Goal: Task Accomplishment & Management: Use online tool/utility

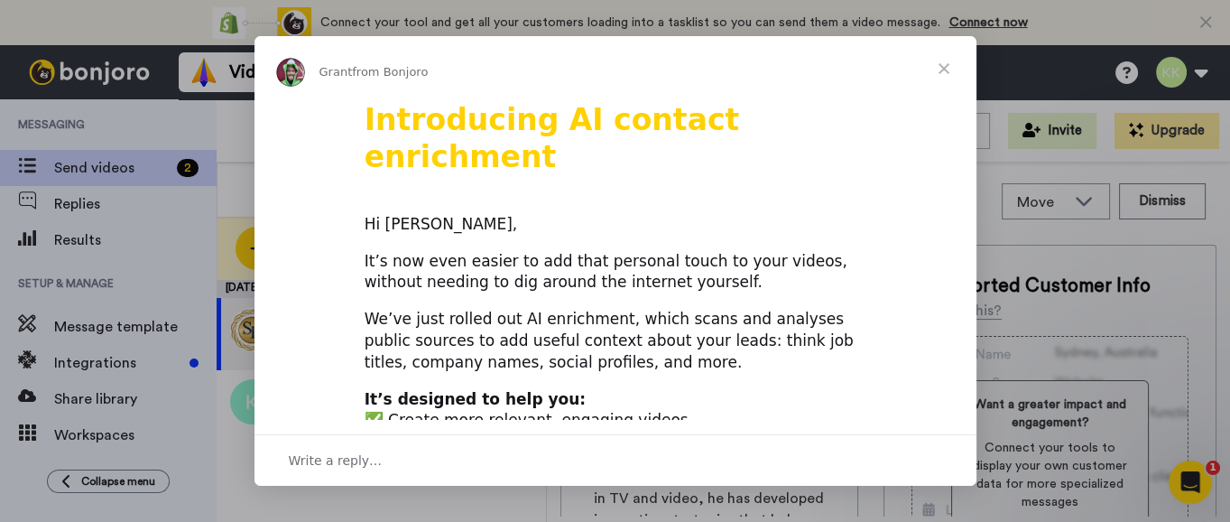
click at [944, 69] on span "Close" at bounding box center [944, 68] width 65 height 65
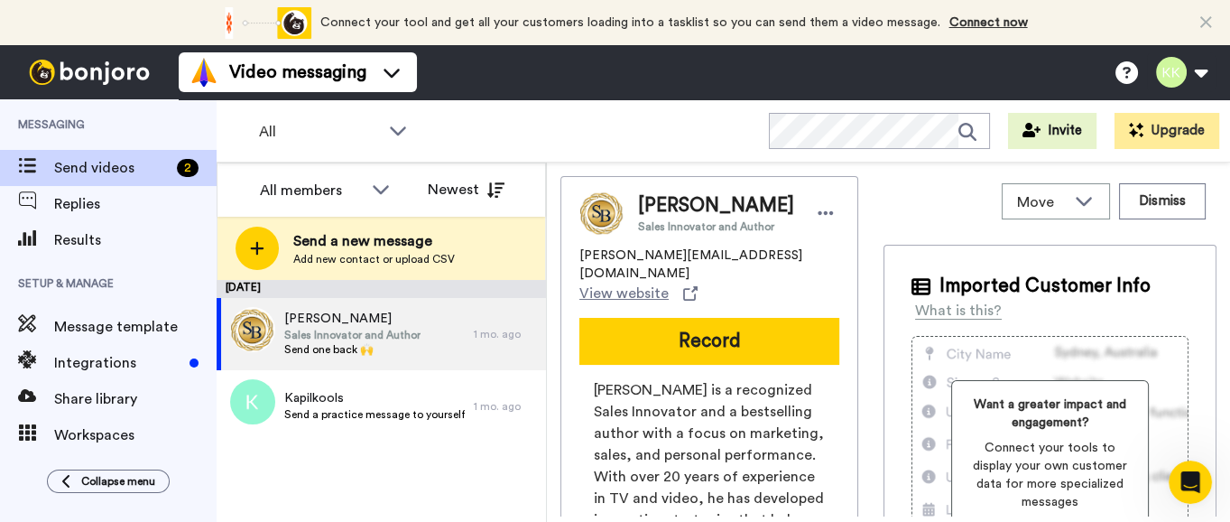
click at [1206, 23] on icon at bounding box center [1206, 23] width 12 height 18
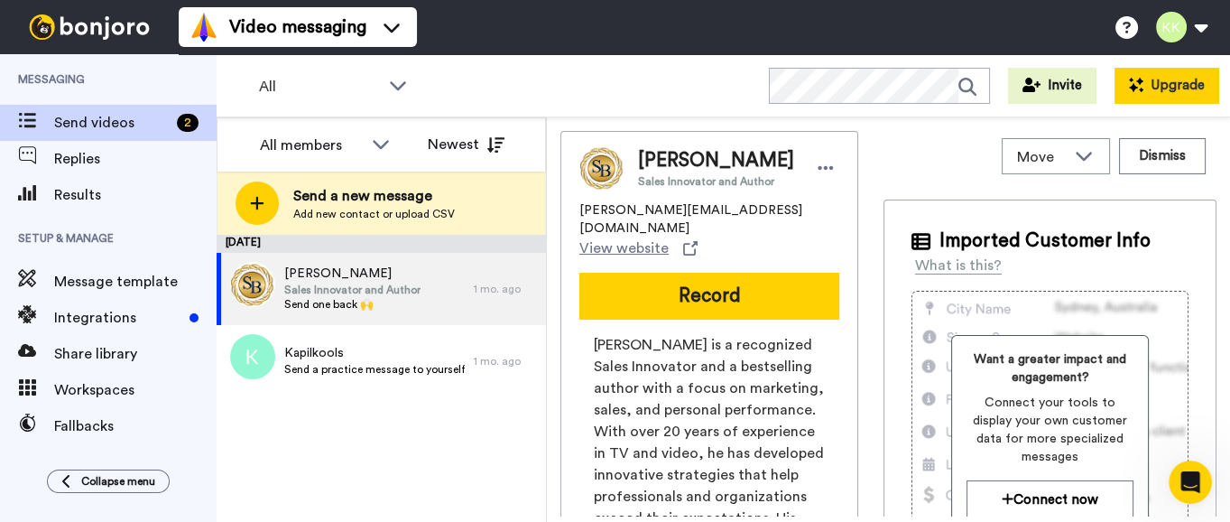
click at [1162, 92] on button "Upgrade" at bounding box center [1167, 86] width 105 height 36
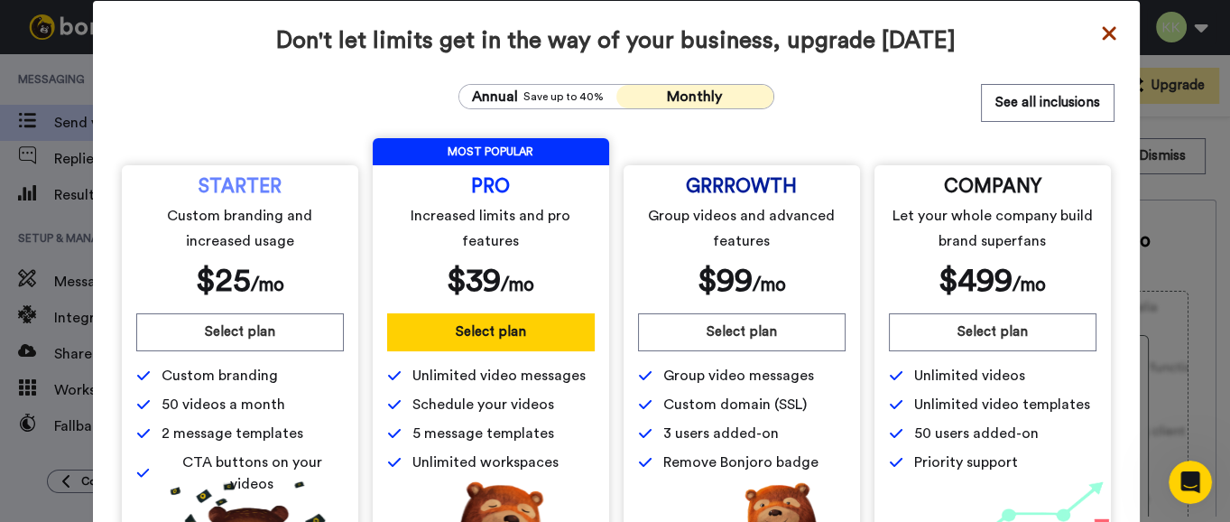
click at [1100, 39] on icon at bounding box center [1109, 34] width 18 height 22
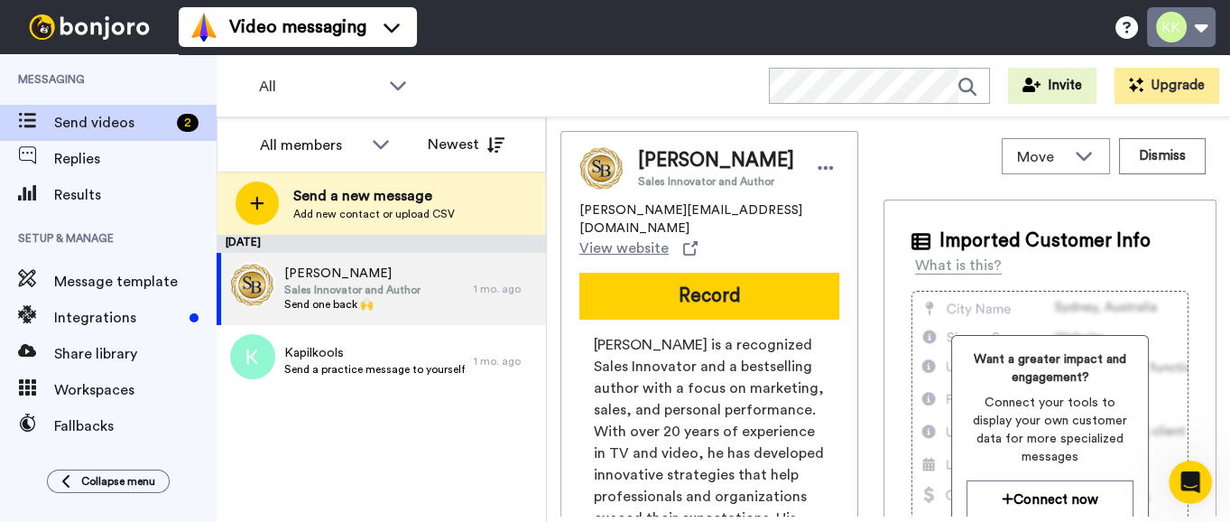
click at [1178, 24] on button at bounding box center [1181, 27] width 69 height 40
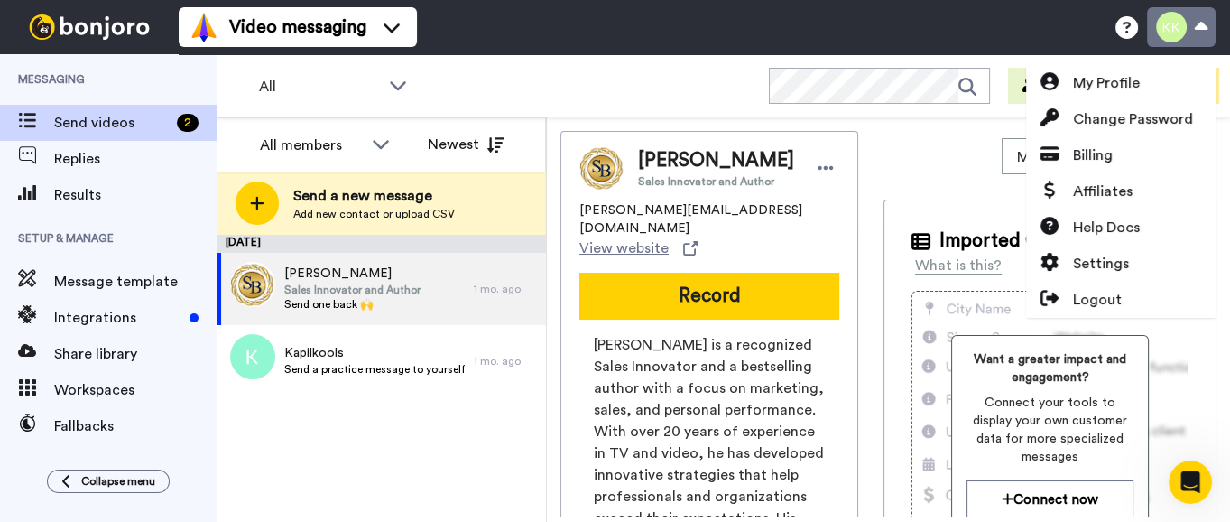
click at [1178, 24] on button at bounding box center [1181, 27] width 69 height 40
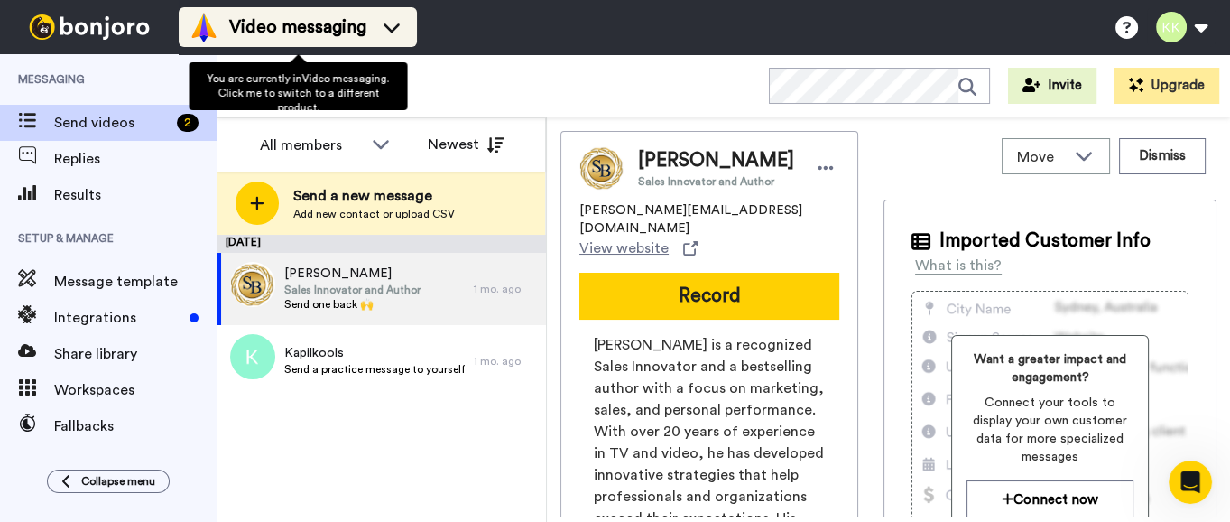
click at [359, 24] on span "Video messaging" at bounding box center [297, 26] width 137 height 25
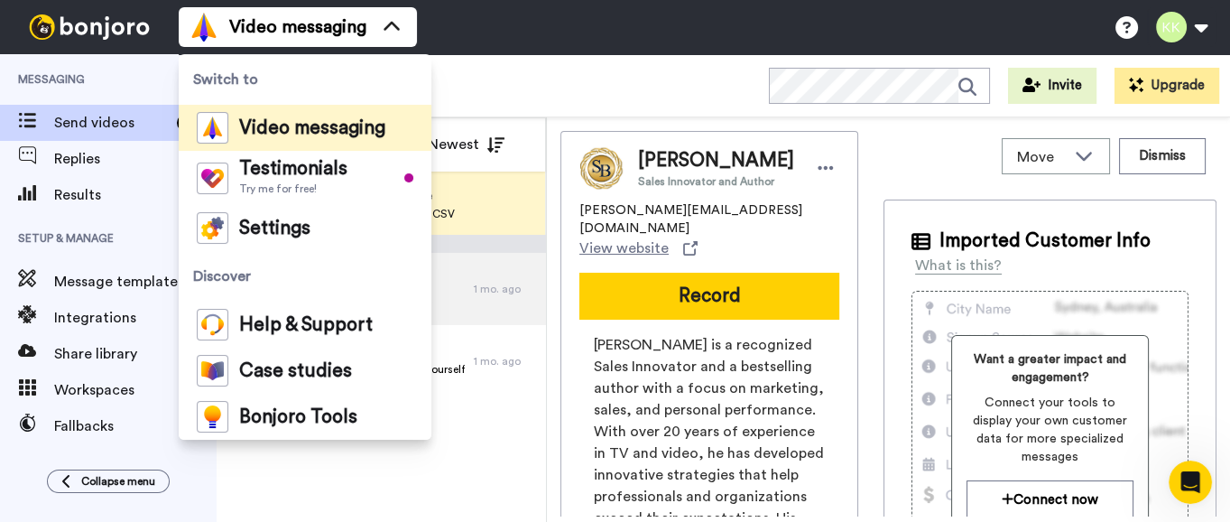
click at [512, 107] on div "All WORKSPACES View all All Default Task List + Add a new workspace Invite Upgr…" at bounding box center [724, 85] width 1014 height 63
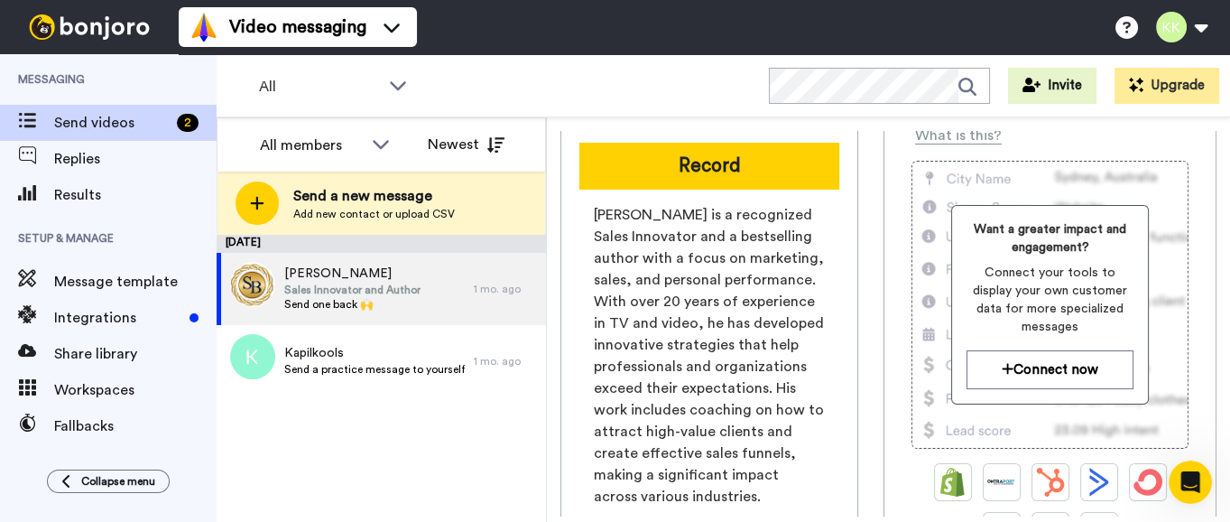
scroll to position [113, 0]
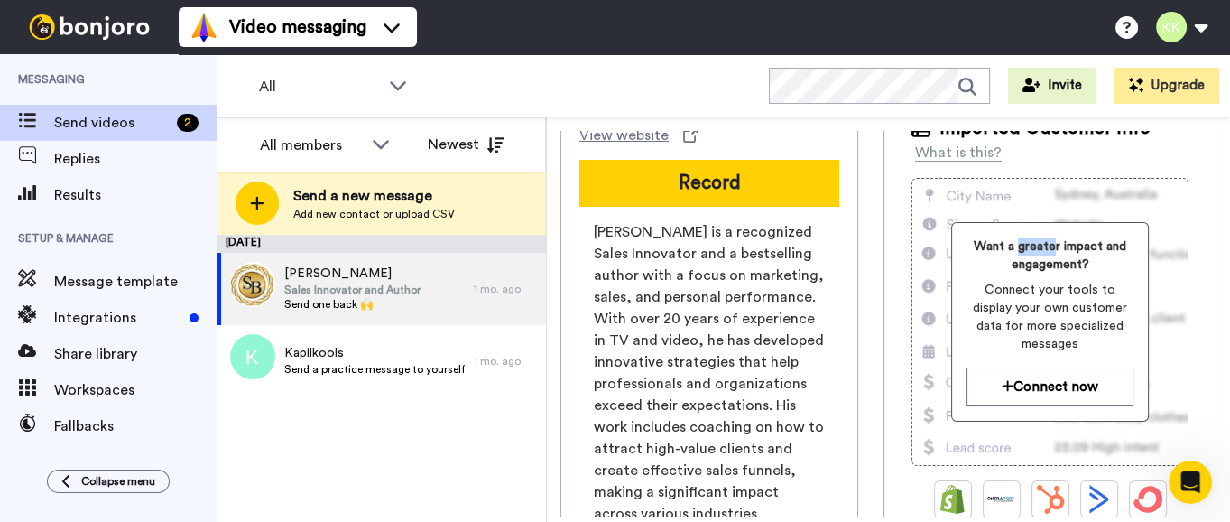
drag, startPoint x: 1001, startPoint y: 240, endPoint x: 1038, endPoint y: 252, distance: 38.8
click at [1038, 252] on span "Want a greater impact and engagement?" at bounding box center [1050, 255] width 166 height 36
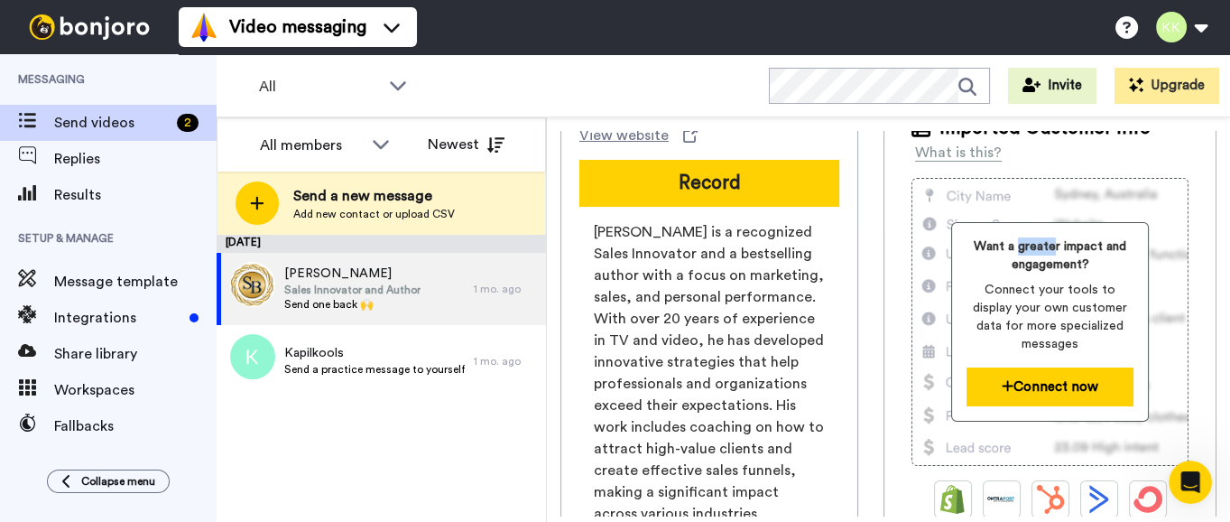
drag, startPoint x: 1038, startPoint y: 252, endPoint x: 1046, endPoint y: 384, distance: 132.0
click at [1046, 384] on button "Connect now" at bounding box center [1050, 386] width 166 height 39
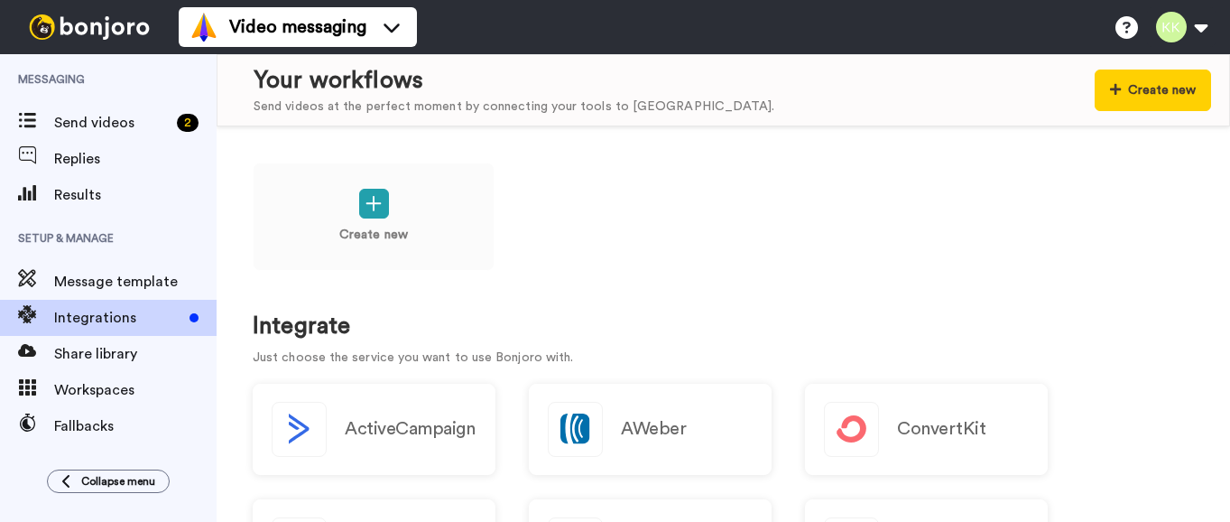
click at [375, 471] on div "ActiveCampaign" at bounding box center [374, 429] width 243 height 91
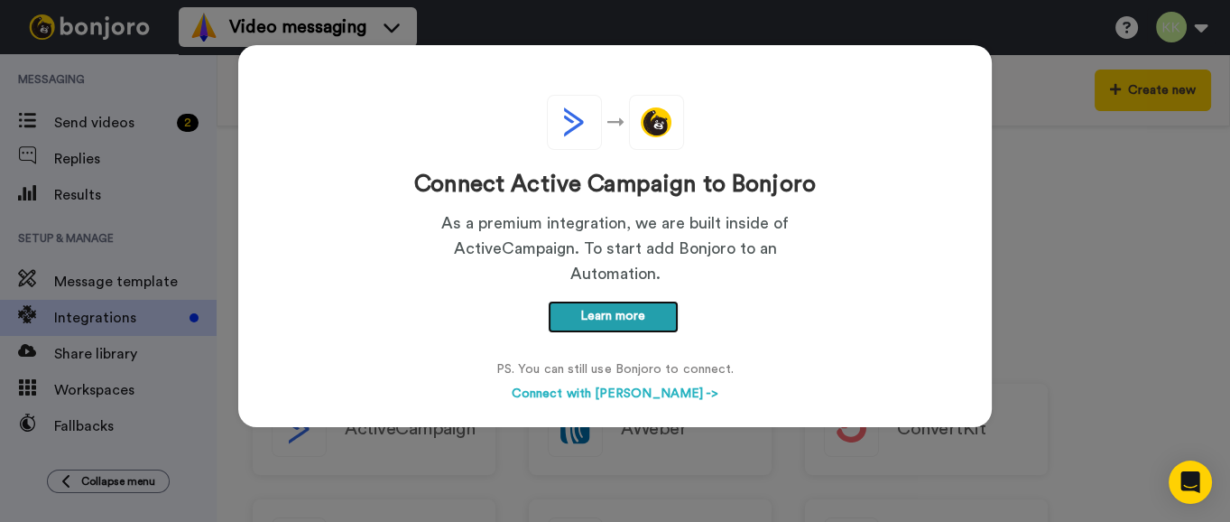
click at [600, 313] on link "Learn more" at bounding box center [613, 317] width 131 height 32
click at [614, 394] on button "Connect with Bonjoro ->" at bounding box center [615, 394] width 218 height 21
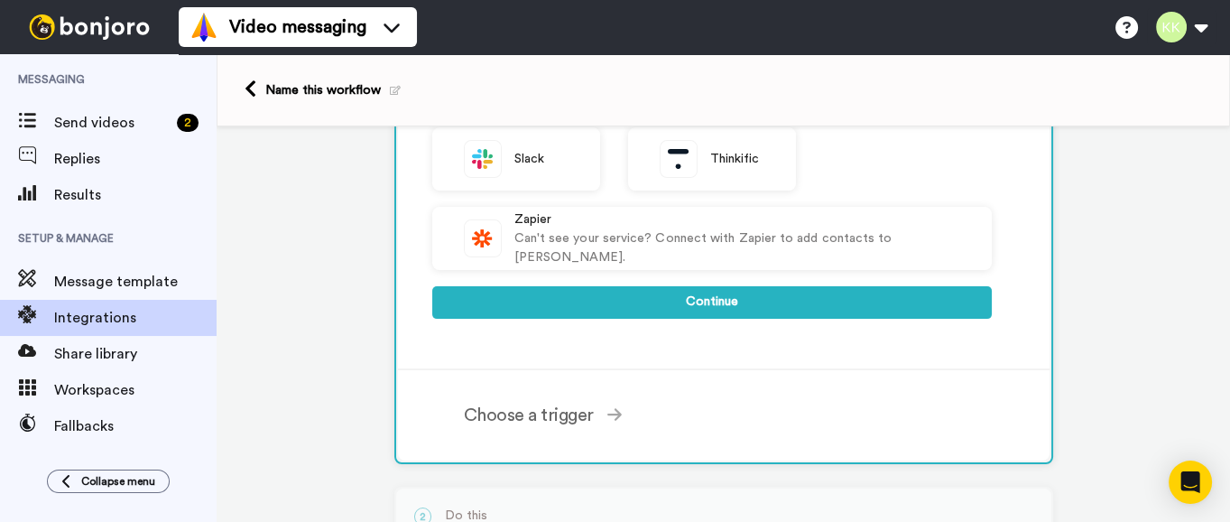
scroll to position [677, 0]
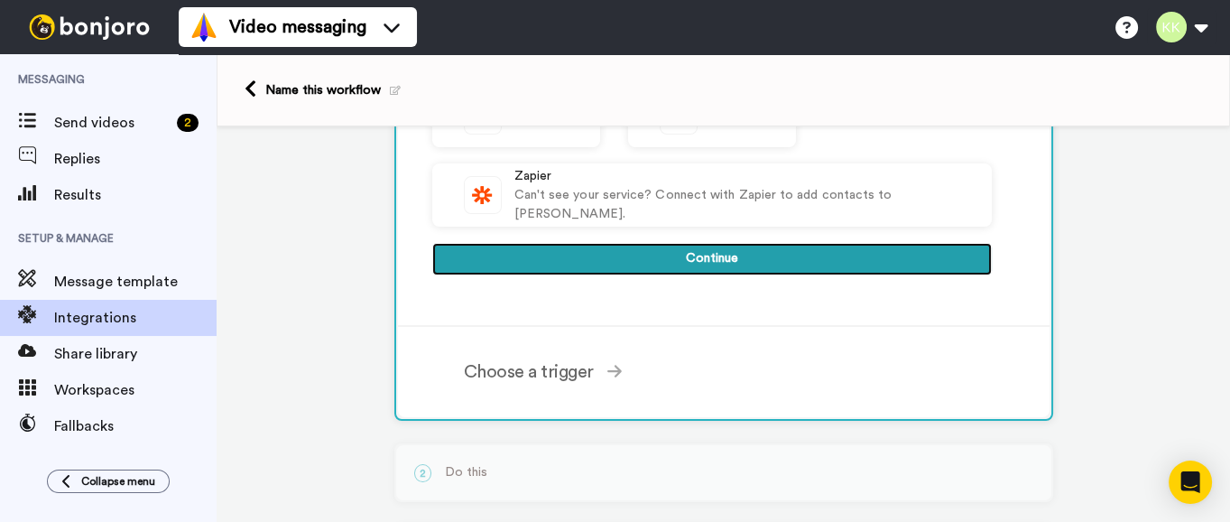
click at [764, 248] on button "Continue" at bounding box center [712, 259] width 560 height 32
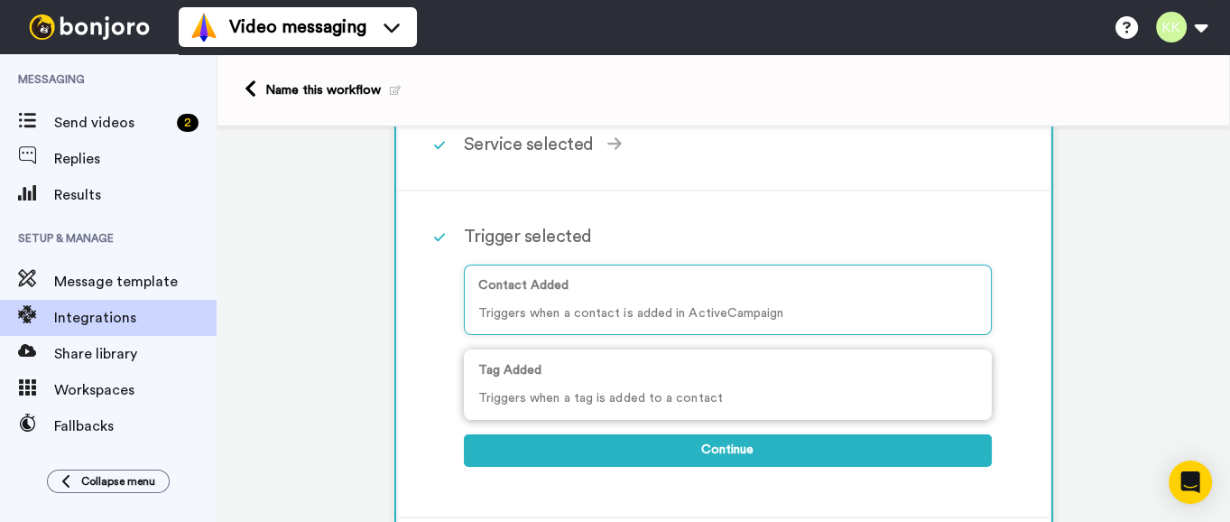
scroll to position [156, 0]
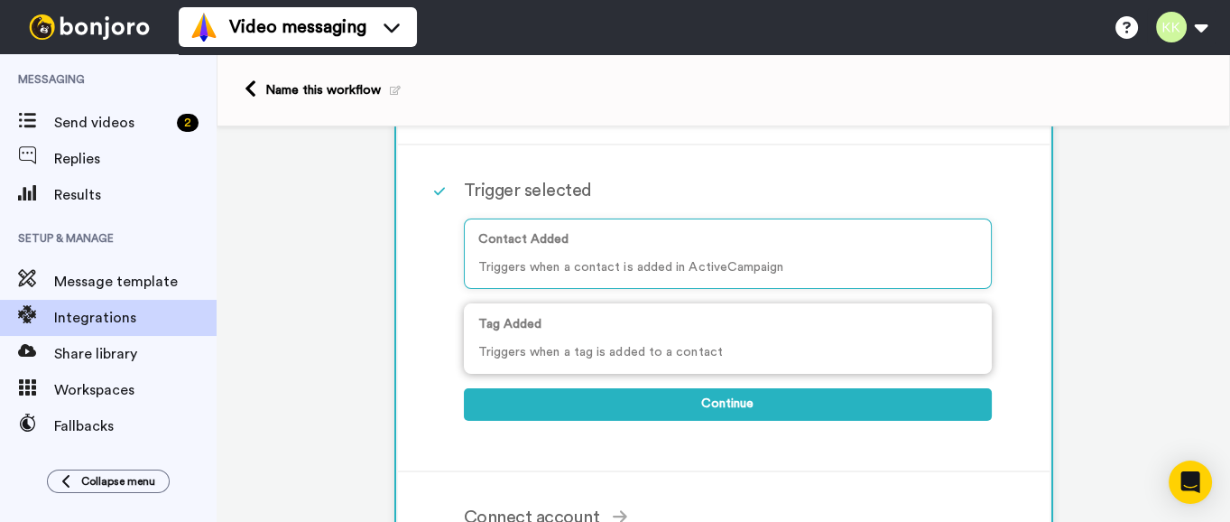
click at [609, 329] on p "Tag Added" at bounding box center [727, 324] width 499 height 19
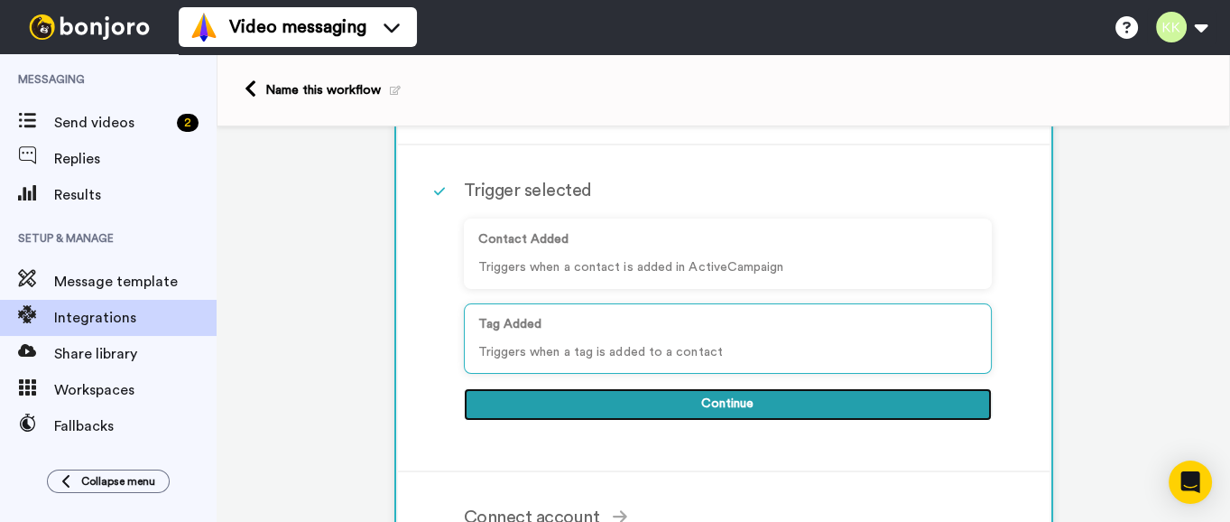
click at [698, 402] on button "Continue" at bounding box center [728, 404] width 528 height 32
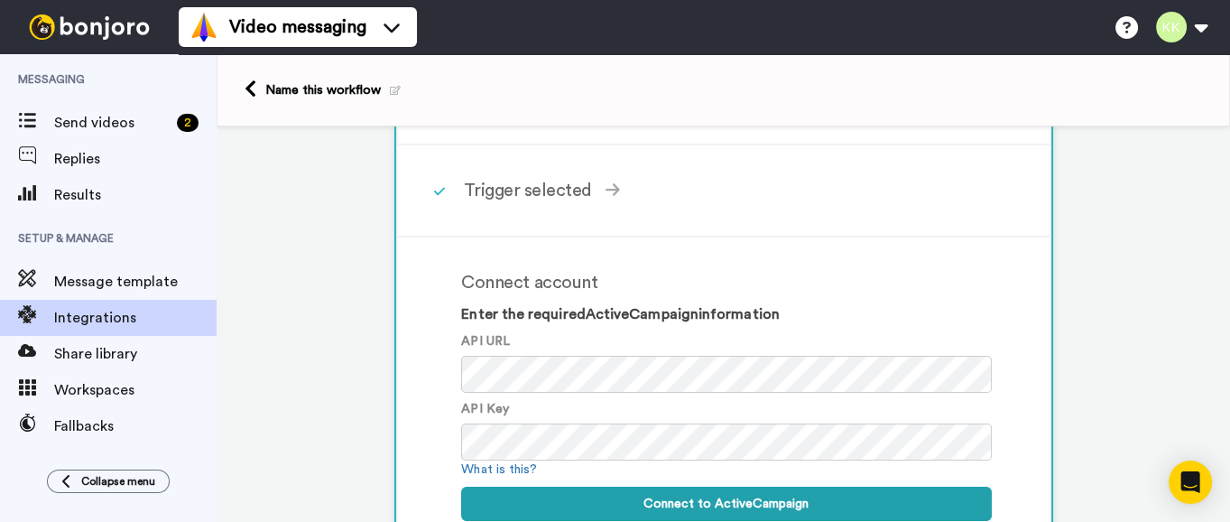
drag, startPoint x: 534, startPoint y: 313, endPoint x: 763, endPoint y: 314, distance: 228.3
click at [763, 314] on h3 "Enter the required ActiveCampaign information" at bounding box center [726, 315] width 530 height 16
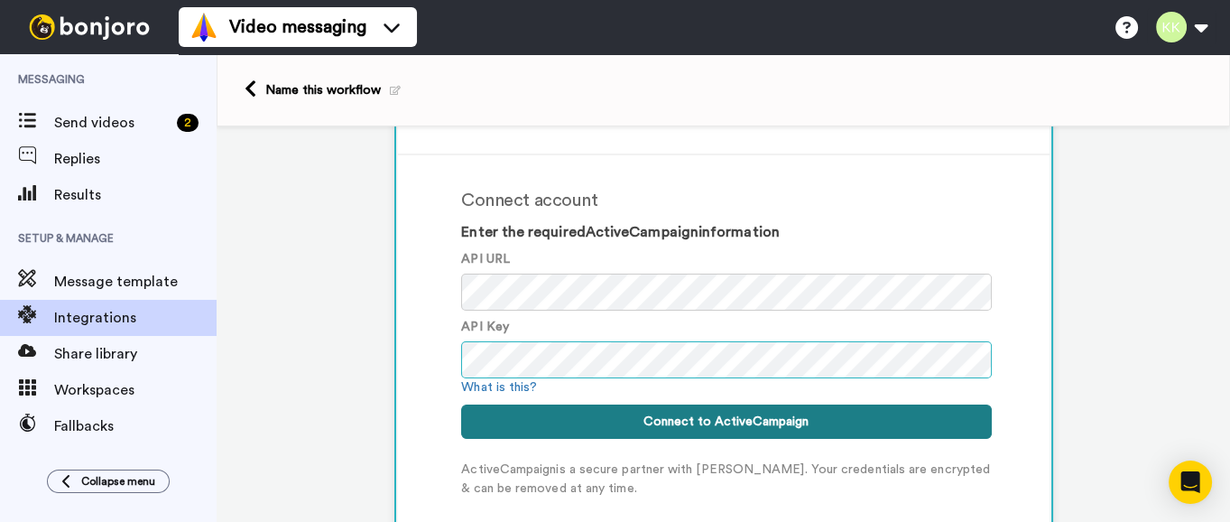
scroll to position [269, 0]
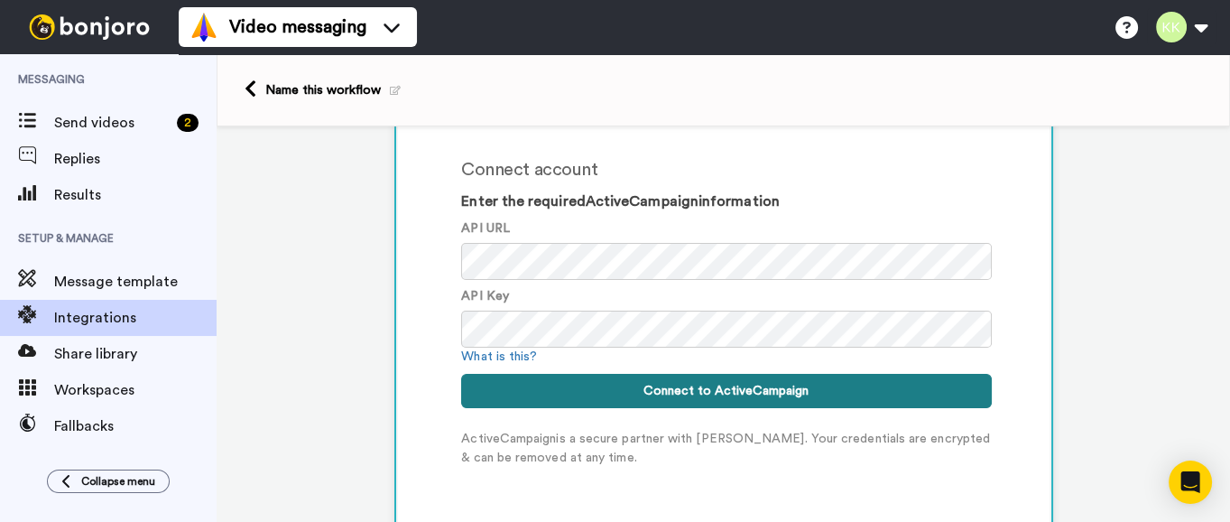
click at [677, 392] on button "Connect to ActiveCampaign" at bounding box center [726, 391] width 530 height 34
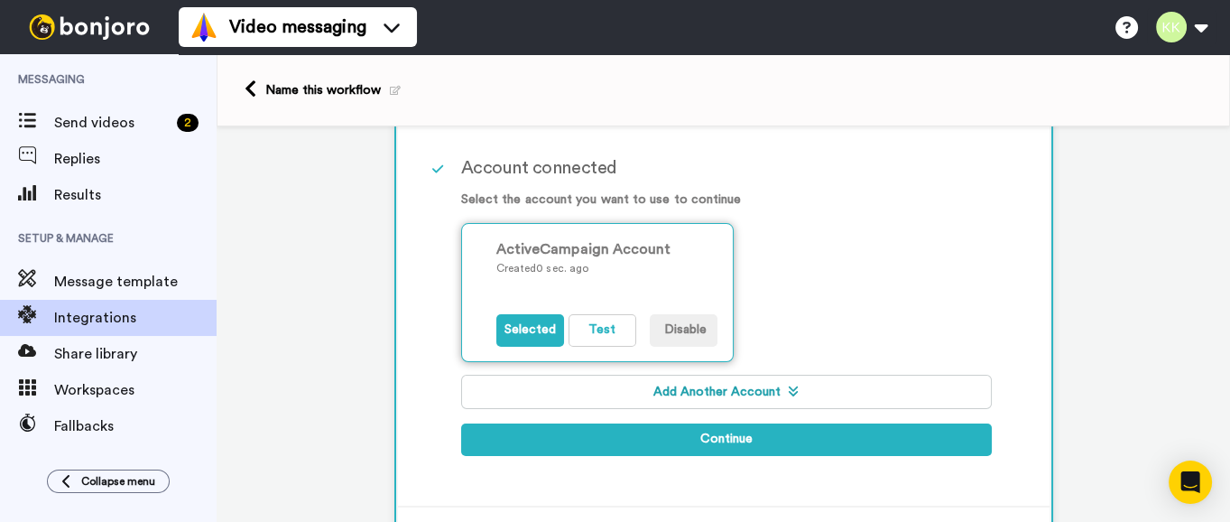
scroll to position [226, 0]
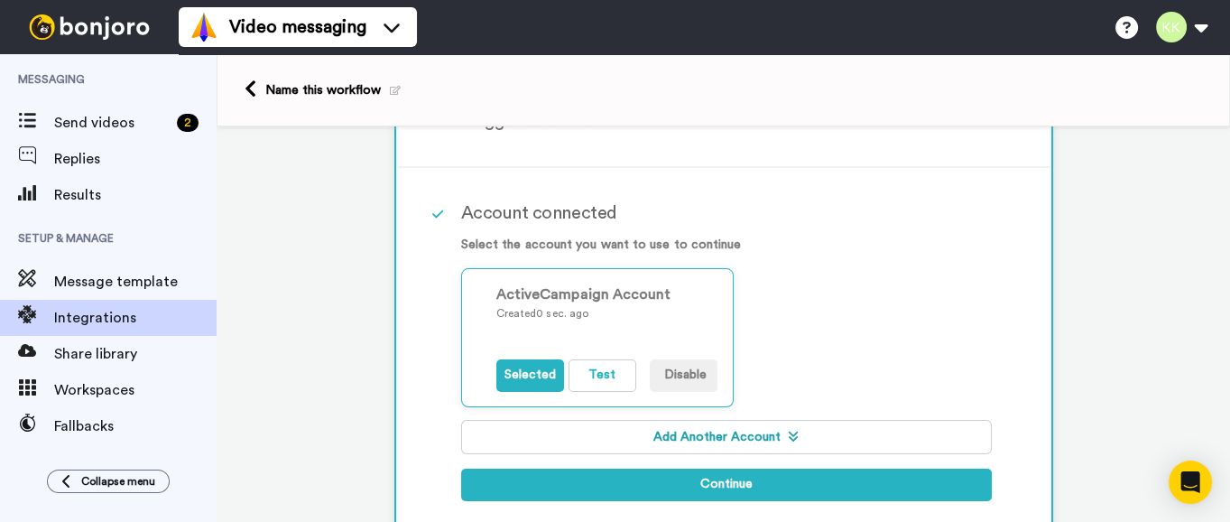
click at [731, 426] on button "Add Another Account" at bounding box center [726, 437] width 531 height 34
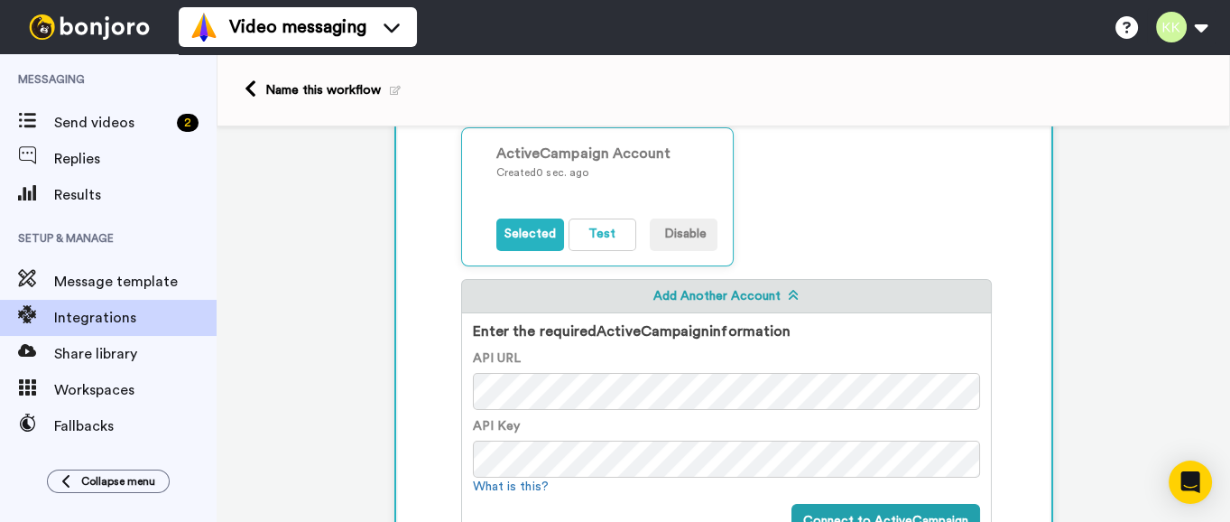
scroll to position [338, 0]
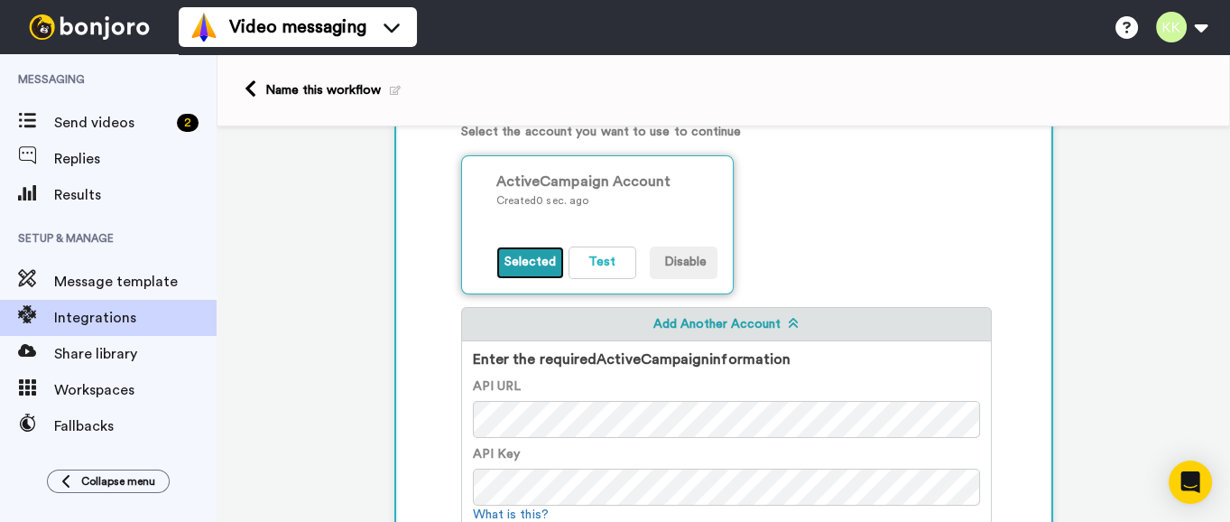
click at [535, 268] on button "Selected" at bounding box center [530, 262] width 68 height 32
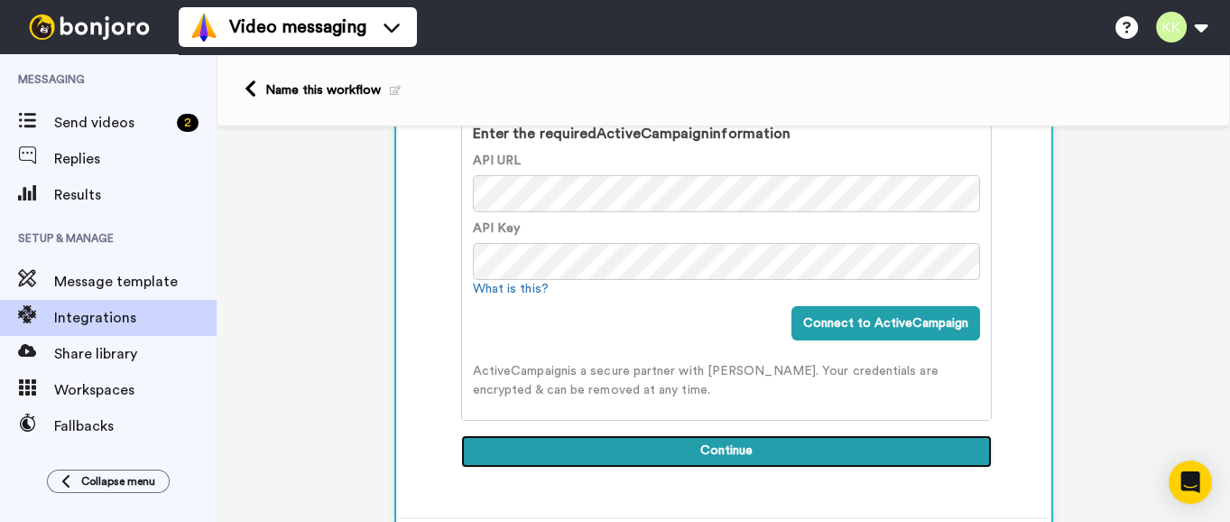
click at [811, 435] on button "Continue" at bounding box center [726, 451] width 531 height 32
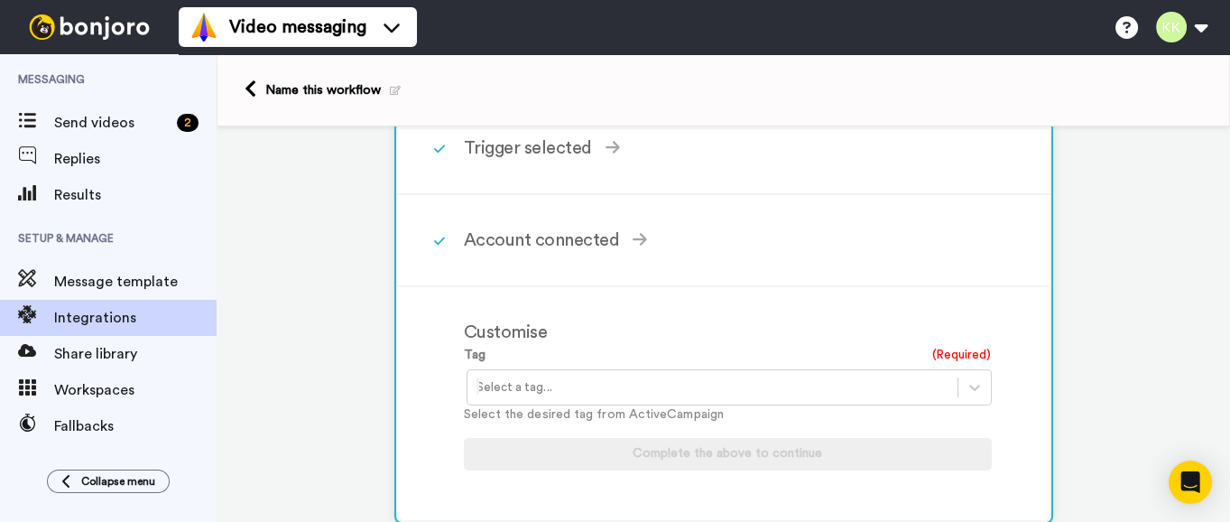
scroll to position [223, 0]
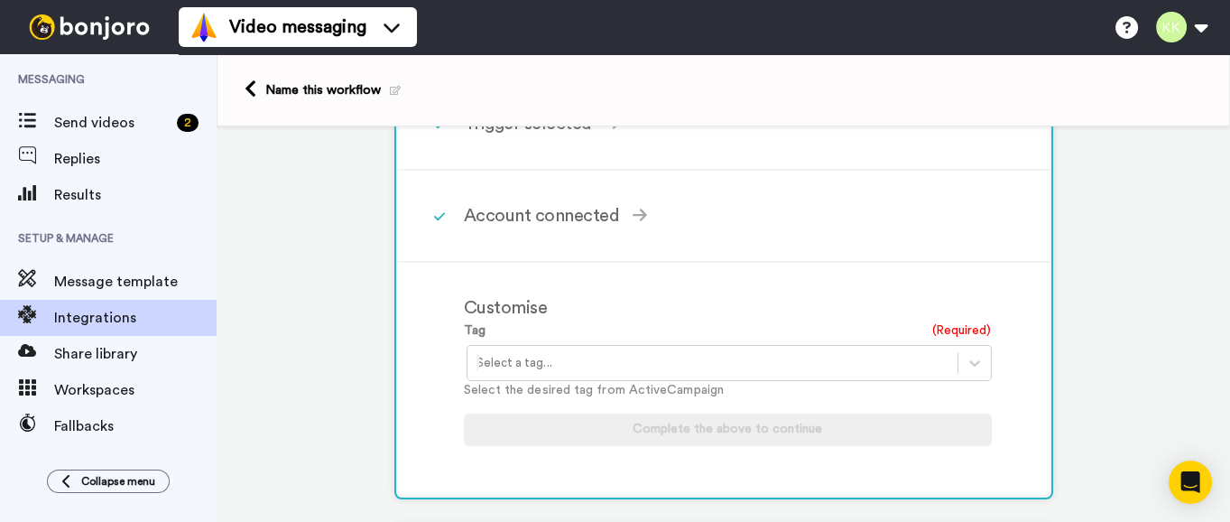
click at [627, 367] on div at bounding box center [713, 363] width 472 height 22
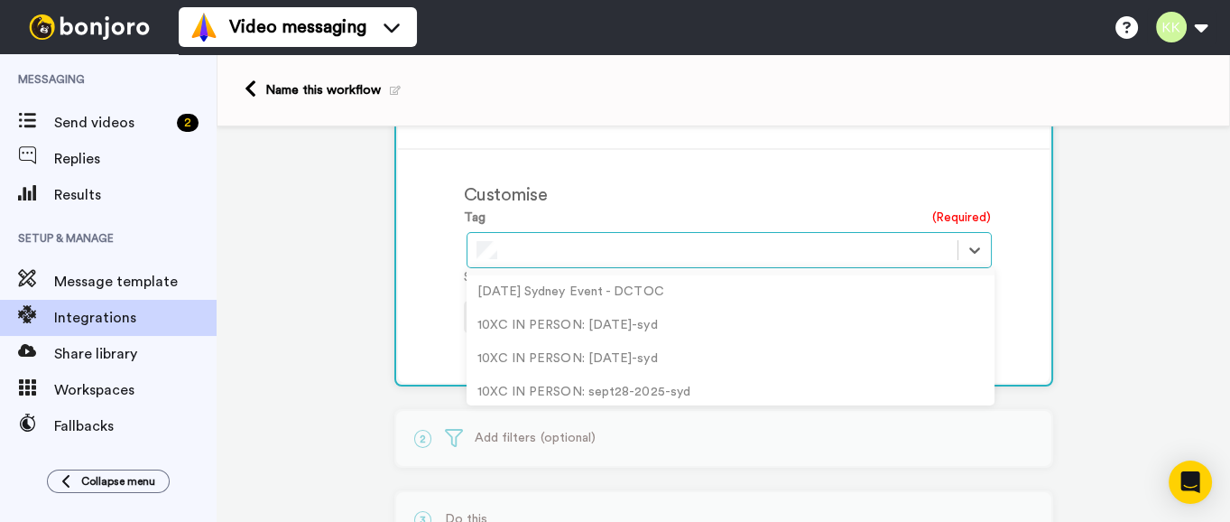
scroll to position [828, 0]
click at [705, 325] on div "10XC IN PERSON: sept-28-2025-syd" at bounding box center [731, 328] width 528 height 33
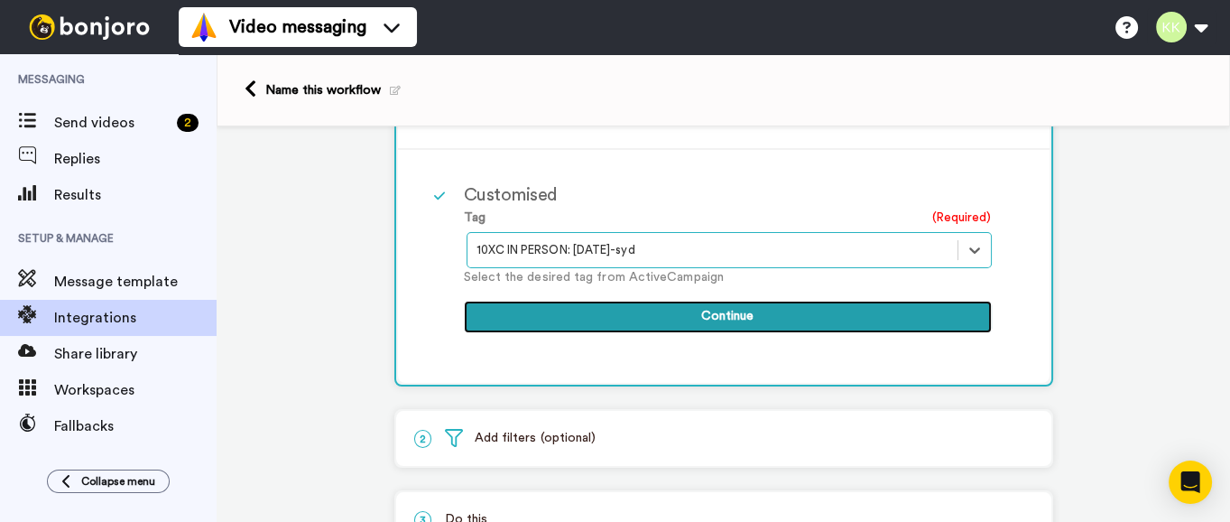
click at [793, 310] on button "Continue" at bounding box center [728, 317] width 528 height 32
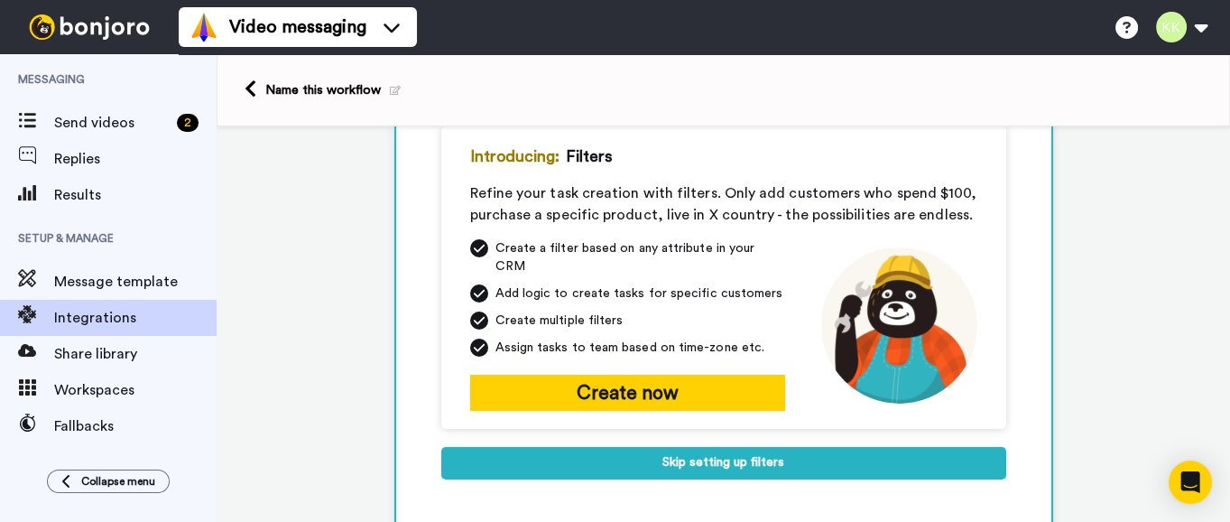
scroll to position [226, 0]
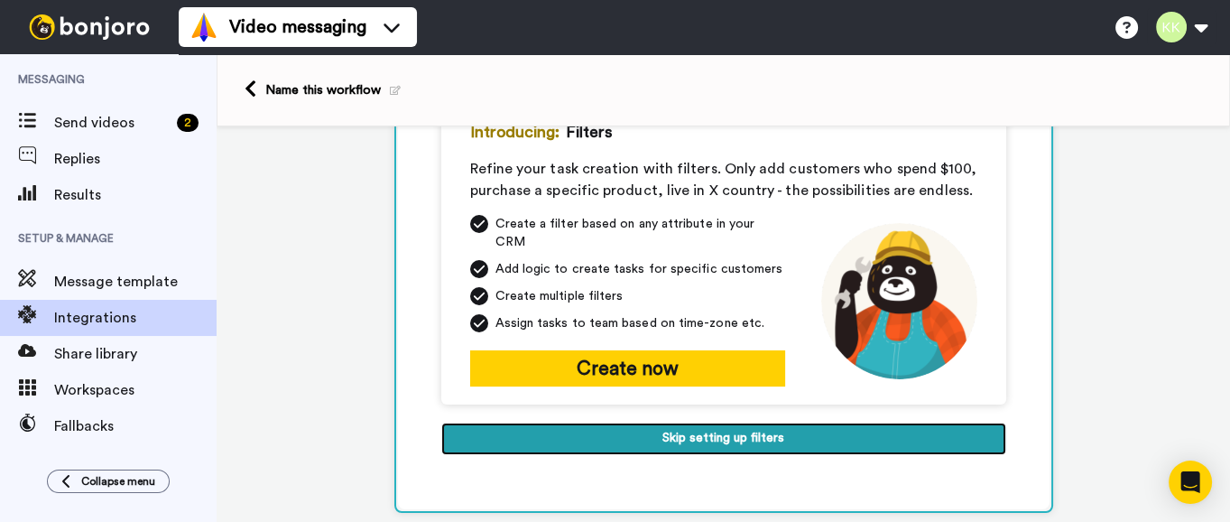
click at [697, 434] on button "Skip setting up filters" at bounding box center [723, 438] width 565 height 32
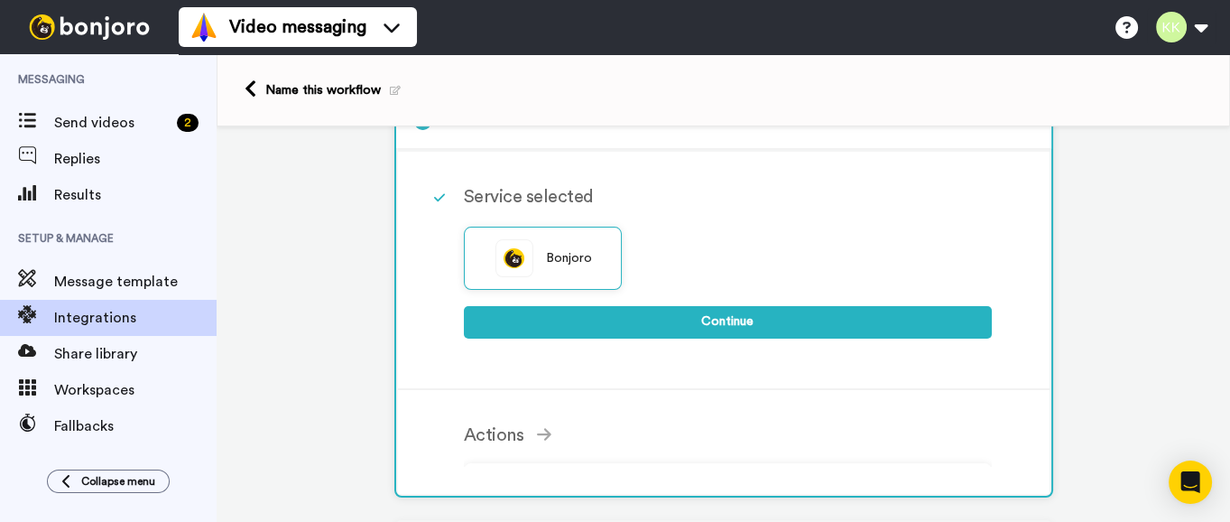
scroll to position [209, 0]
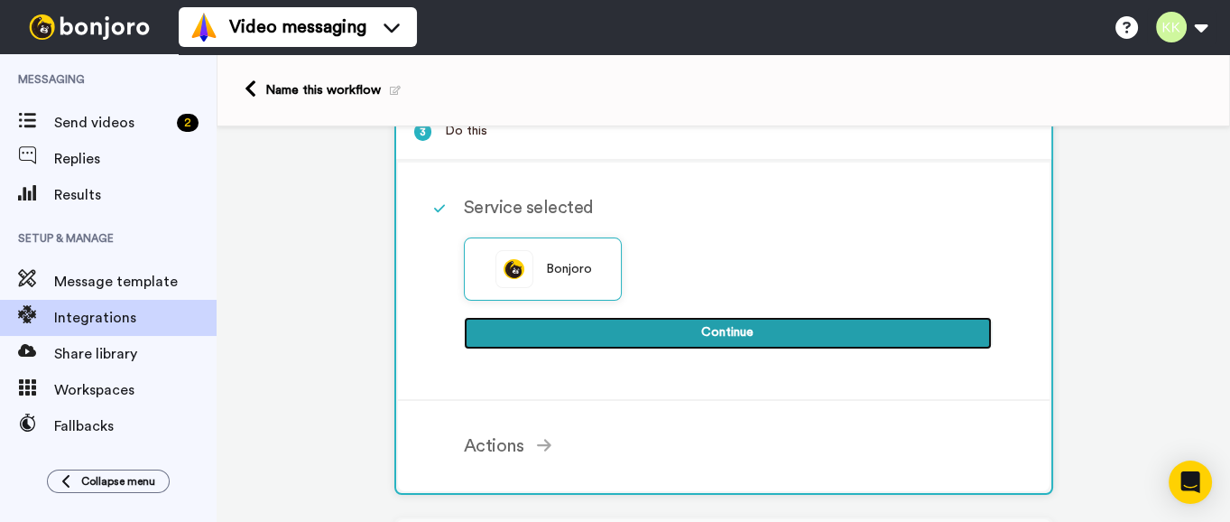
click at [787, 331] on button "Continue" at bounding box center [728, 333] width 528 height 32
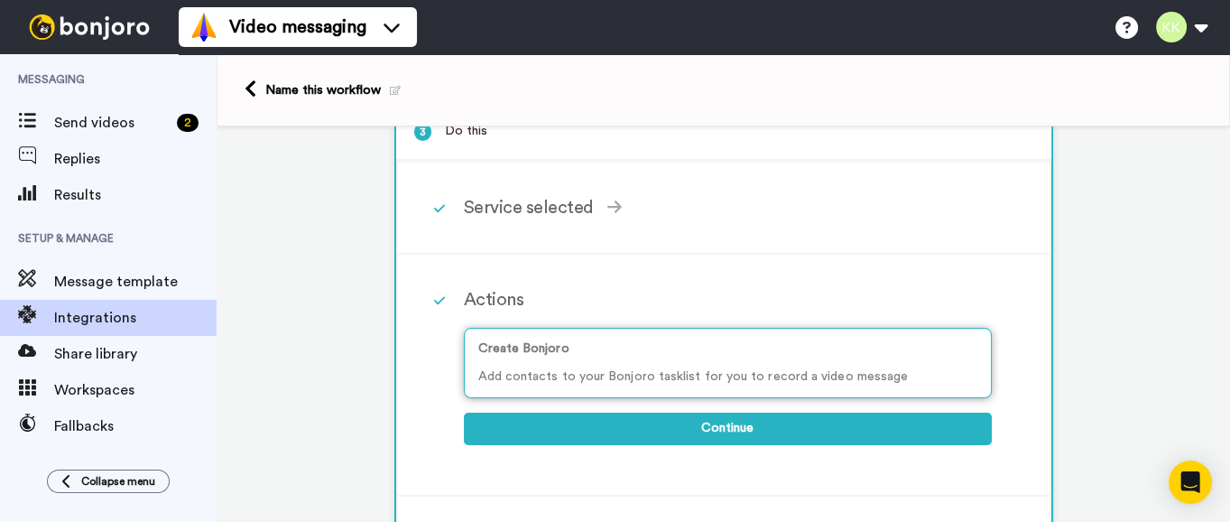
click at [741, 375] on p "Add contacts to your Bonjoro tasklist for you to record a video message" at bounding box center [727, 376] width 499 height 19
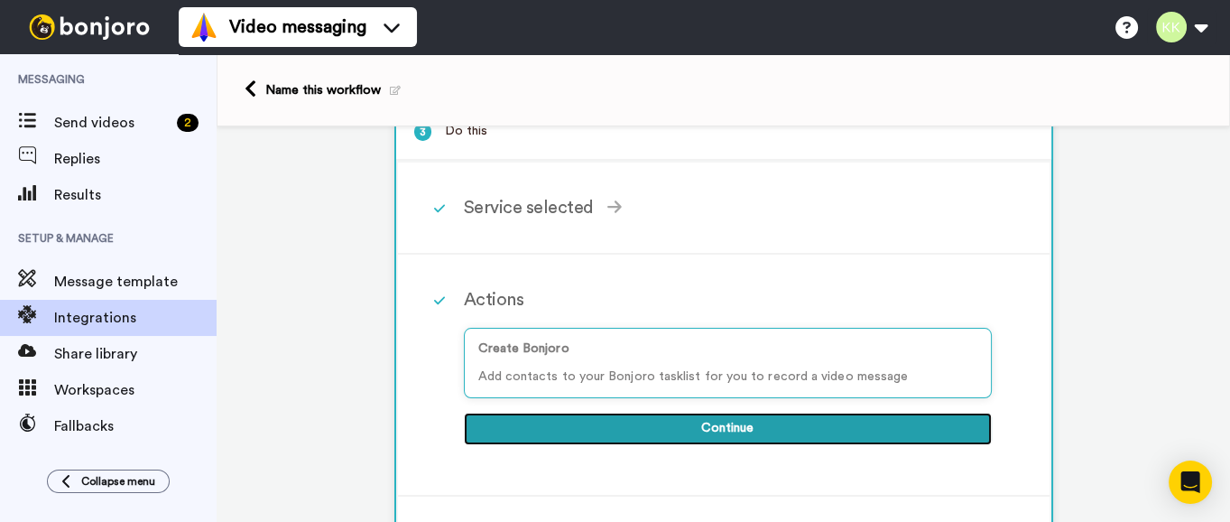
click at [790, 425] on button "Continue" at bounding box center [728, 428] width 528 height 32
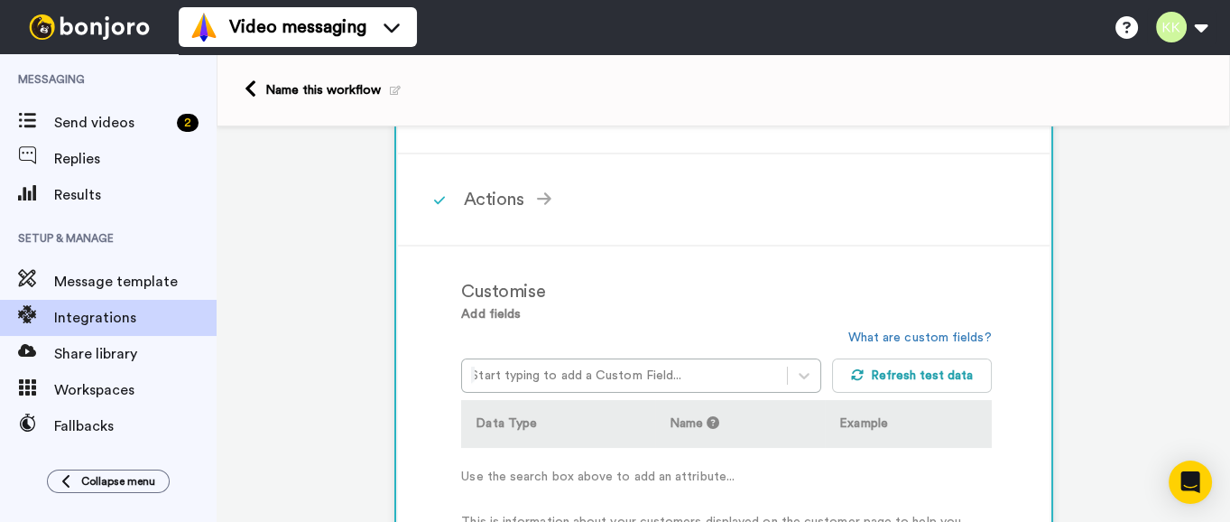
scroll to position [322, 0]
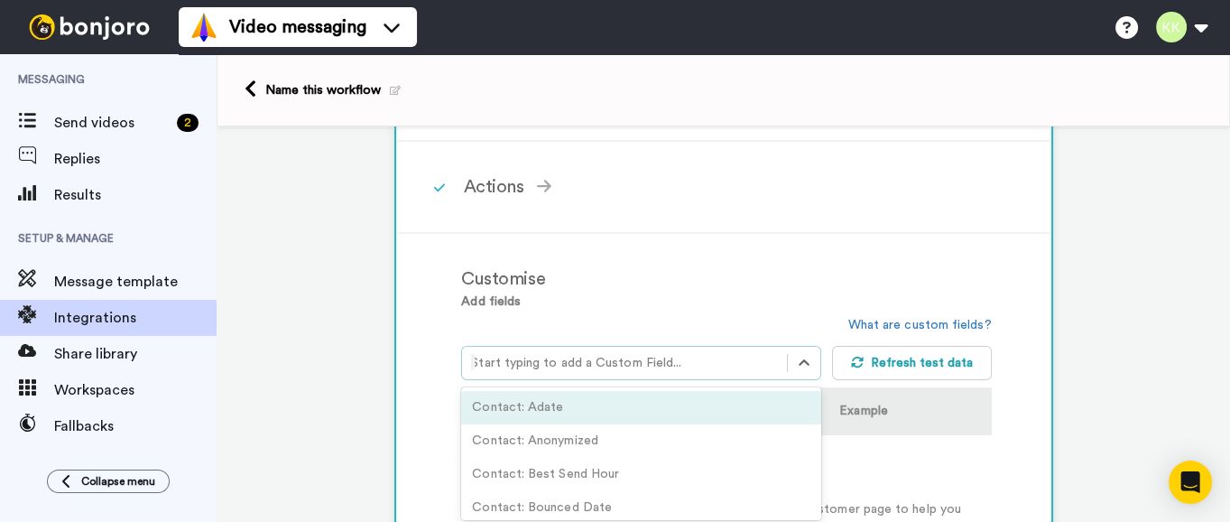
click at [776, 357] on div "Start typing to add a Custom Field..." at bounding box center [624, 362] width 325 height 29
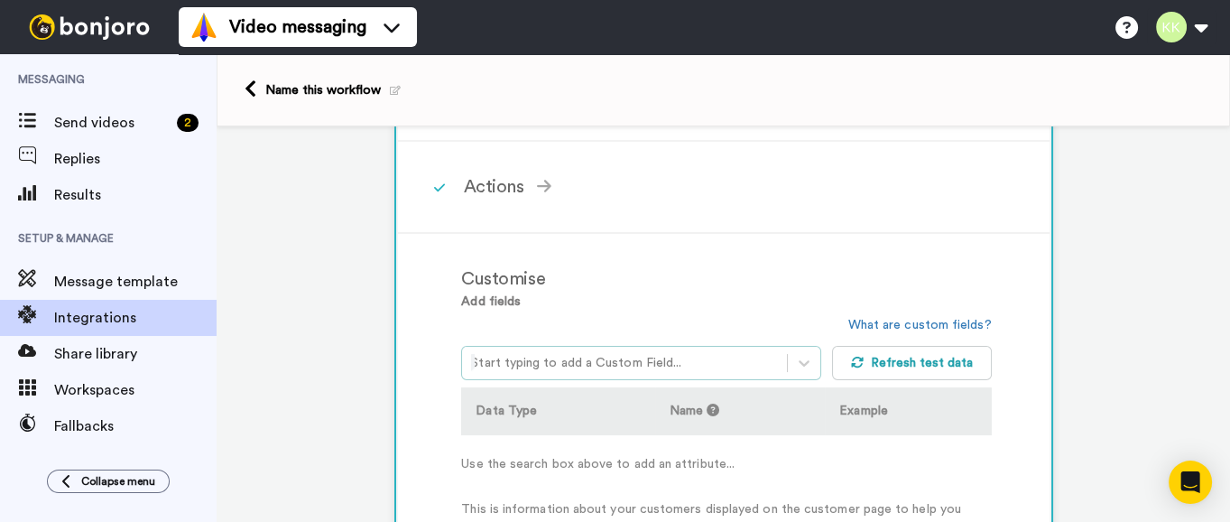
click at [608, 357] on div at bounding box center [624, 363] width 307 height 22
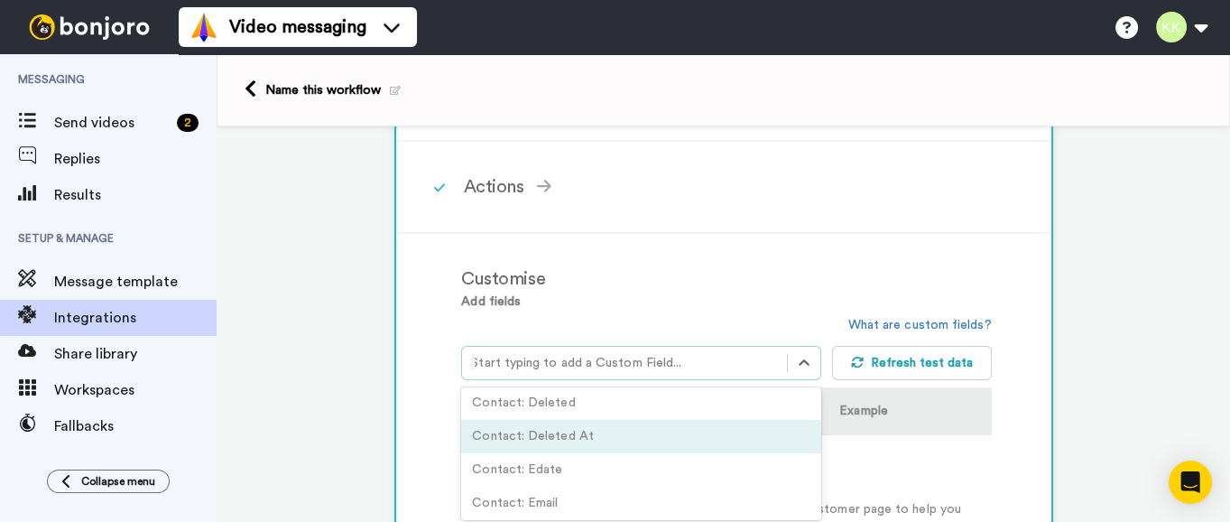
scroll to position [451, 0]
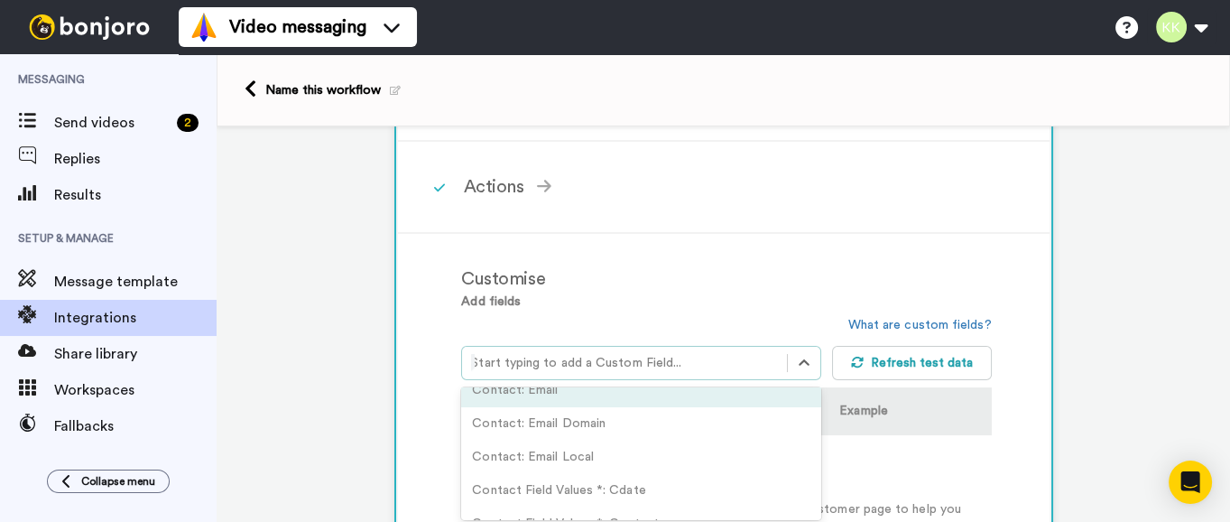
click at [743, 292] on div "Add fields option Contact: Email focused, 14 of 143. 143 results available. Use…" at bounding box center [726, 414] width 530 height 245
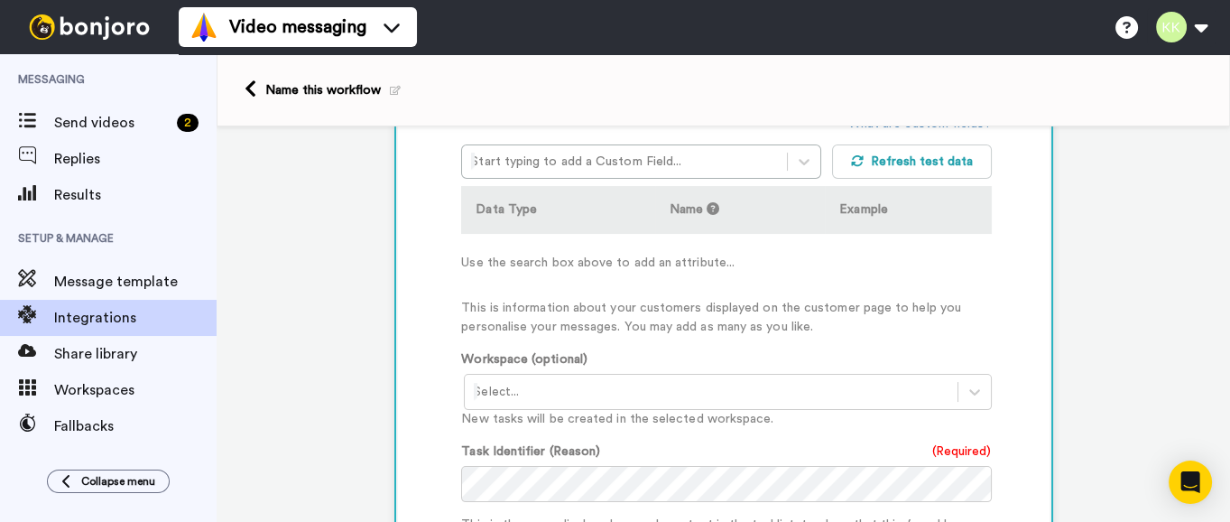
scroll to position [548, 0]
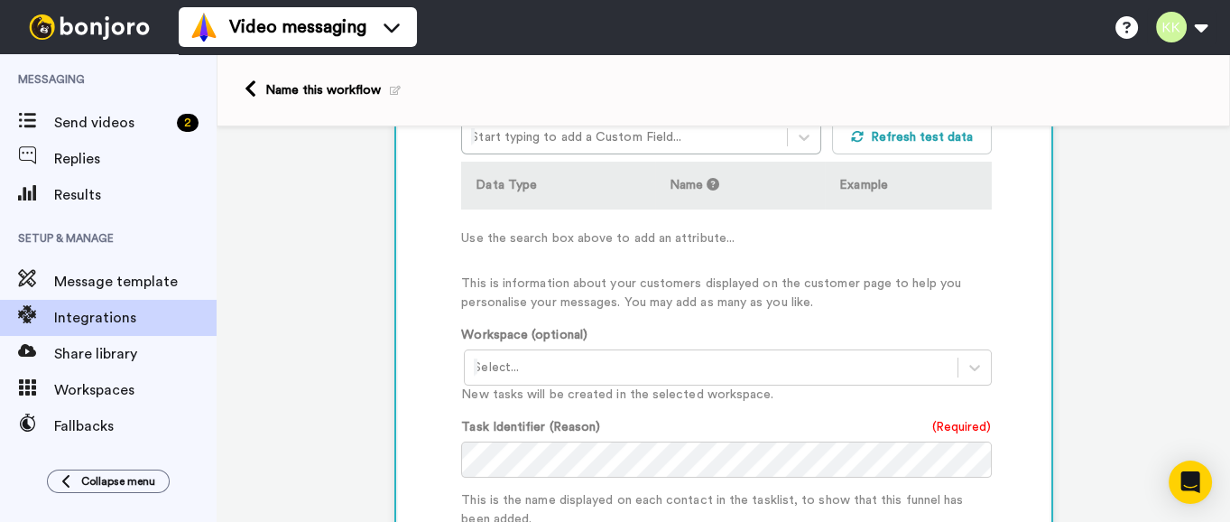
click at [659, 349] on div "Select..." at bounding box center [727, 367] width 527 height 36
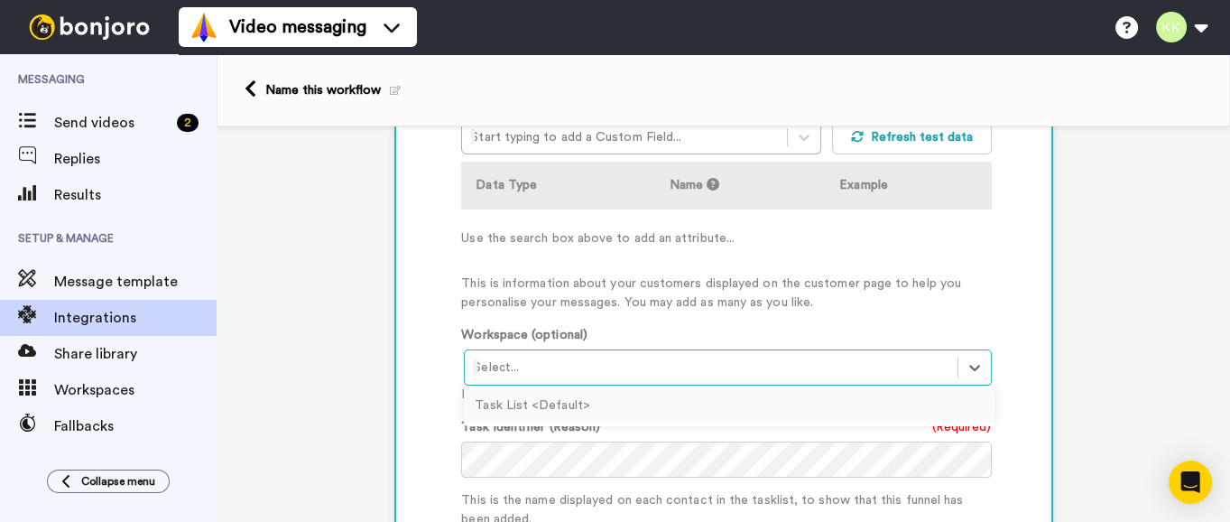
click at [645, 394] on div "Task List <Default>" at bounding box center [729, 405] width 530 height 33
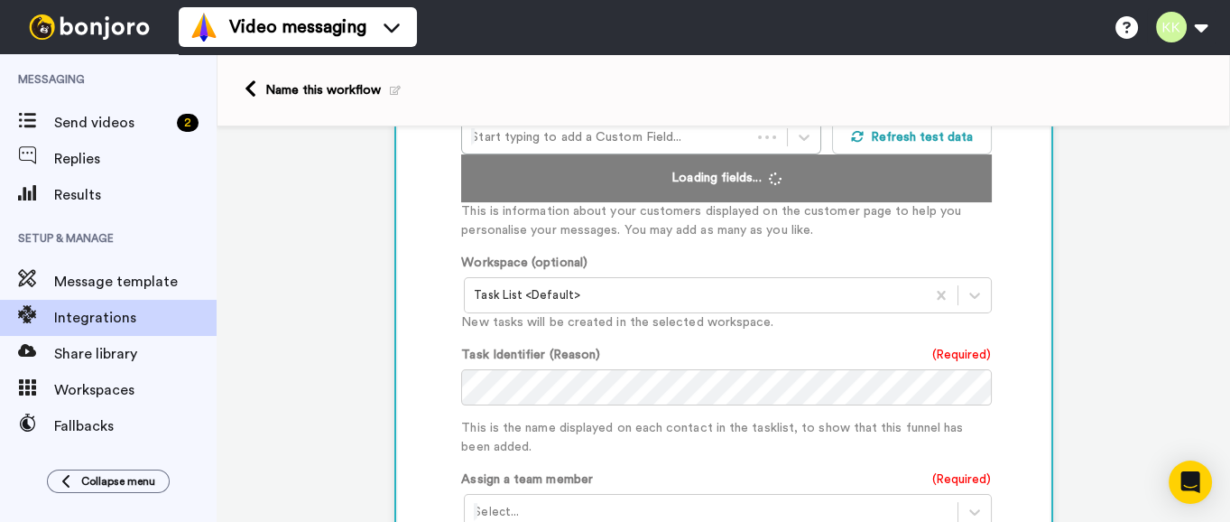
click at [652, 402] on div "Task Identifier (Reason) (Required) This is the name displayed on each contact …" at bounding box center [726, 401] width 530 height 111
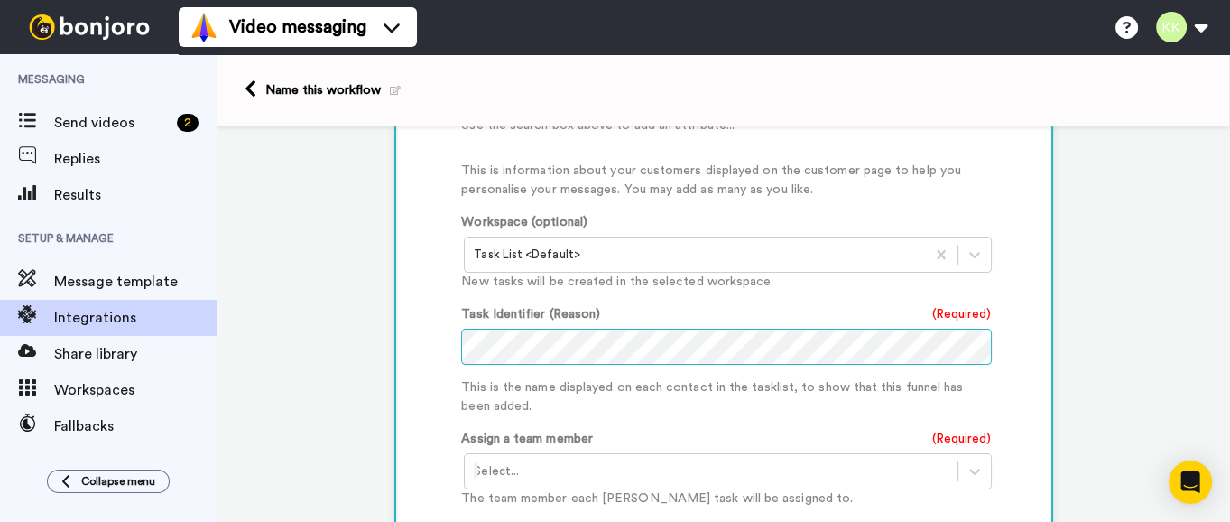
scroll to position [773, 0]
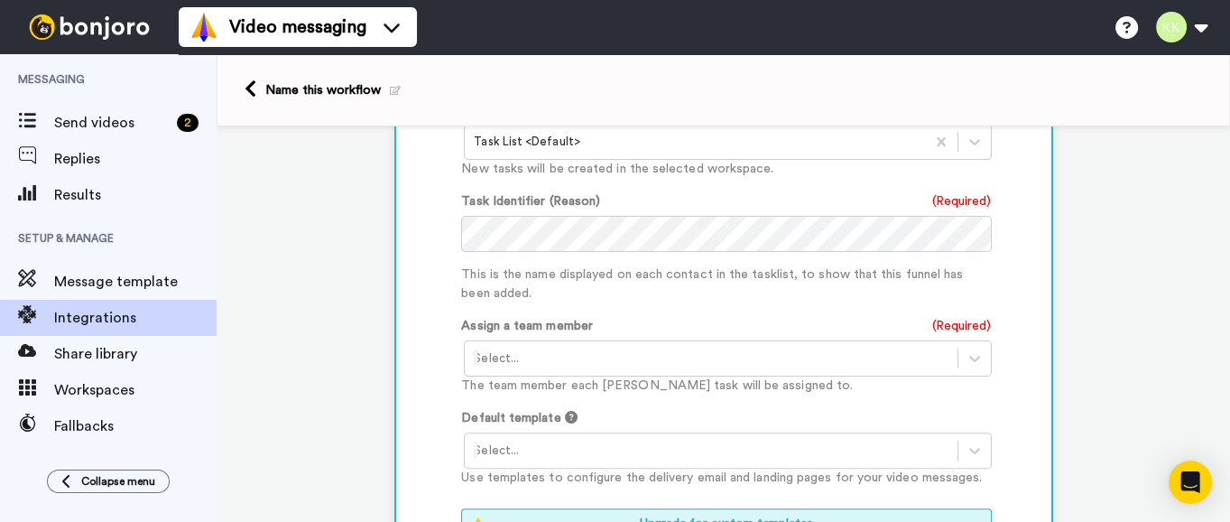
click at [706, 352] on div at bounding box center [711, 358] width 474 height 22
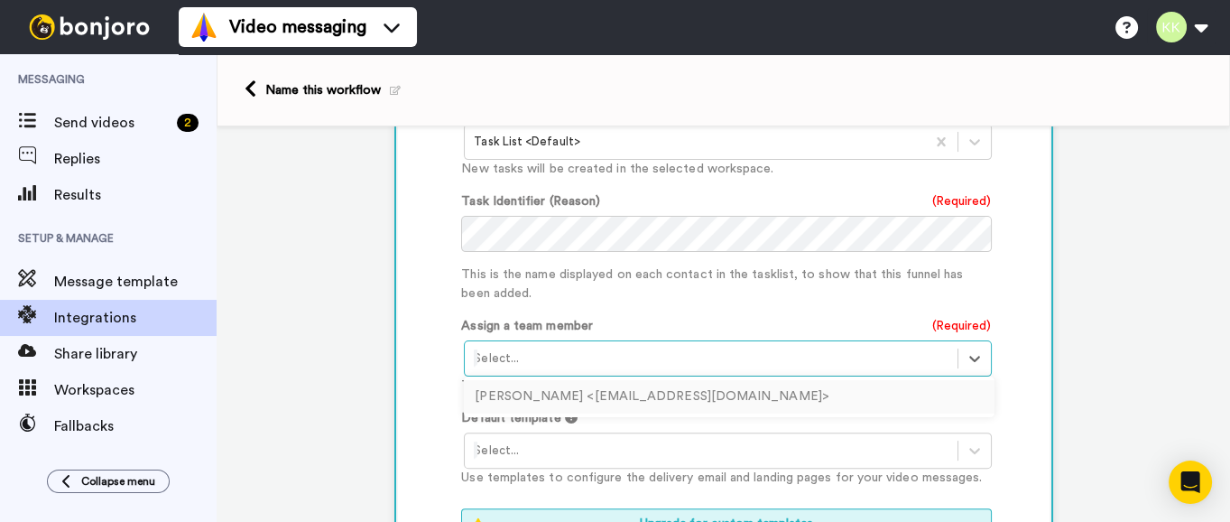
click at [668, 390] on div "Kapil Kulshreshtha <kapilkools@gmail.com>" at bounding box center [729, 396] width 530 height 33
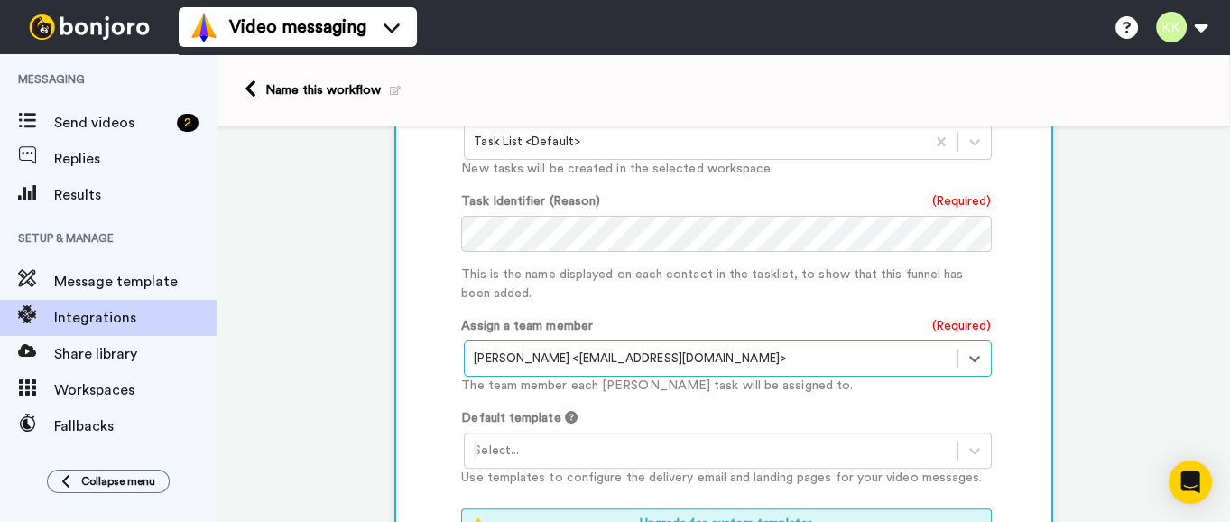
click at [646, 440] on div at bounding box center [711, 451] width 474 height 22
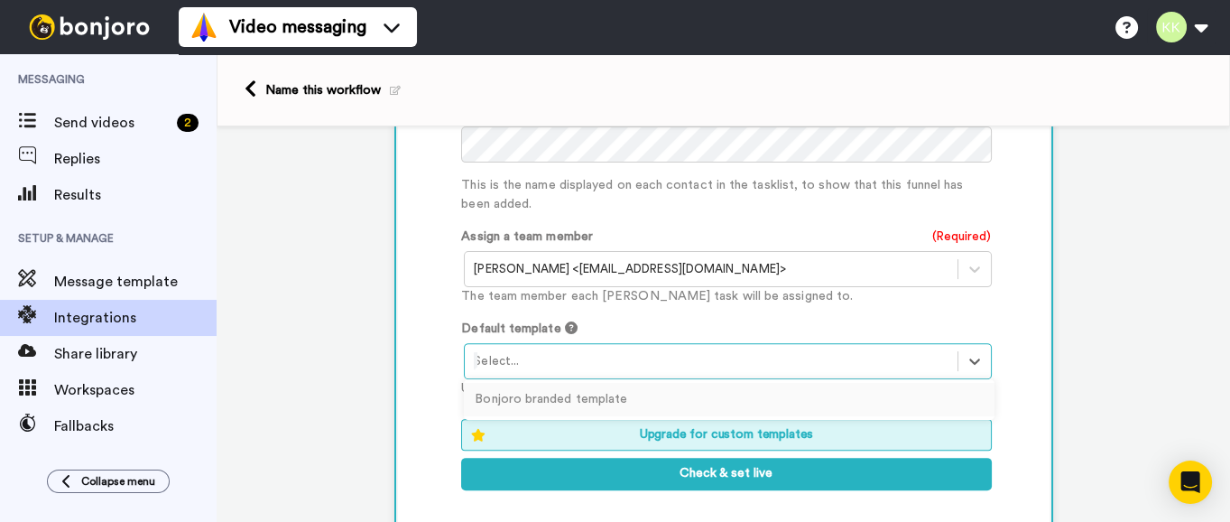
scroll to position [886, 0]
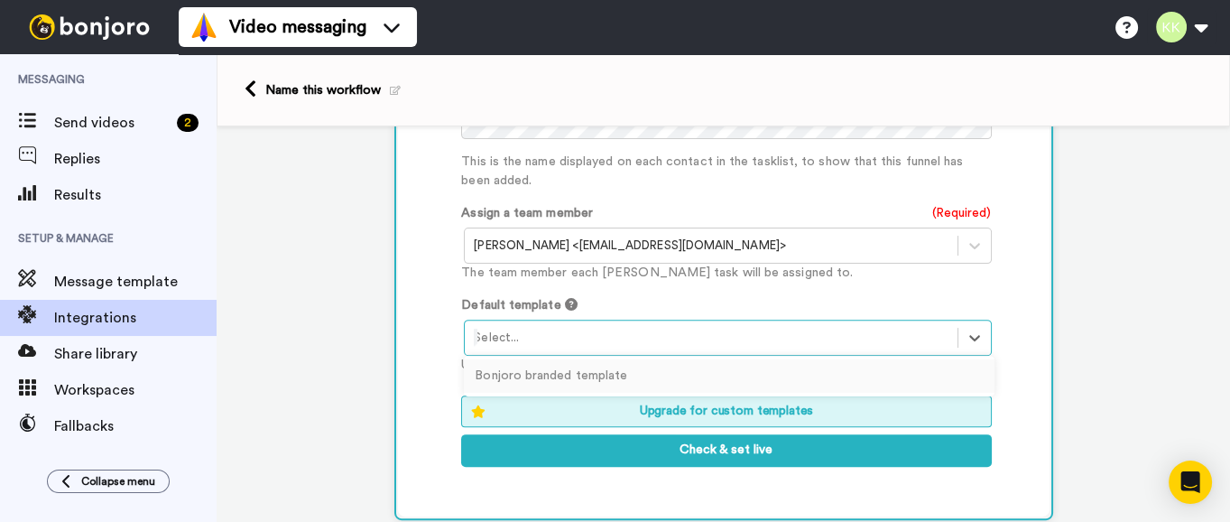
click at [647, 369] on div "Bonjoro branded template" at bounding box center [729, 375] width 530 height 33
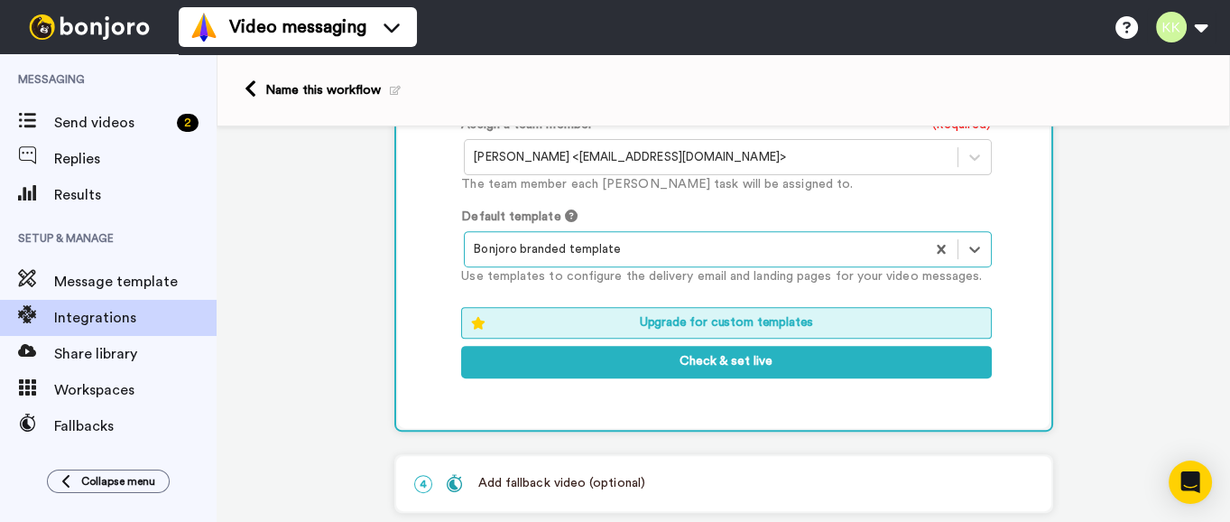
scroll to position [1083, 0]
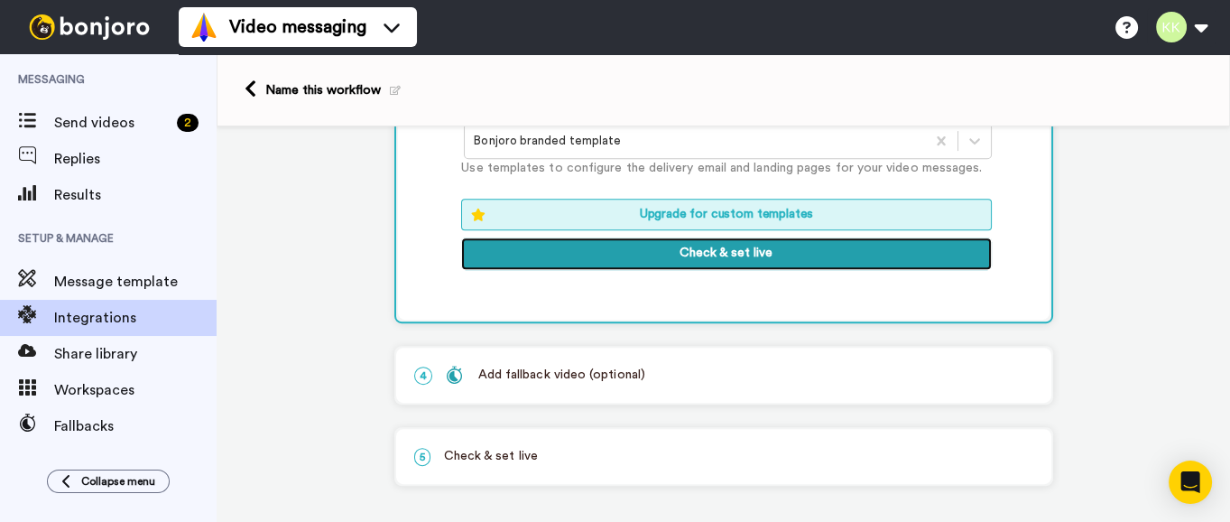
click at [718, 254] on button "Check & set live" at bounding box center [726, 253] width 530 height 32
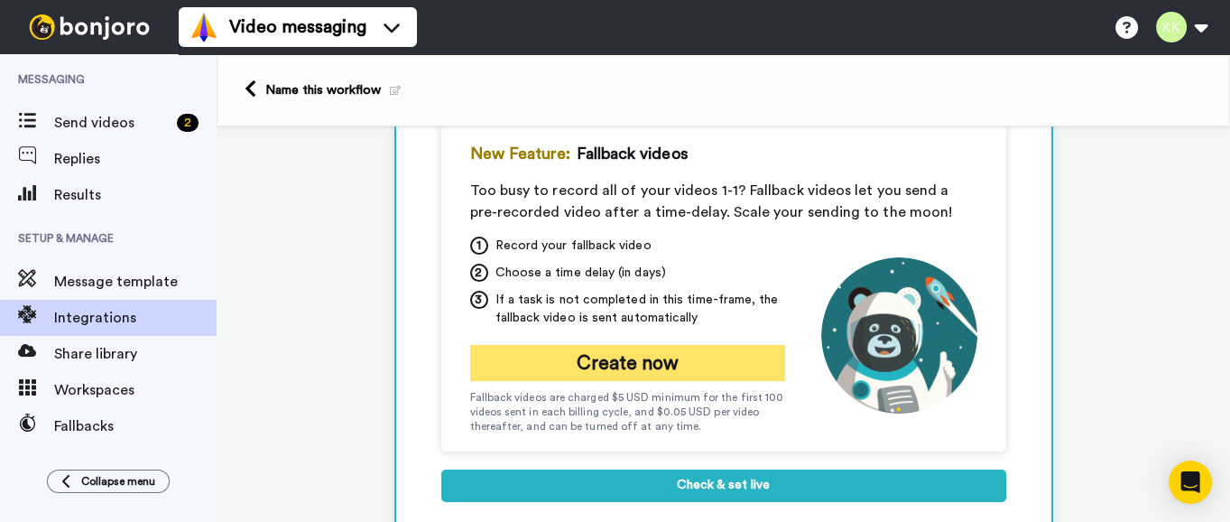
scroll to position [391, 0]
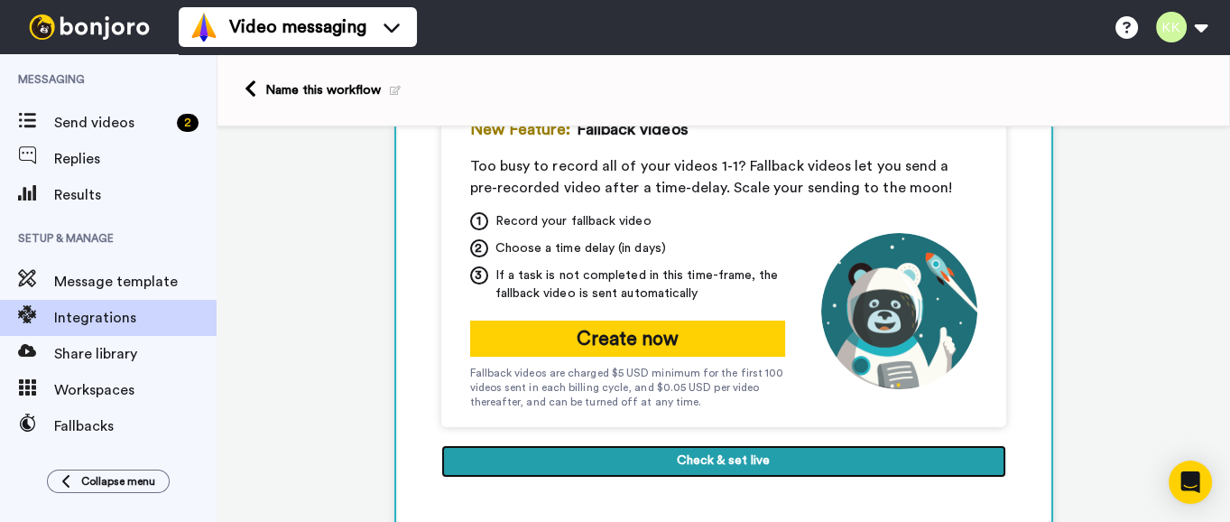
click at [702, 463] on button "Check & set live" at bounding box center [723, 461] width 565 height 32
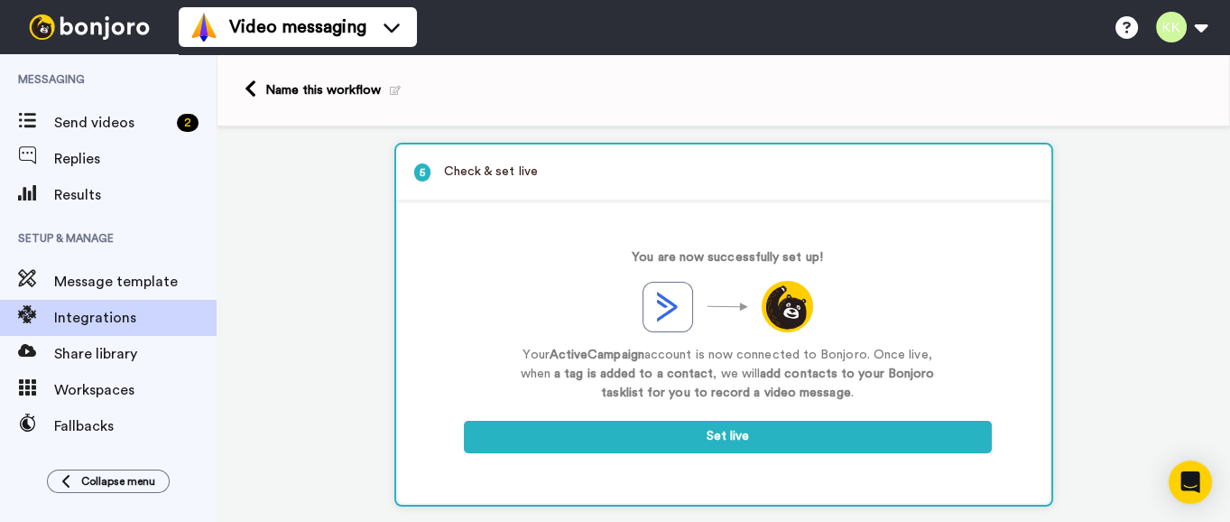
scroll to position [321, 0]
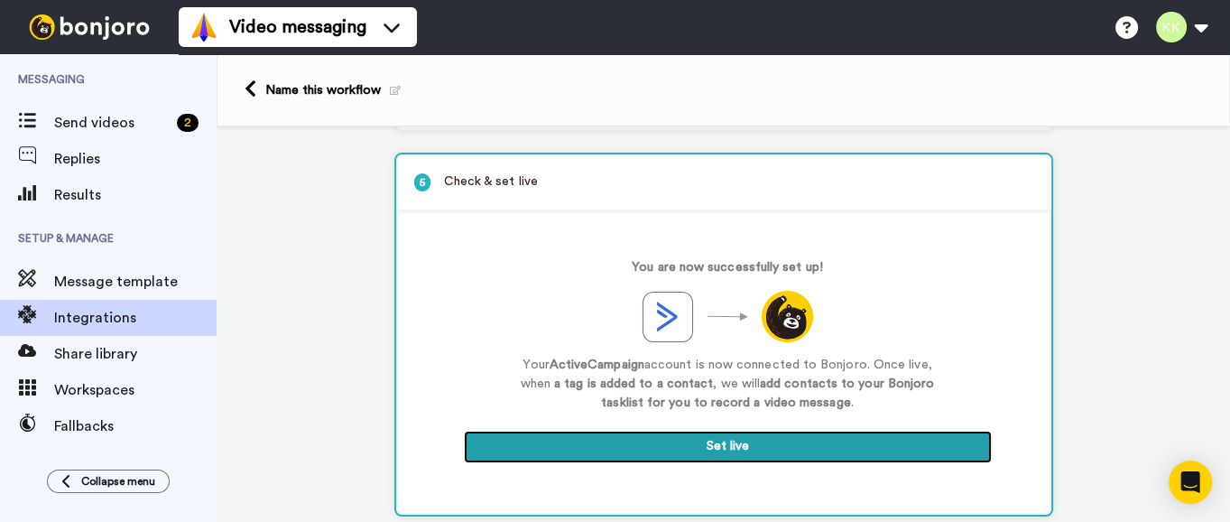
click at [725, 432] on button "Set live" at bounding box center [728, 447] width 528 height 32
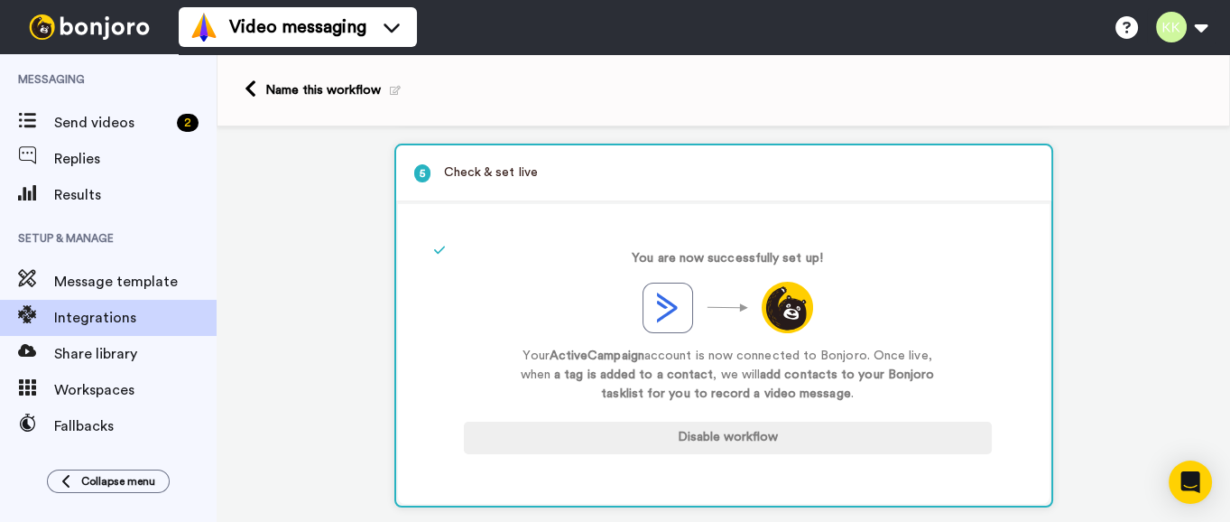
scroll to position [354, 0]
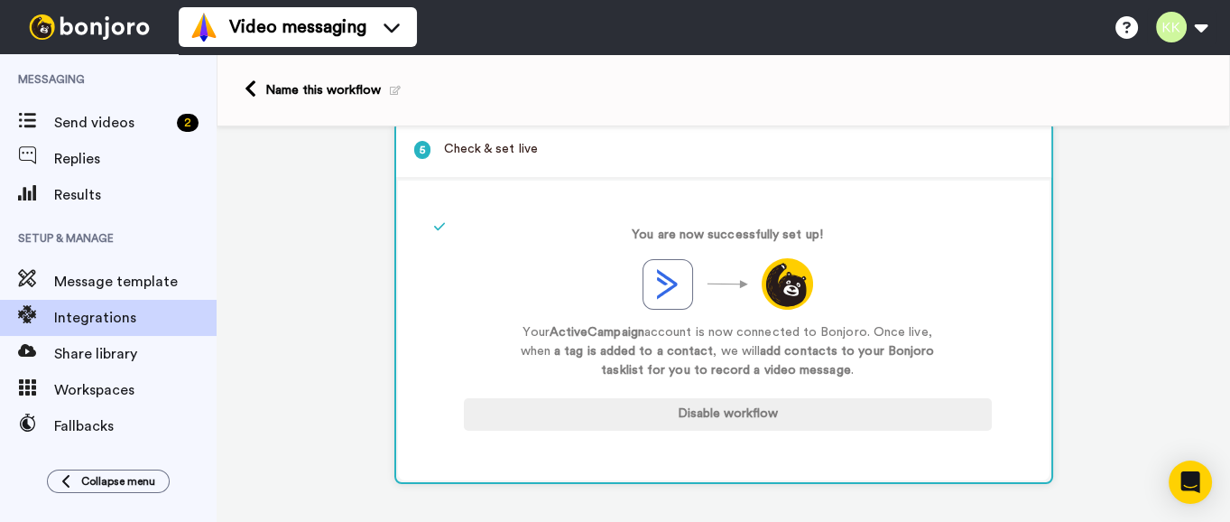
click at [394, 90] on icon at bounding box center [395, 91] width 11 height 10
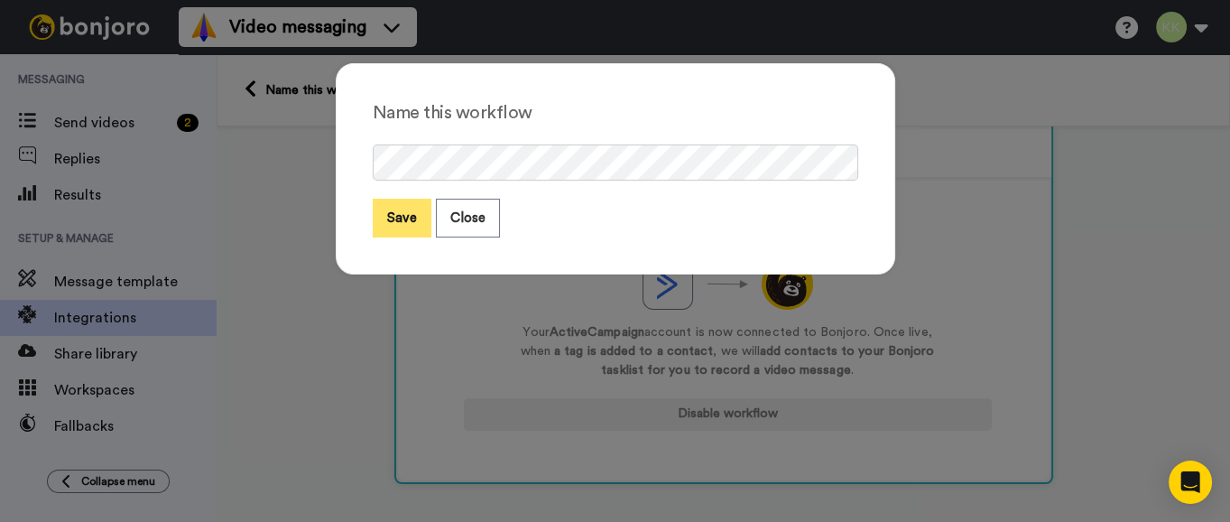
click at [403, 210] on button "Save" at bounding box center [402, 218] width 59 height 39
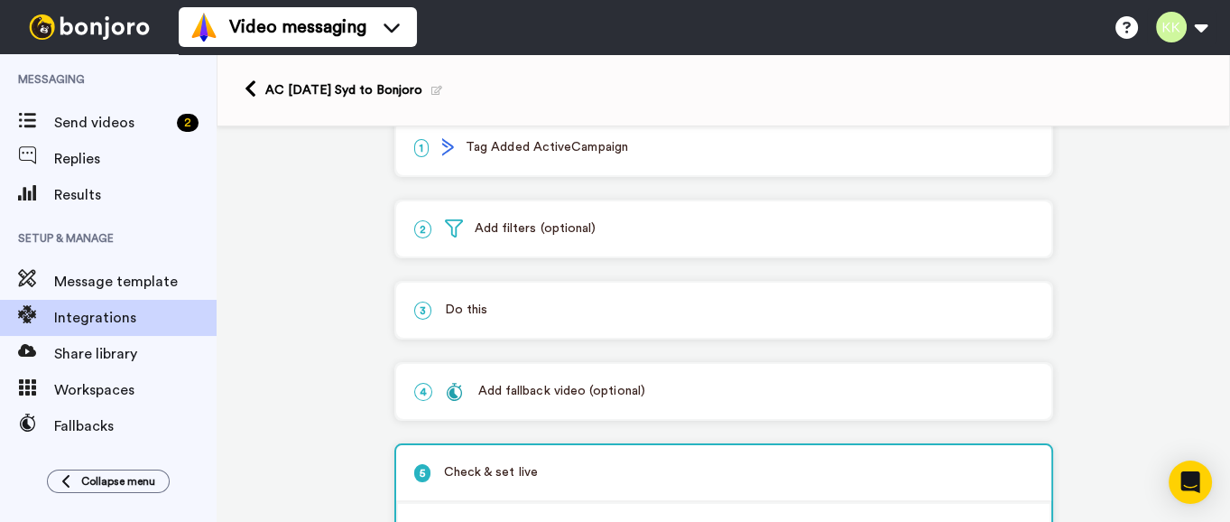
scroll to position [0, 0]
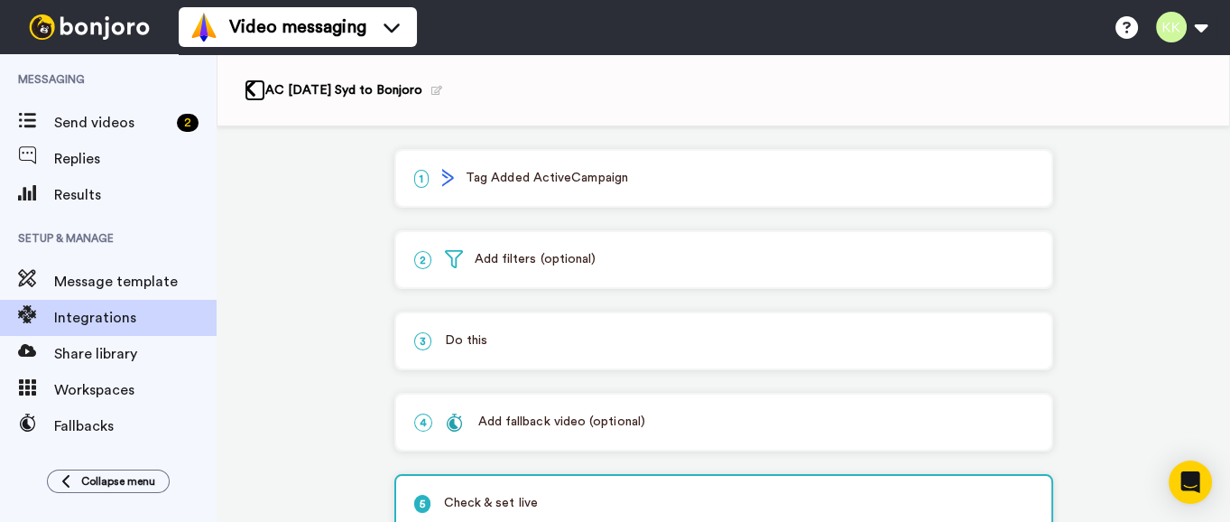
click at [251, 89] on icon at bounding box center [251, 88] width 12 height 19
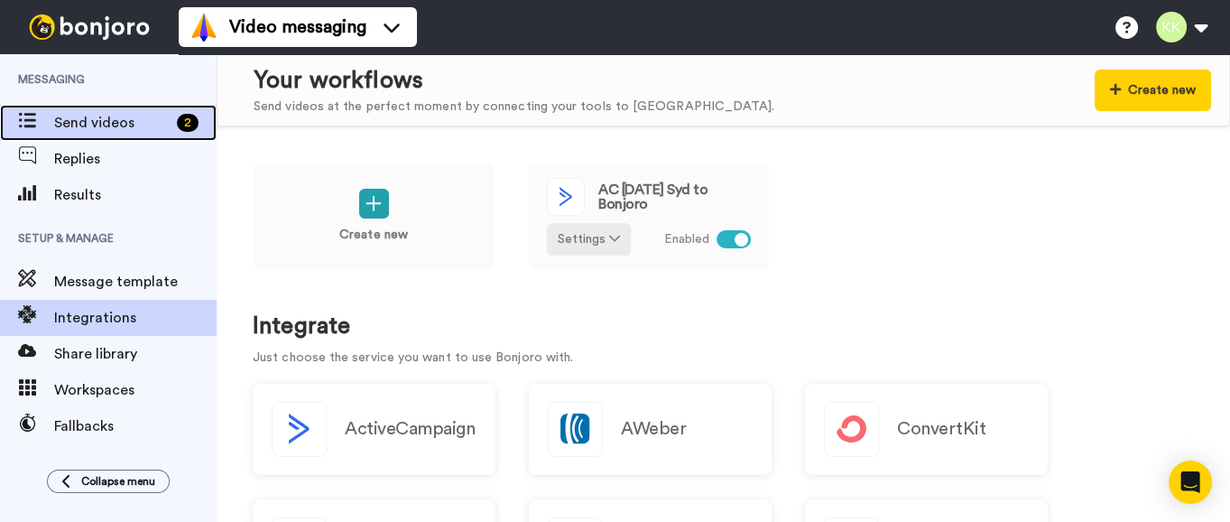
click at [147, 115] on span "Send videos" at bounding box center [112, 123] width 116 height 22
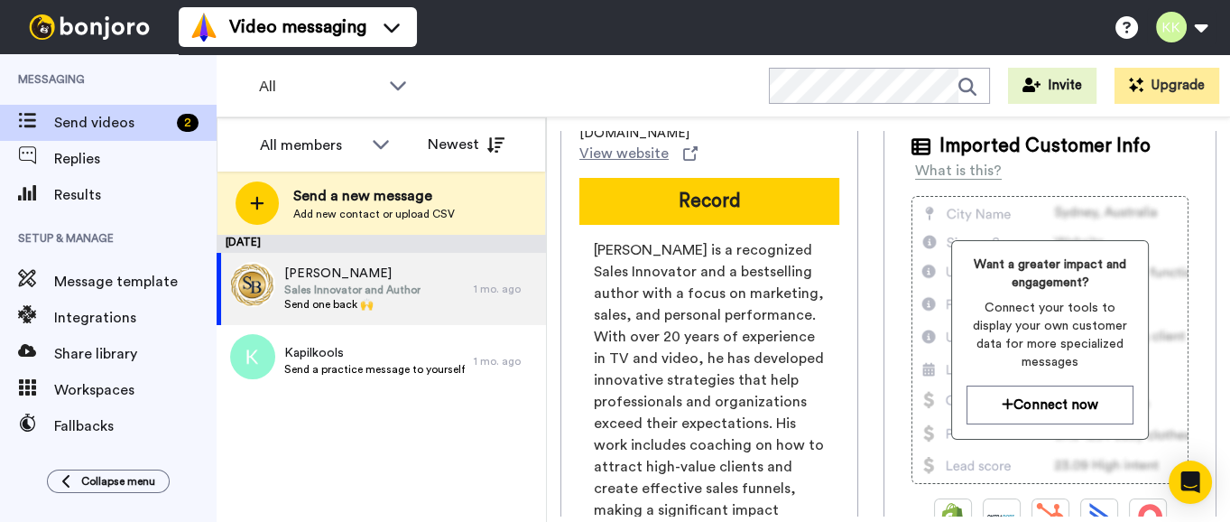
scroll to position [113, 0]
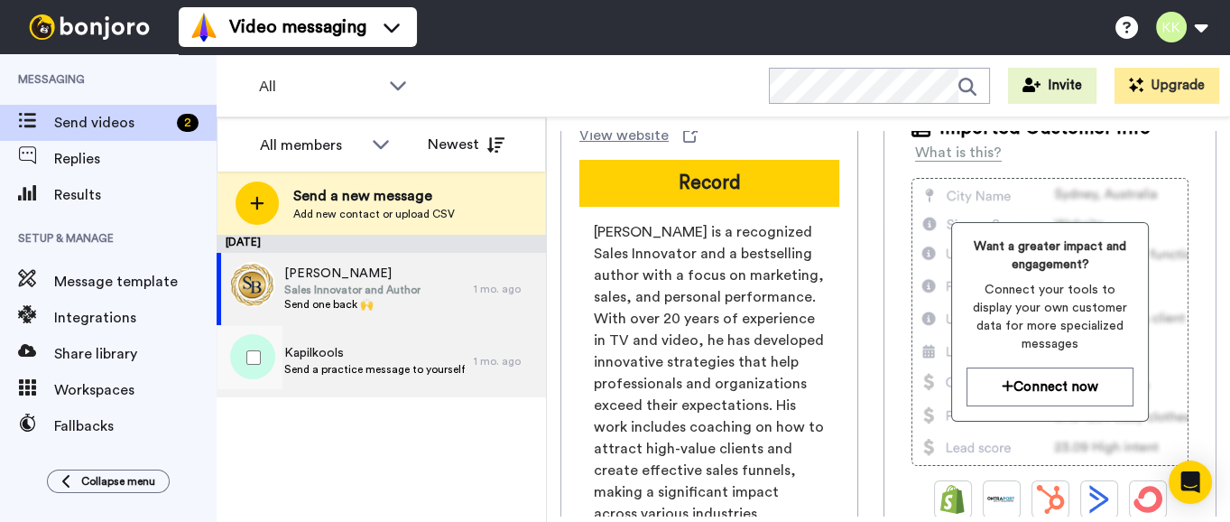
click at [318, 375] on span "Send a practice message to yourself" at bounding box center [374, 369] width 181 height 14
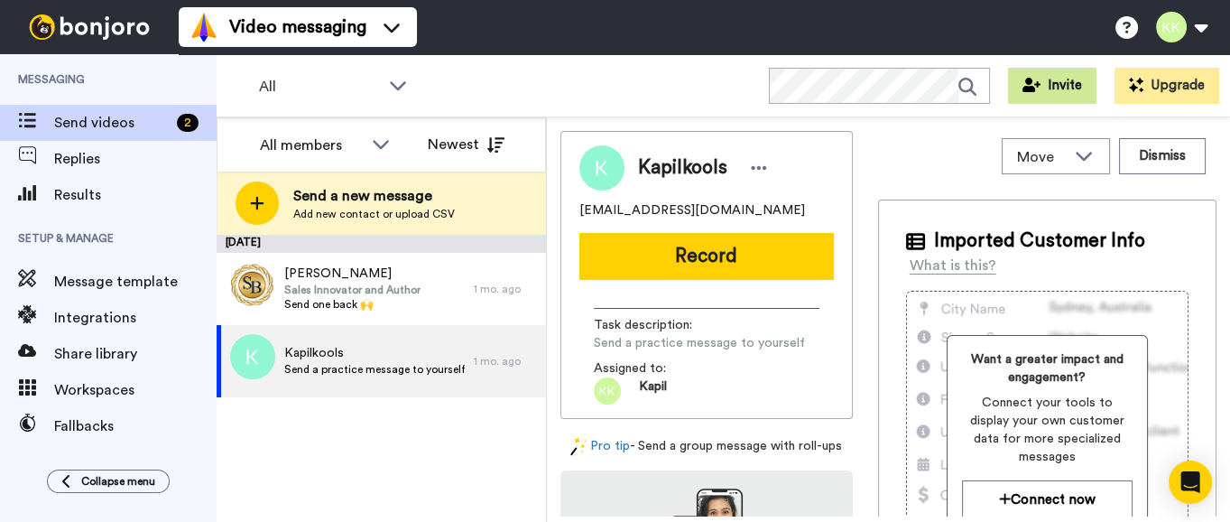
click at [1092, 88] on button "Invite" at bounding box center [1052, 86] width 88 height 36
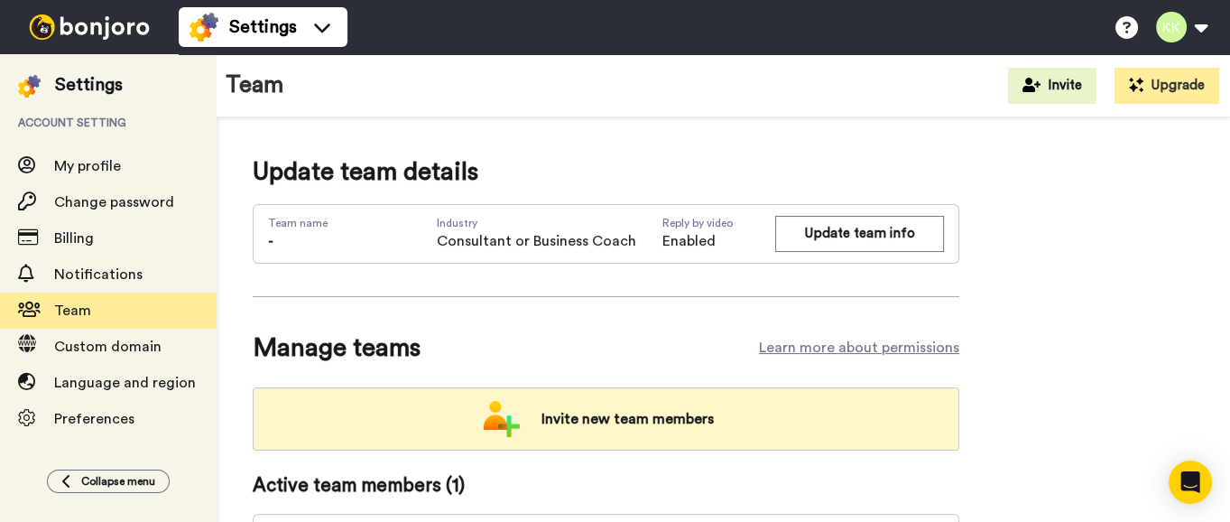
click at [609, 409] on span "Invite new team members" at bounding box center [627, 419] width 201 height 36
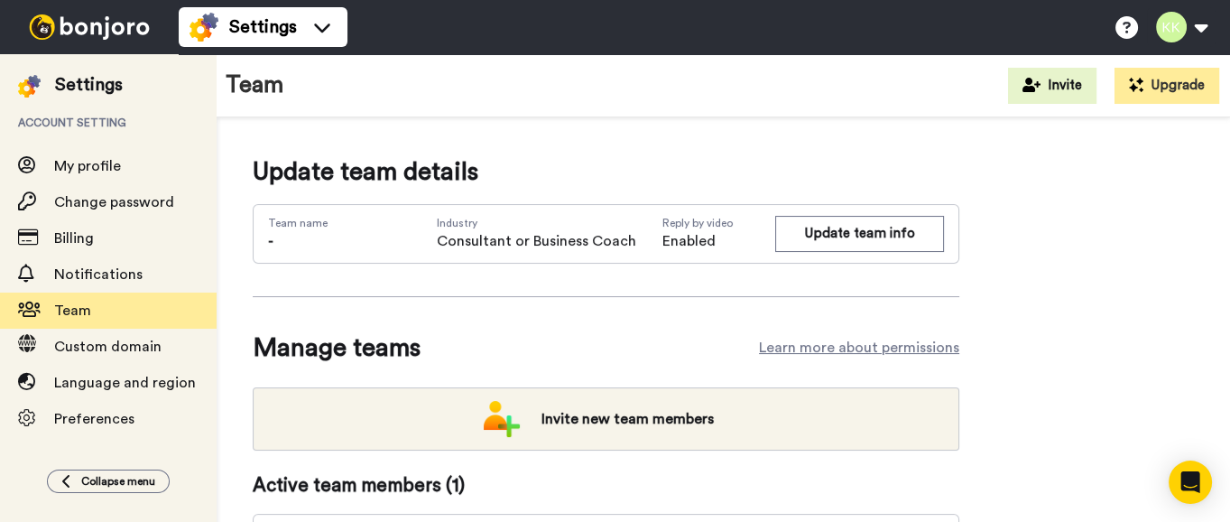
scroll to position [70, 0]
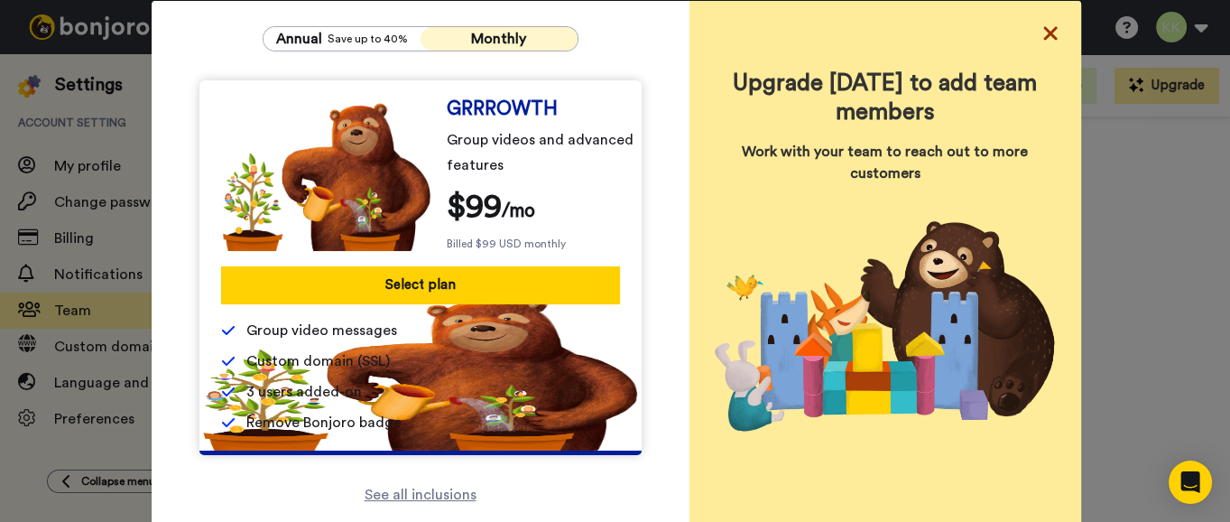
click at [1044, 39] on icon at bounding box center [1051, 34] width 18 height 22
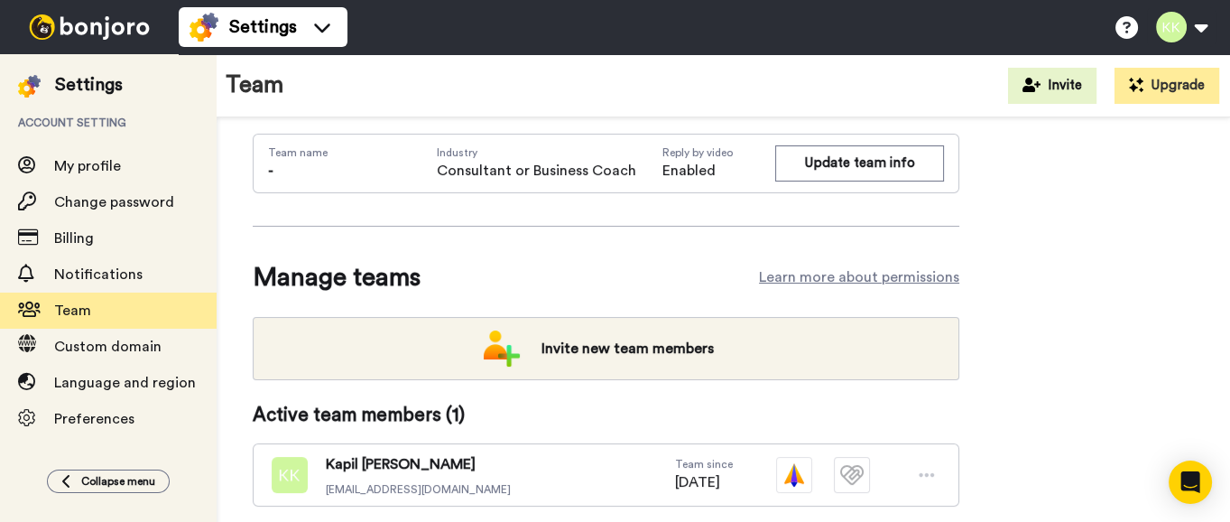
scroll to position [136, 0]
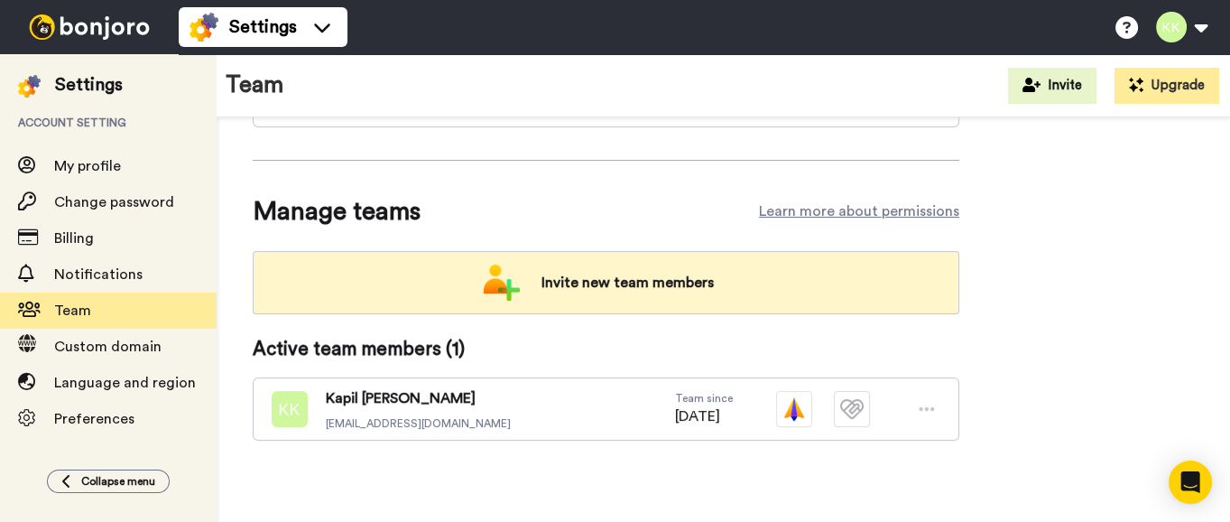
click at [697, 257] on div "Invite new team members" at bounding box center [606, 282] width 707 height 63
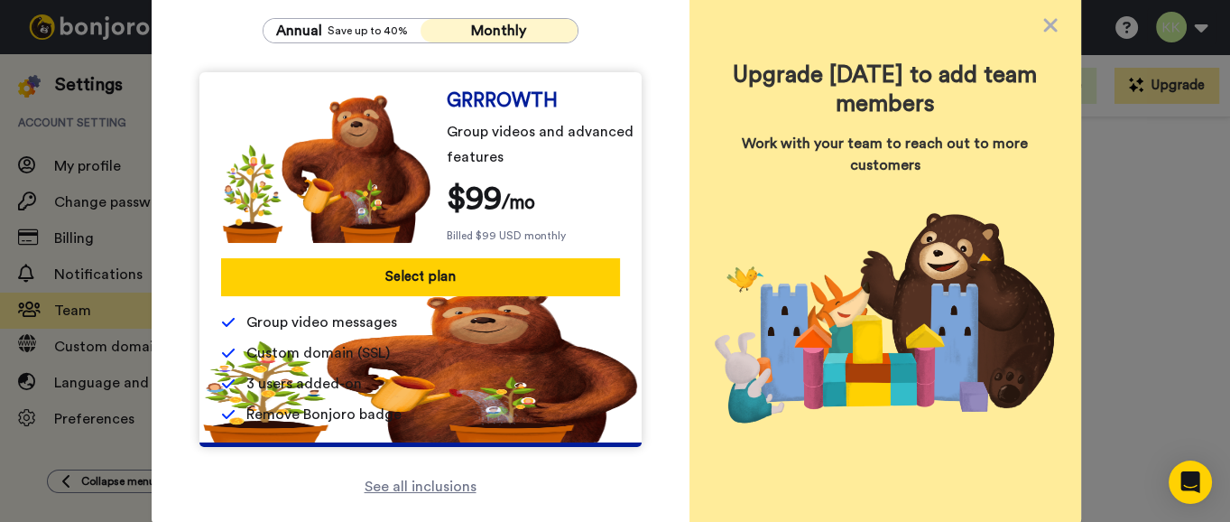
scroll to position [0, 0]
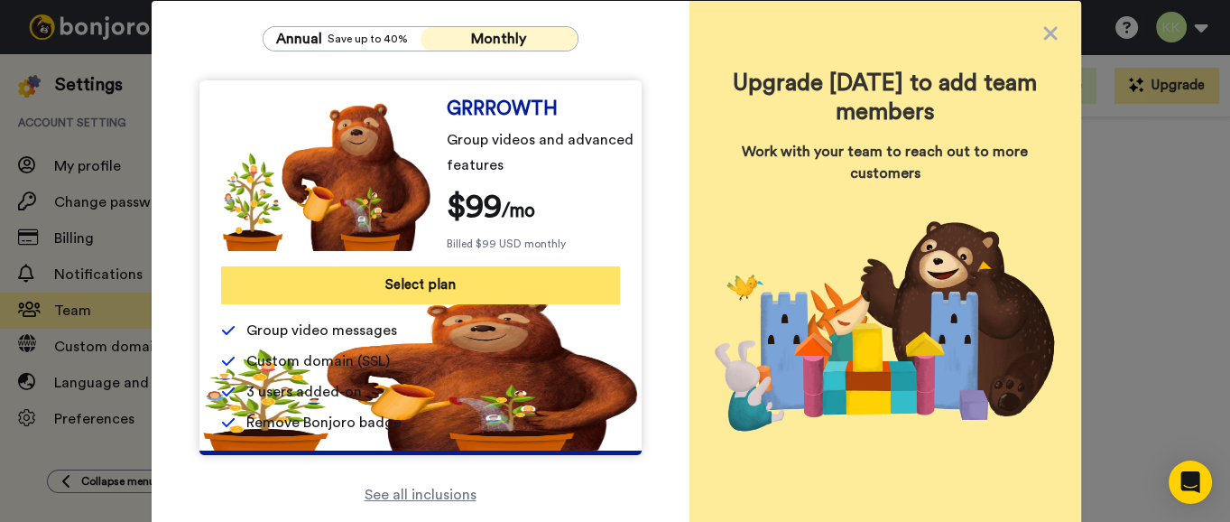
click at [546, 282] on button "Select plan" at bounding box center [420, 285] width 399 height 38
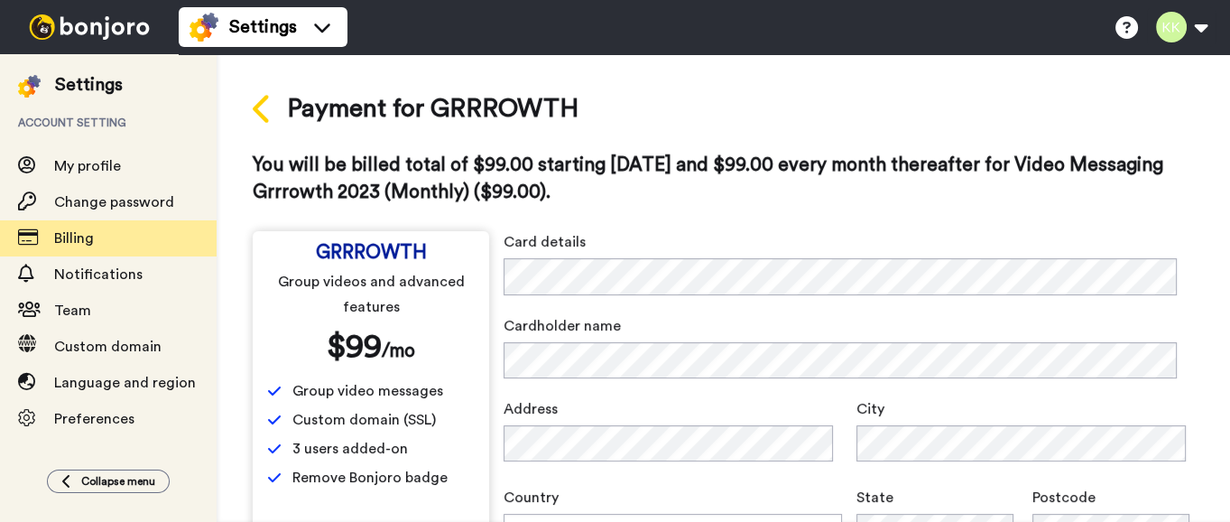
click at [256, 115] on icon at bounding box center [263, 109] width 20 height 32
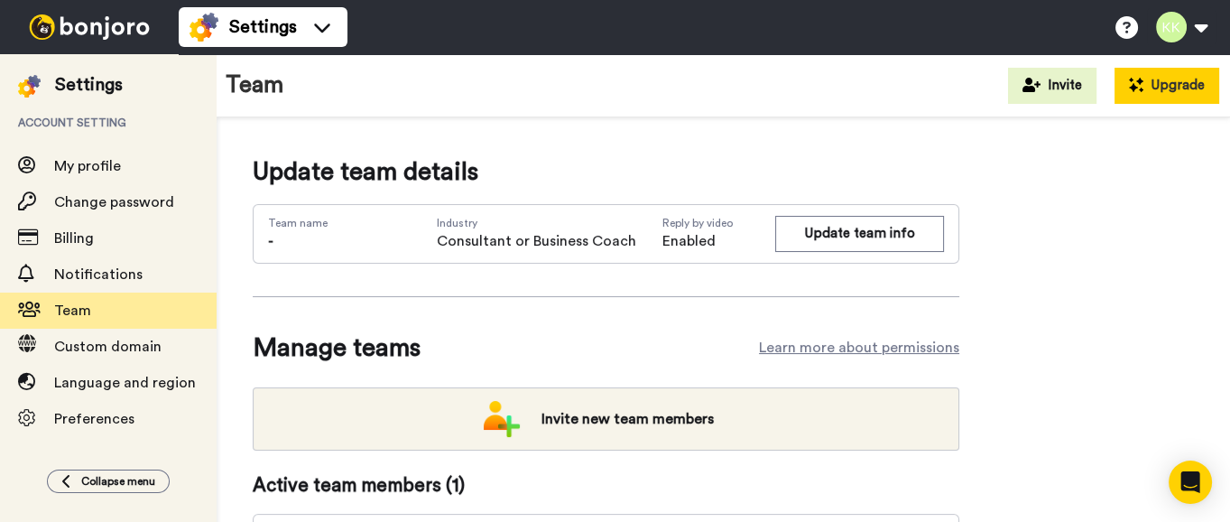
click at [1162, 78] on button "Upgrade" at bounding box center [1167, 86] width 105 height 36
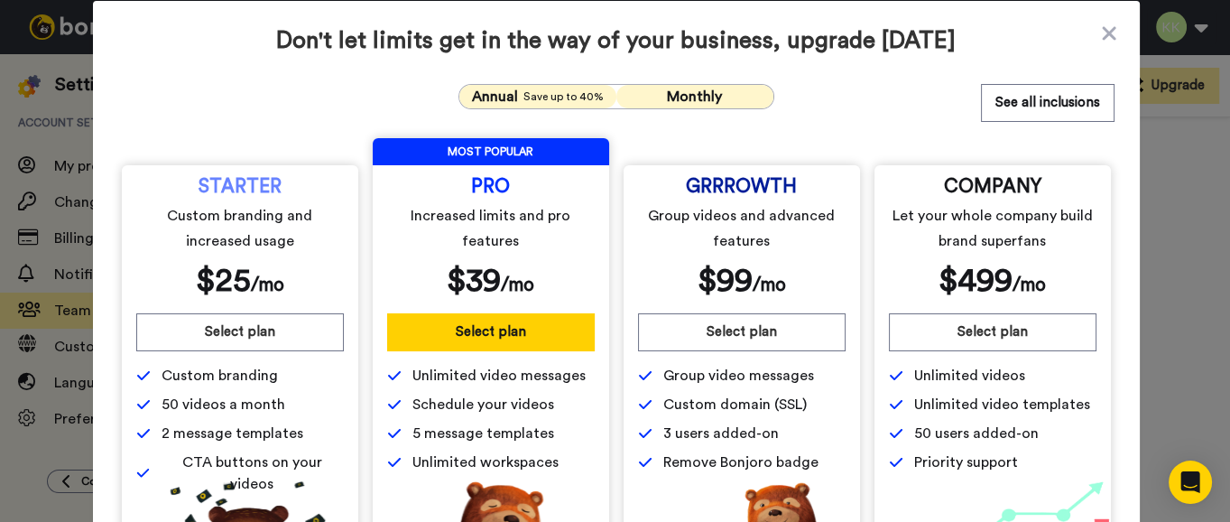
click at [569, 93] on span "Save up to 40%" at bounding box center [563, 96] width 80 height 14
click at [672, 90] on span "Monthly" at bounding box center [694, 96] width 55 height 14
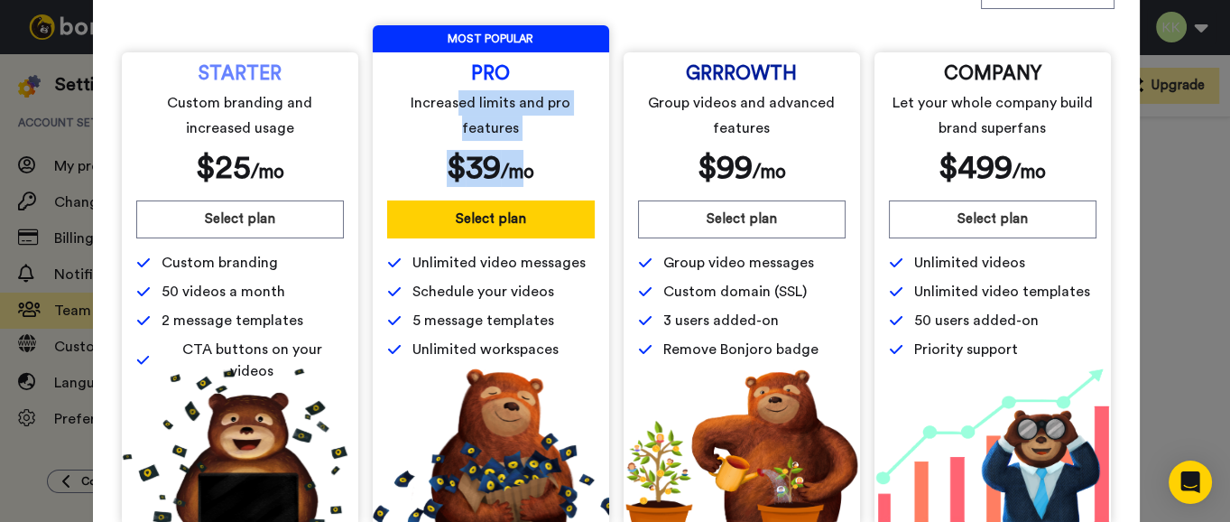
drag, startPoint x: 455, startPoint y: 102, endPoint x: 517, endPoint y: 151, distance: 79.1
click at [517, 151] on div "PRO Increased limits and pro features $ 39 /mo" at bounding box center [491, 127] width 208 height 120
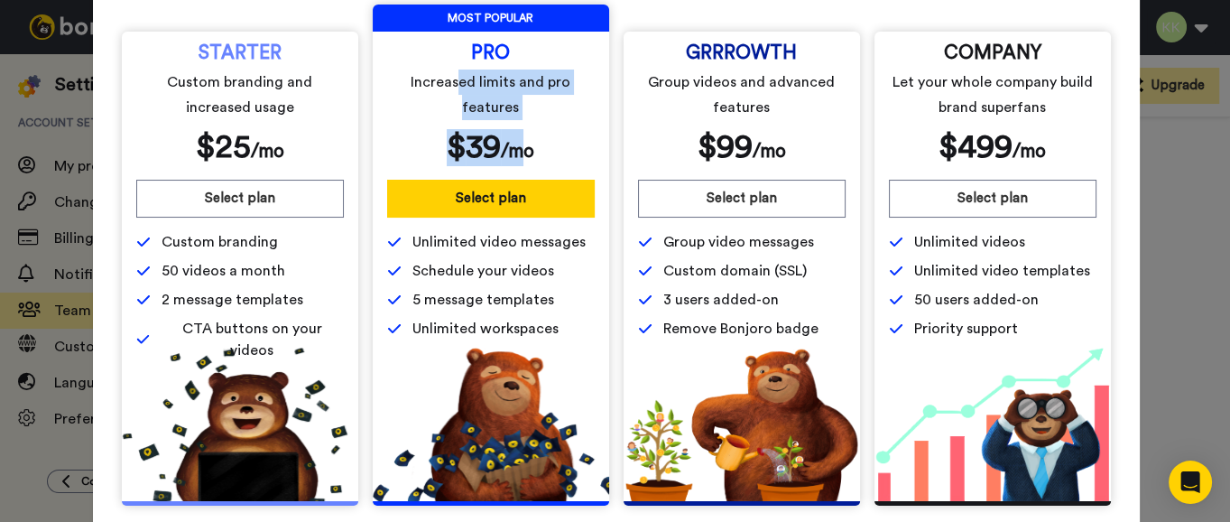
scroll to position [142, 0]
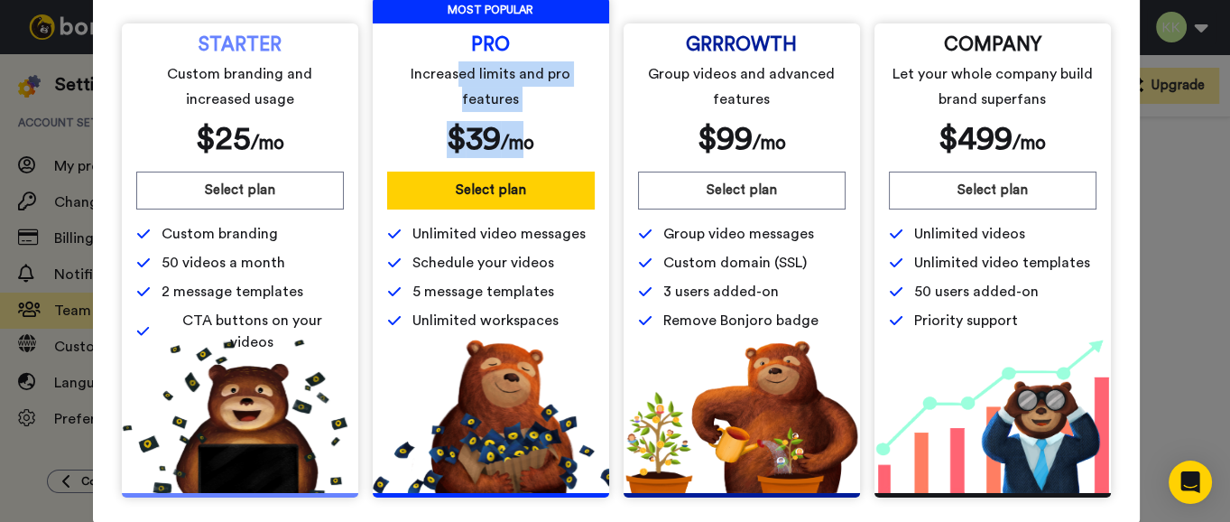
click at [477, 255] on span "Schedule your videos" at bounding box center [483, 263] width 142 height 22
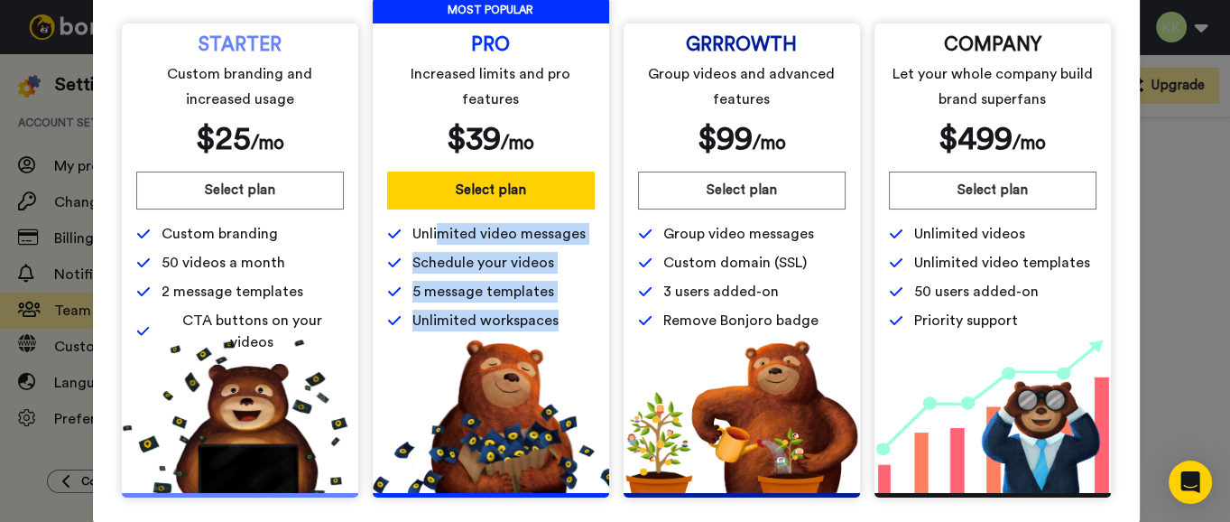
drag, startPoint x: 428, startPoint y: 231, endPoint x: 564, endPoint y: 327, distance: 166.5
click at [564, 327] on div "Unlimited video messages Schedule your videos 5 message templates Unlimited wor…" at bounding box center [491, 277] width 208 height 108
drag, startPoint x: 564, startPoint y: 327, endPoint x: 478, endPoint y: 302, distance: 89.1
click at [478, 302] on div "Unlimited video messages Schedule your videos 5 message templates Unlimited wor…" at bounding box center [491, 277] width 208 height 108
click at [429, 264] on span "Schedule your videos" at bounding box center [483, 263] width 142 height 22
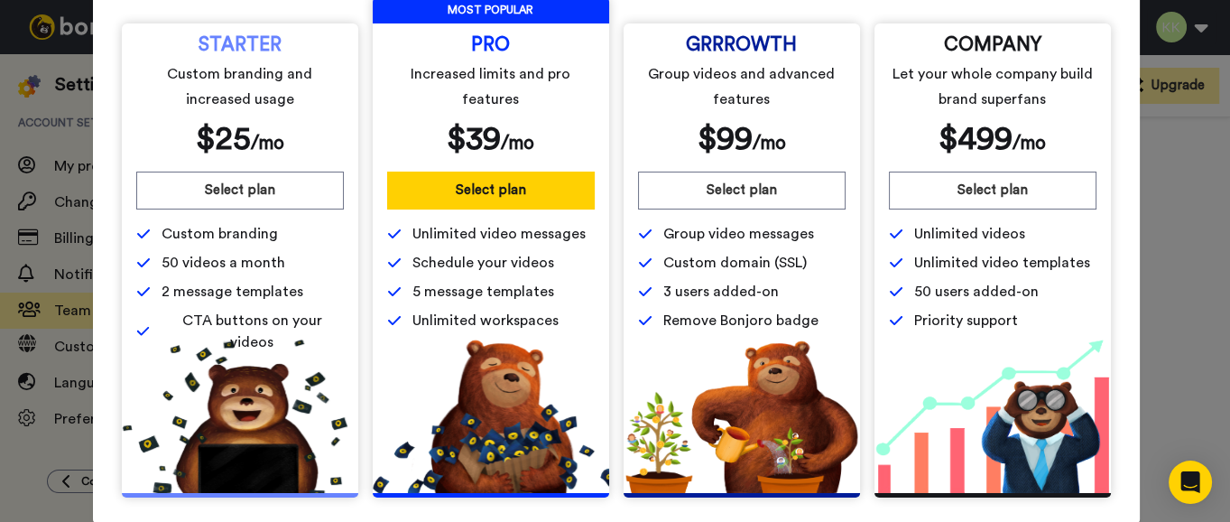
scroll to position [0, 0]
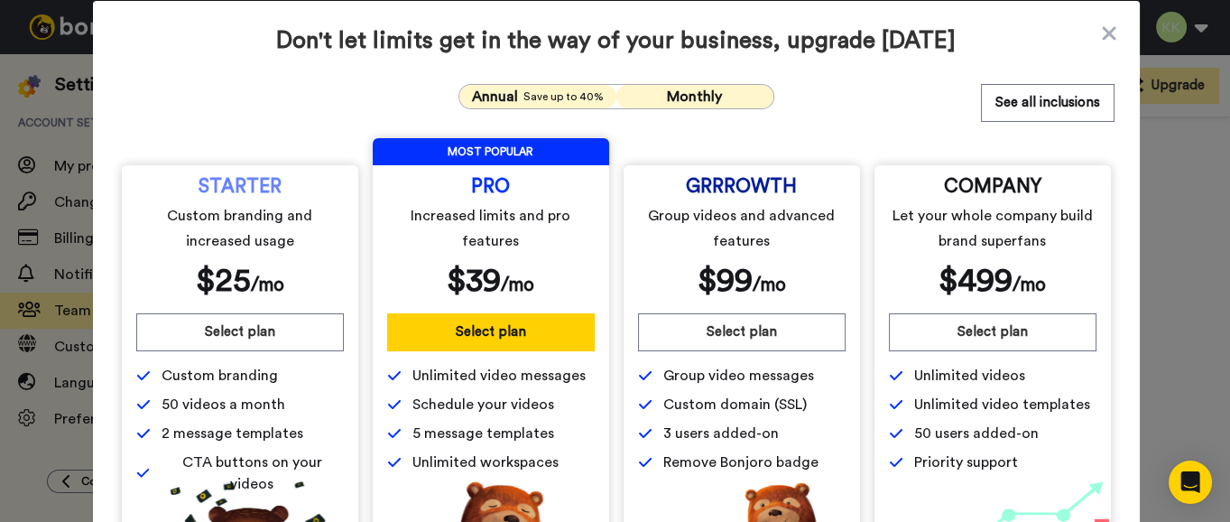
click at [519, 86] on div "Annual Save up to 40%" at bounding box center [537, 97] width 137 height 22
click at [701, 91] on span "Monthly" at bounding box center [694, 96] width 55 height 14
click at [582, 90] on span "Save up to 40%" at bounding box center [563, 96] width 80 height 14
click at [652, 92] on button "Monthly" at bounding box center [694, 96] width 157 height 23
click at [1102, 32] on icon at bounding box center [1109, 33] width 14 height 14
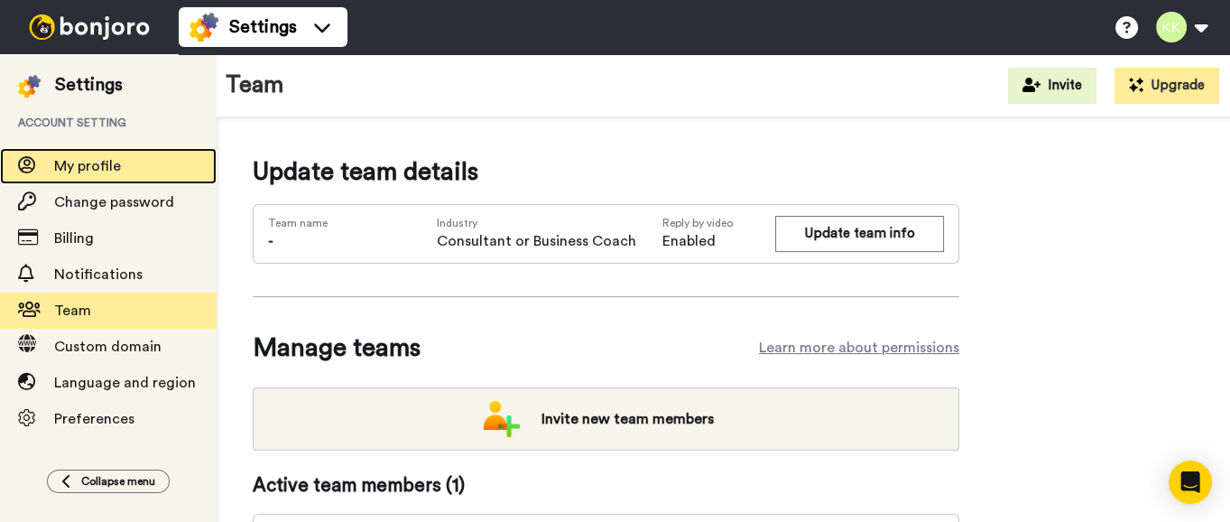
click at [111, 169] on span "My profile" at bounding box center [87, 166] width 67 height 14
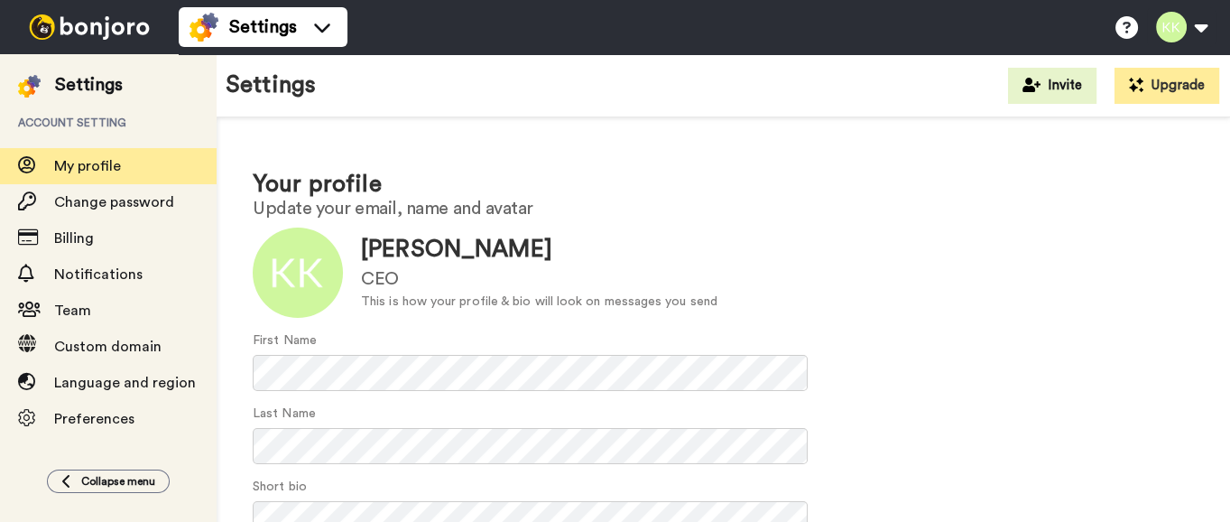
scroll to position [222, 0]
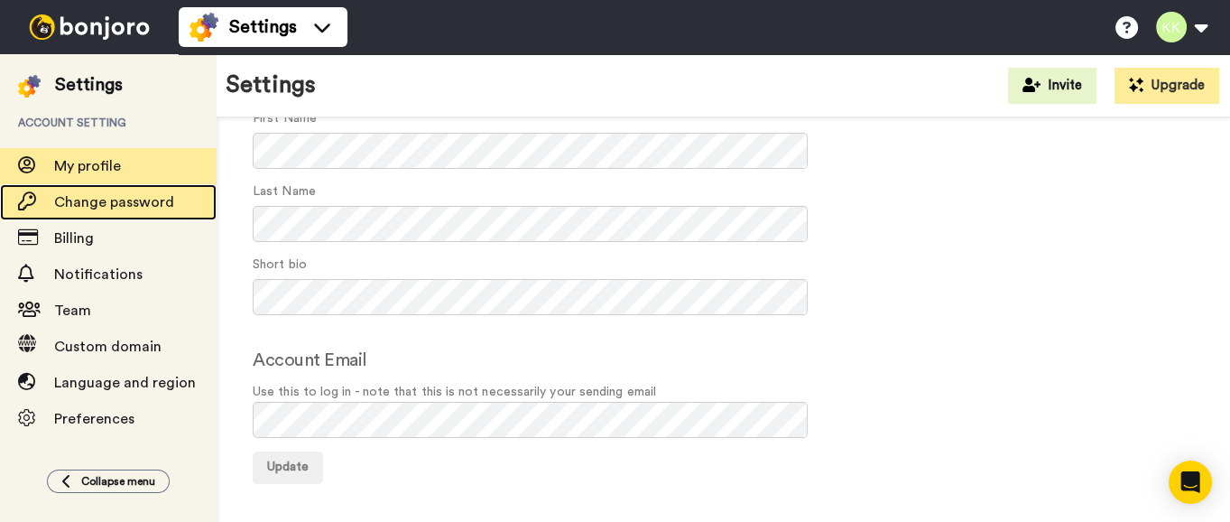
click at [169, 196] on span "Change password" at bounding box center [114, 202] width 120 height 14
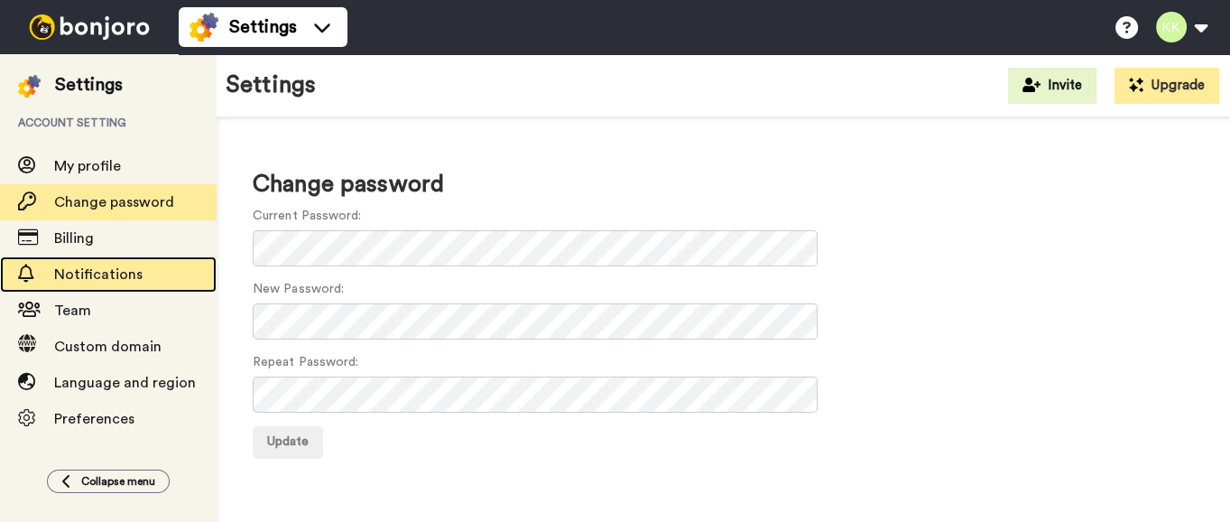
click at [102, 282] on span "Notifications" at bounding box center [135, 275] width 162 height 22
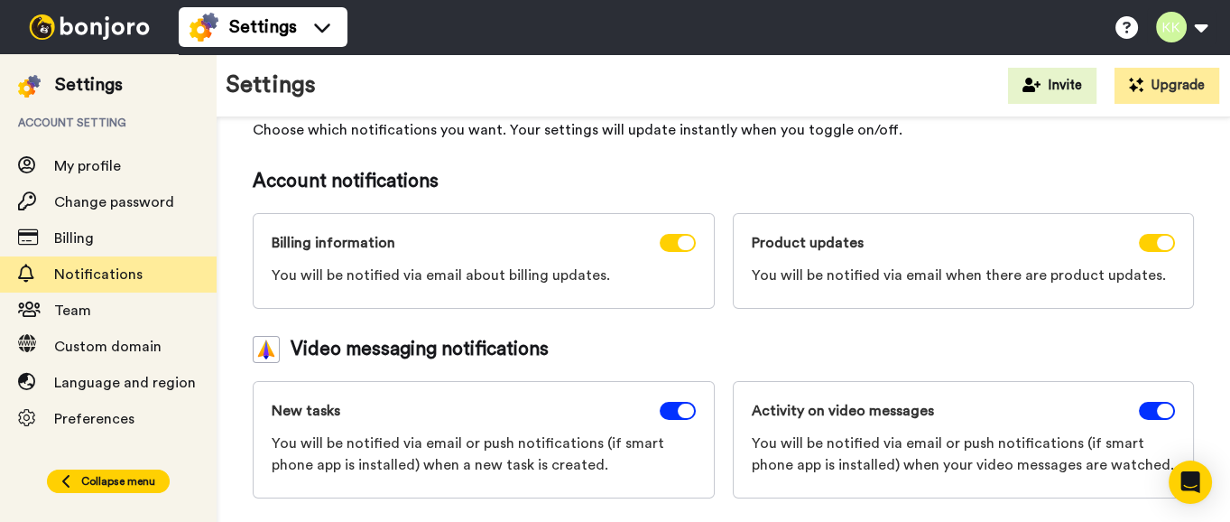
click at [106, 477] on span "Collapse menu" at bounding box center [118, 481] width 74 height 14
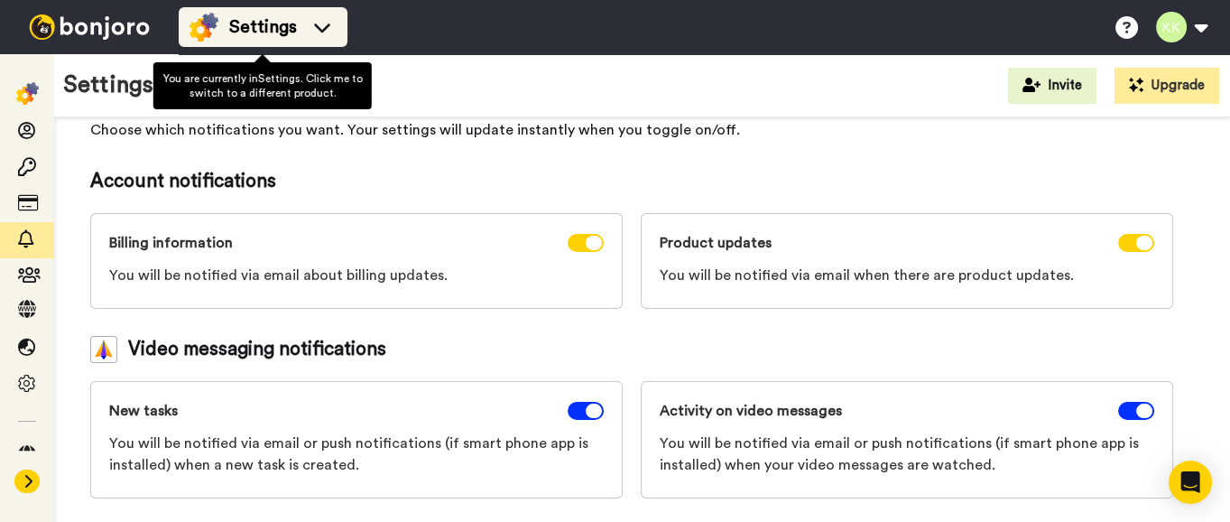
click at [282, 23] on span "Settings" at bounding box center [263, 26] width 68 height 25
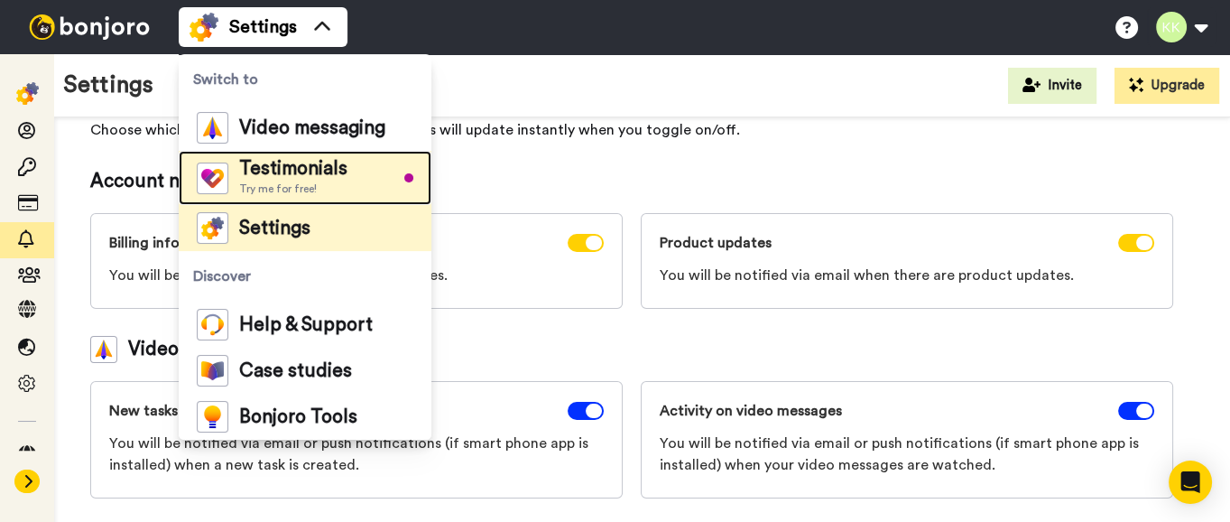
click at [298, 153] on li "Testimonials Try me for free!" at bounding box center [305, 178] width 253 height 54
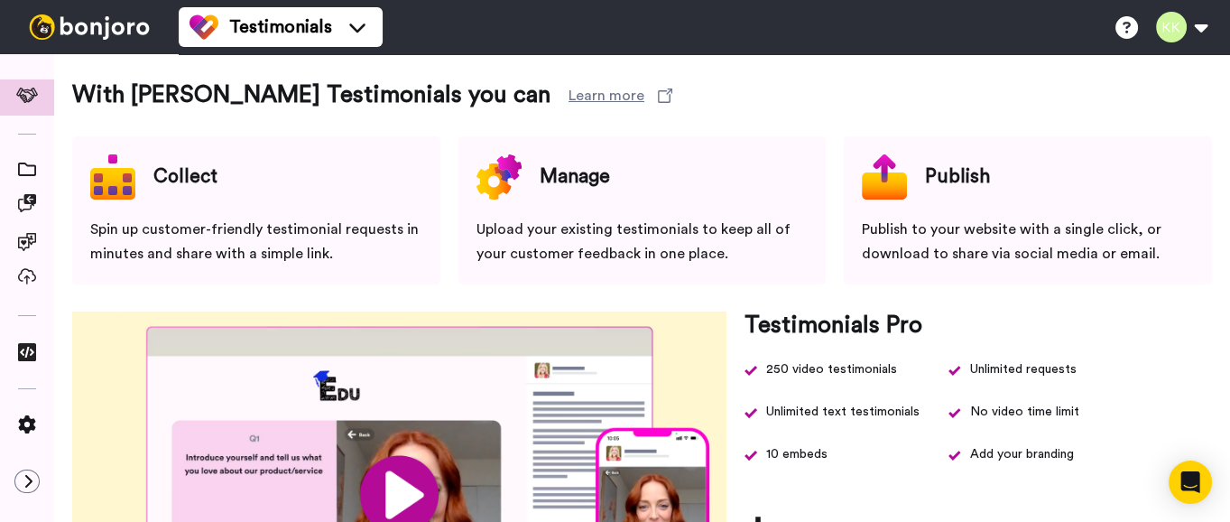
scroll to position [226, 0]
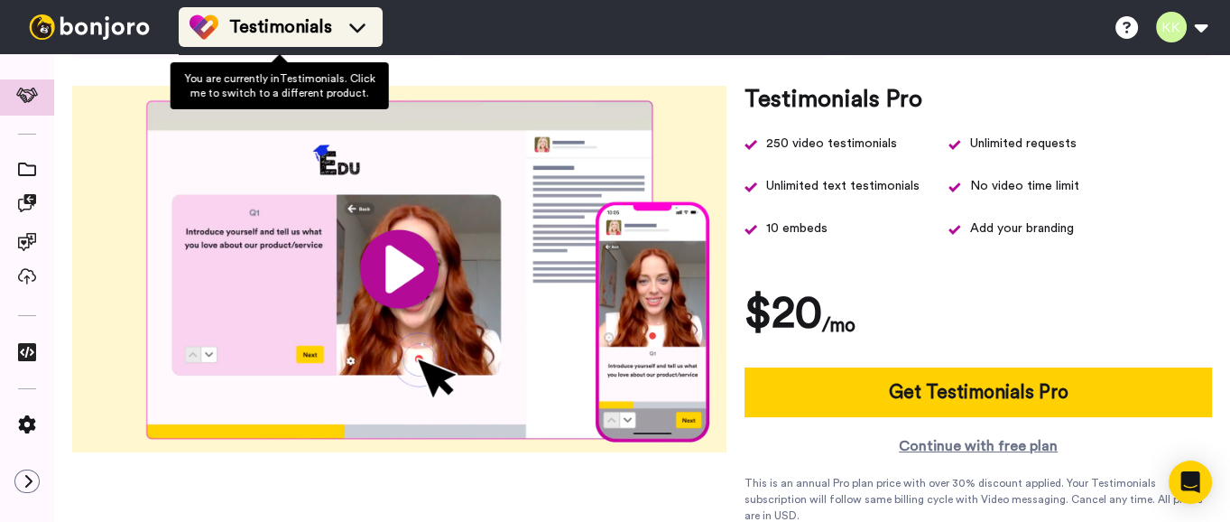
click at [322, 13] on div "Testimonials" at bounding box center [281, 27] width 182 height 29
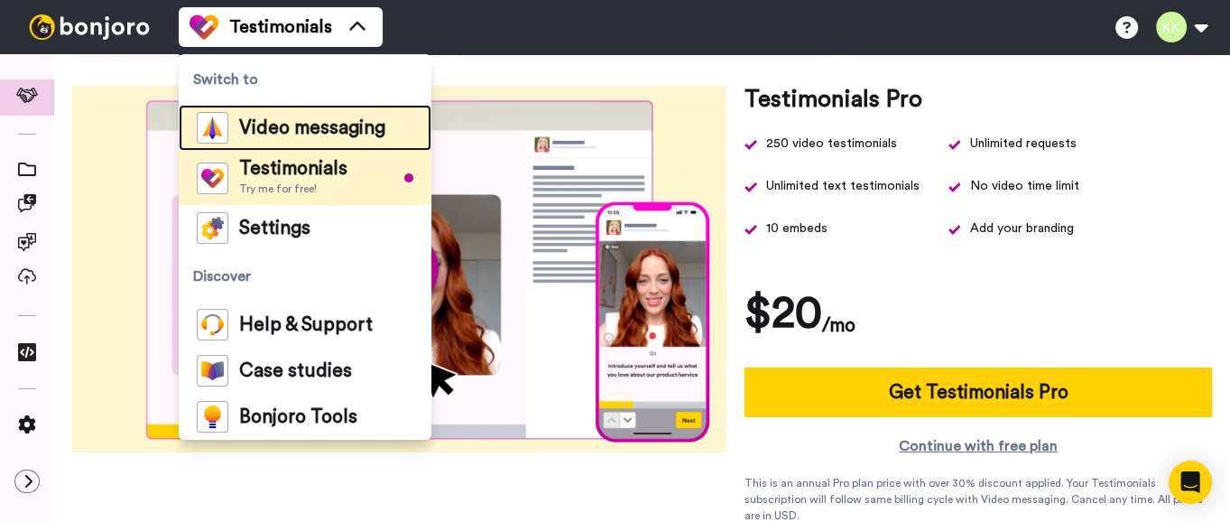
click at [290, 119] on span "Video messaging" at bounding box center [312, 128] width 146 height 18
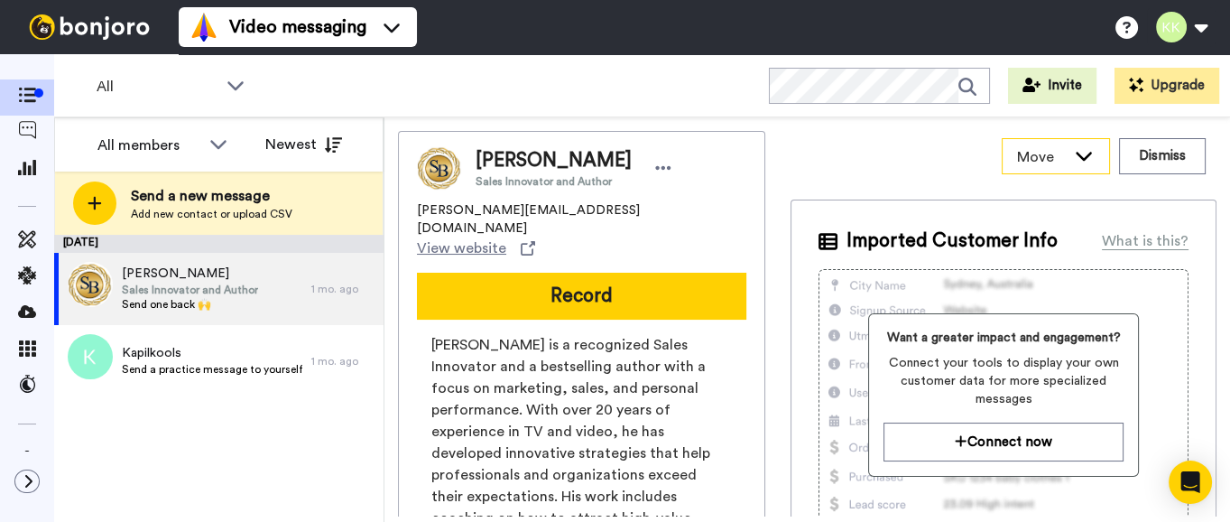
click at [1073, 150] on icon at bounding box center [1084, 155] width 22 height 18
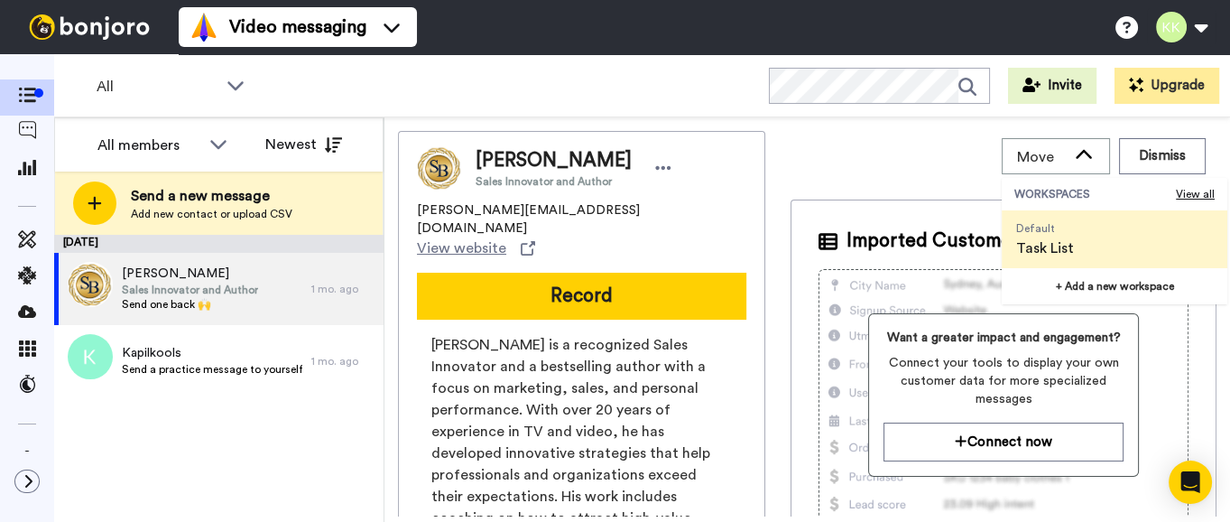
click at [1098, 239] on li "Default Task List" at bounding box center [1115, 239] width 226 height 58
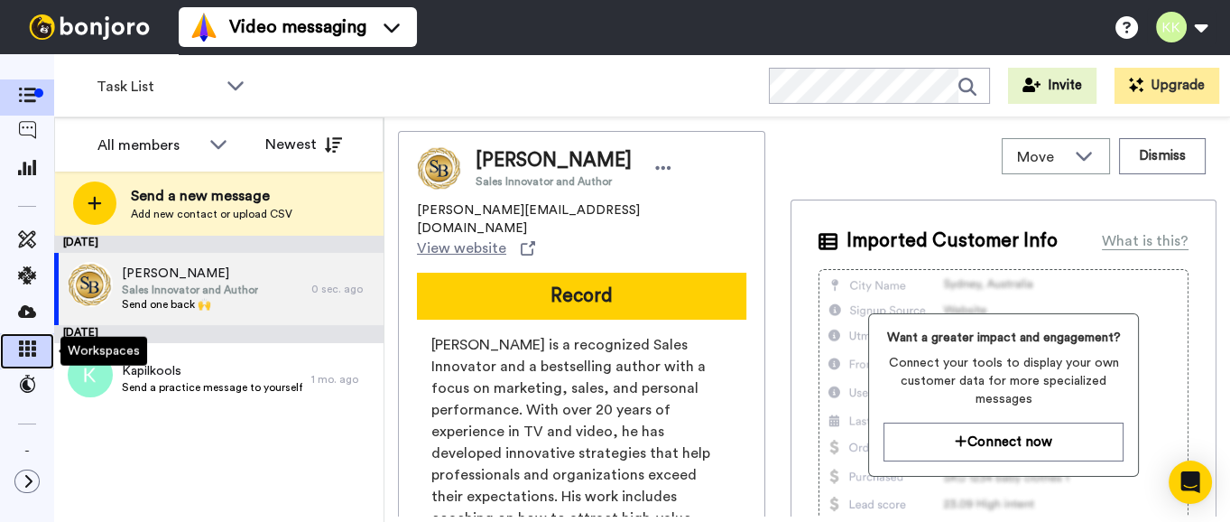
click at [27, 348] on icon at bounding box center [27, 348] width 18 height 16
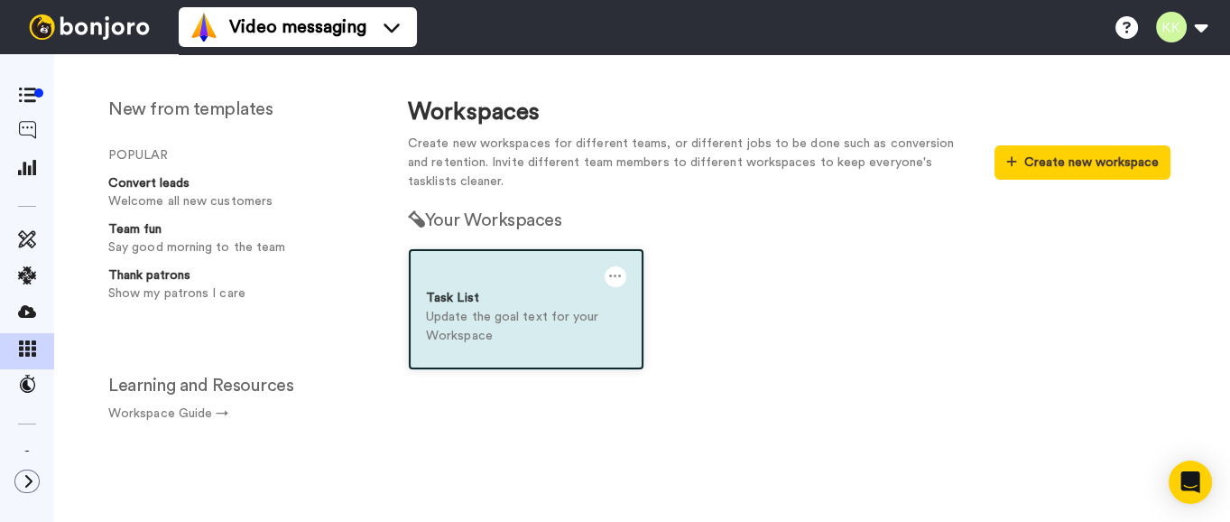
click at [469, 309] on p "Update the goal text for your Workspace" at bounding box center [526, 327] width 200 height 38
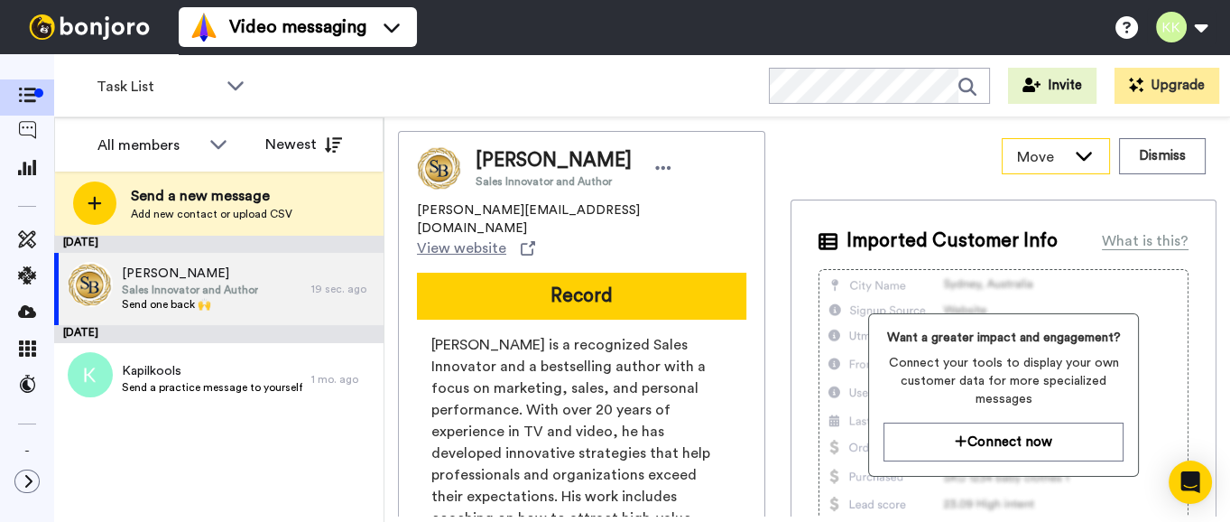
click at [1042, 164] on span "Move" at bounding box center [1041, 157] width 49 height 22
click at [907, 171] on div "Move WORKSPACES View all Default Task List + Add a new workspace Dismiss" at bounding box center [1004, 156] width 426 height 51
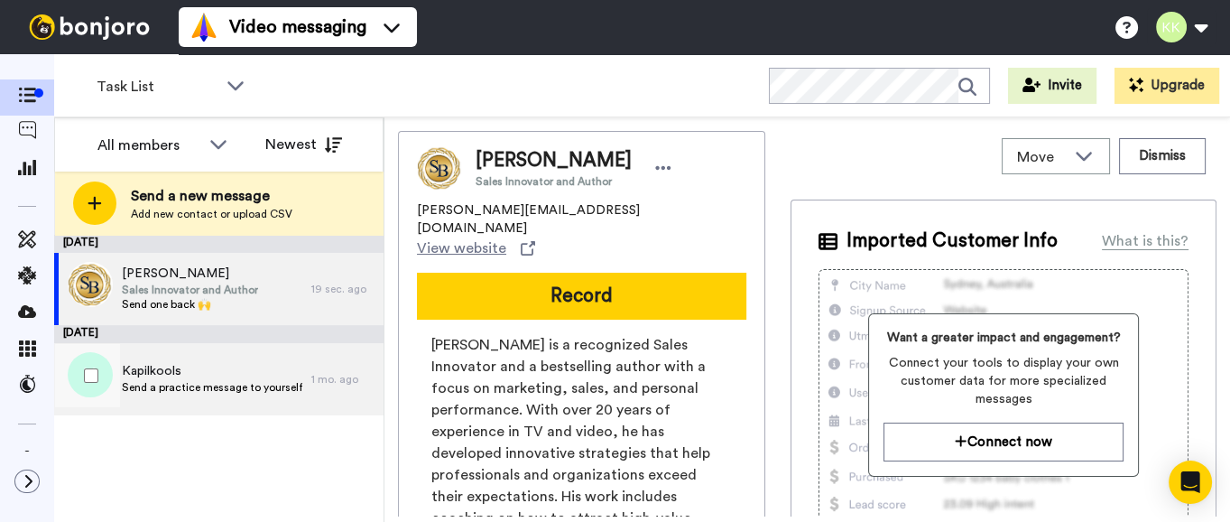
click at [259, 384] on span "Send a practice message to yourself" at bounding box center [212, 387] width 181 height 14
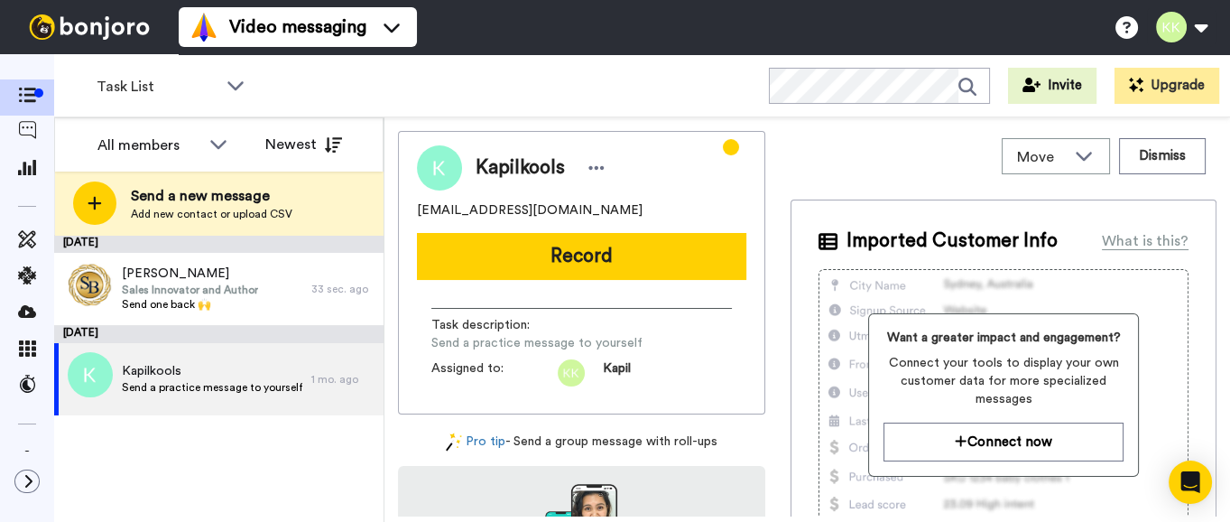
click at [516, 330] on span "Task description :" at bounding box center [494, 325] width 126 height 18
click at [516, 318] on span "Task description :" at bounding box center [494, 325] width 126 height 18
click at [1128, 92] on button "Upgrade" at bounding box center [1167, 86] width 105 height 36
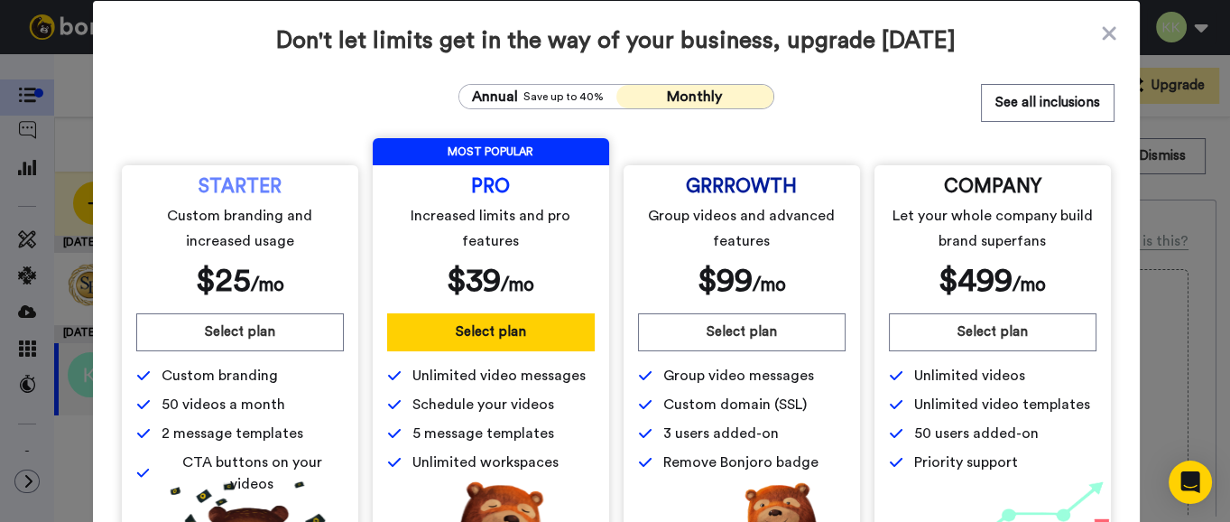
click at [527, 113] on div "Don't let limits get in the way of your business, upgrade today Annual Save up …" at bounding box center [616, 332] width 1047 height 663
click at [533, 88] on div "Annual Save up to 40%" at bounding box center [537, 97] width 137 height 22
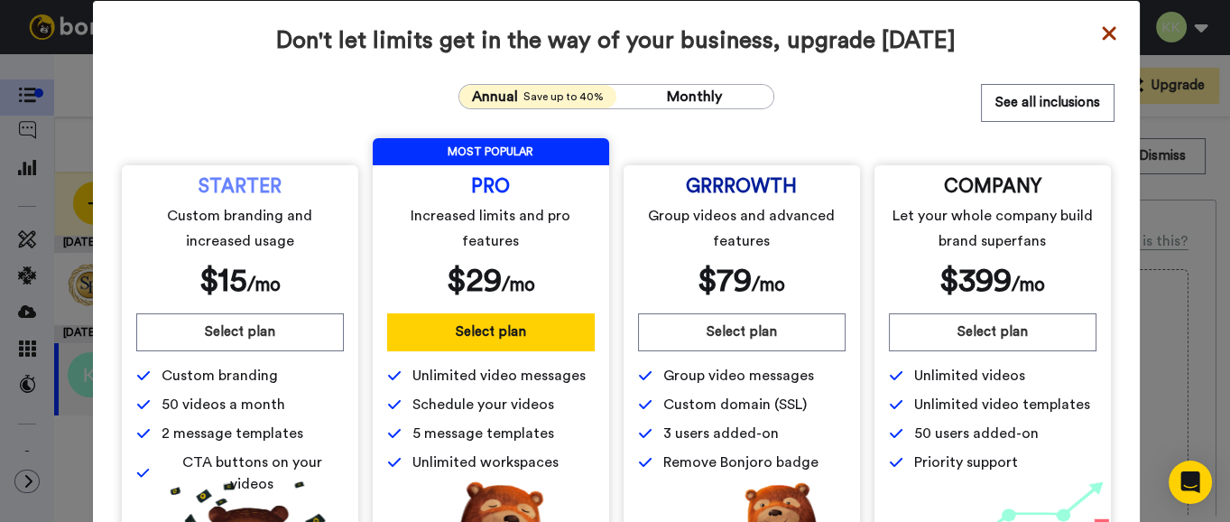
click at [1102, 29] on icon at bounding box center [1109, 33] width 14 height 14
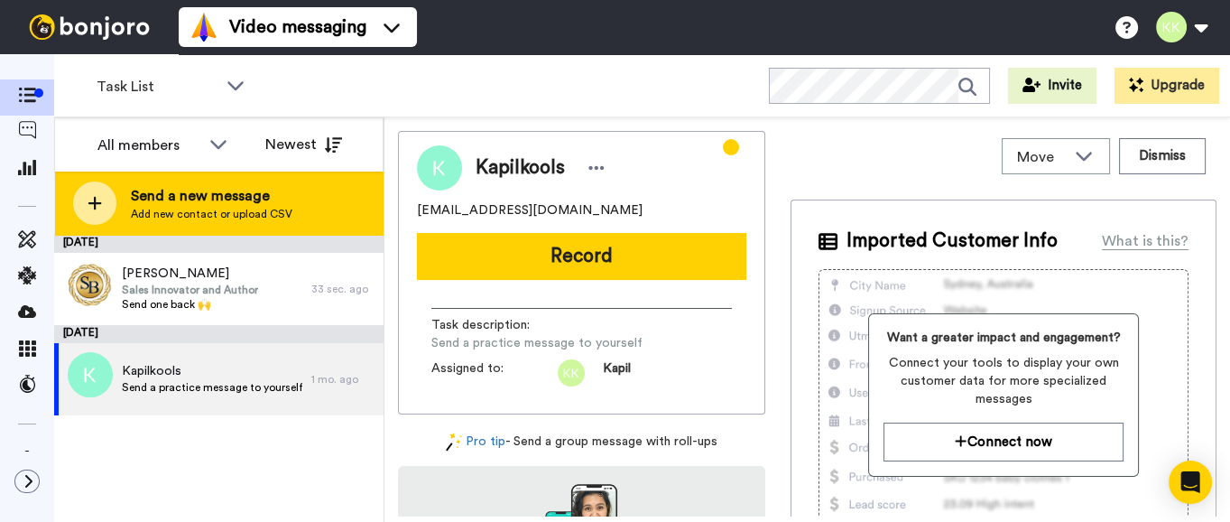
click at [136, 191] on span "Send a new message" at bounding box center [212, 196] width 162 height 22
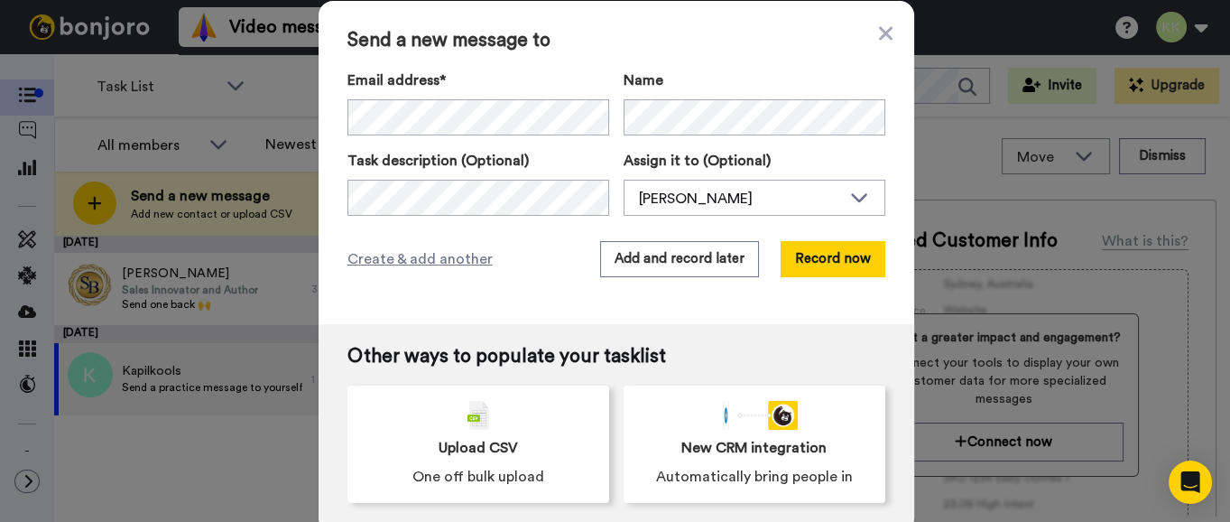
click at [880, 46] on div "Send a new message to Email address* Kapilkools <kapilkools@gmail.com> Steve Br…" at bounding box center [617, 162] width 596 height 323
click at [709, 196] on div "[PERSON_NAME]" at bounding box center [740, 199] width 202 height 22
click at [718, 232] on span "[PERSON_NAME]" at bounding box center [688, 237] width 129 height 18
click at [808, 208] on div "[PERSON_NAME]" at bounding box center [740, 199] width 202 height 22
click at [709, 169] on label "Assign it to (Optional)" at bounding box center [755, 161] width 262 height 22
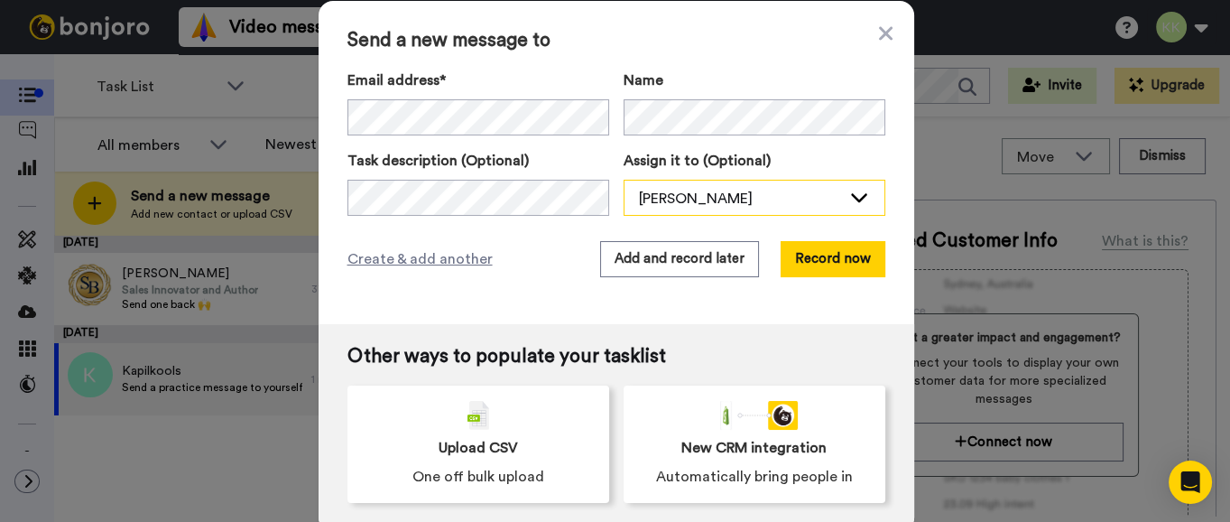
click at [733, 201] on div "[PERSON_NAME]" at bounding box center [740, 199] width 202 height 22
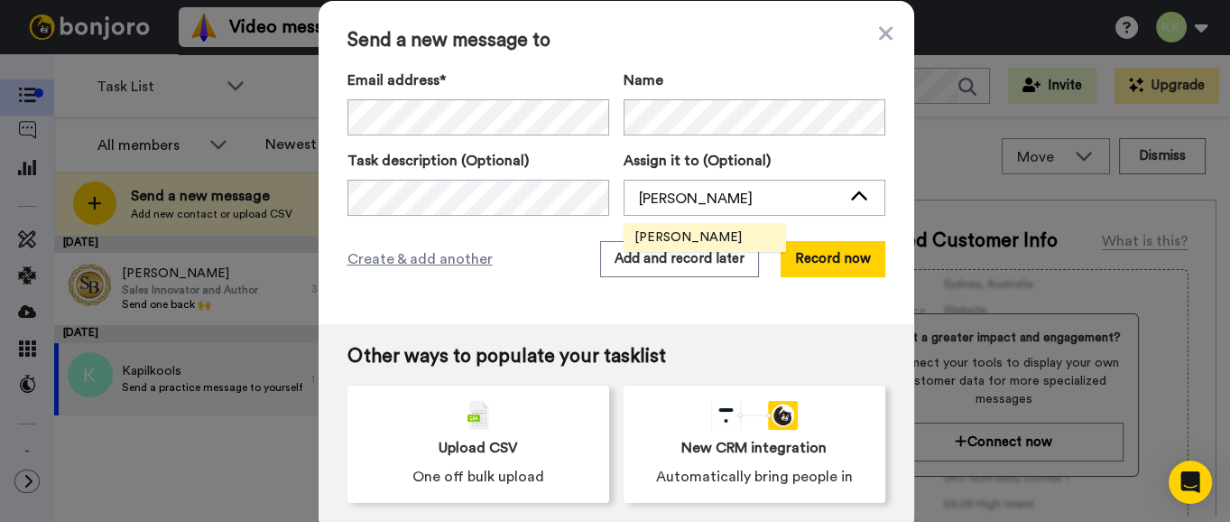
click at [700, 235] on span "[PERSON_NAME]" at bounding box center [688, 237] width 129 height 18
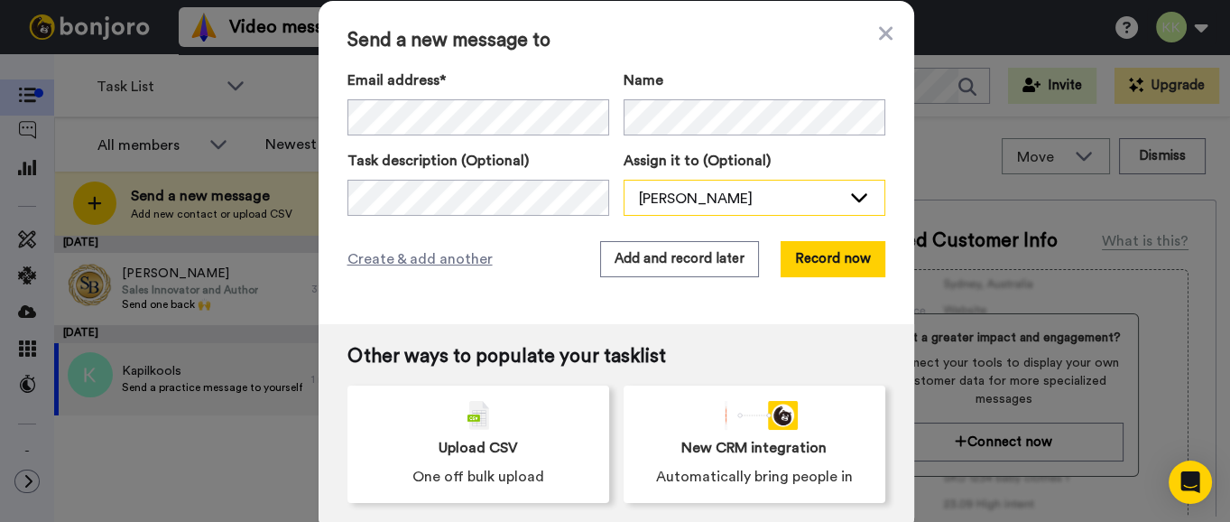
click at [702, 186] on div "[PERSON_NAME]" at bounding box center [755, 199] width 260 height 36
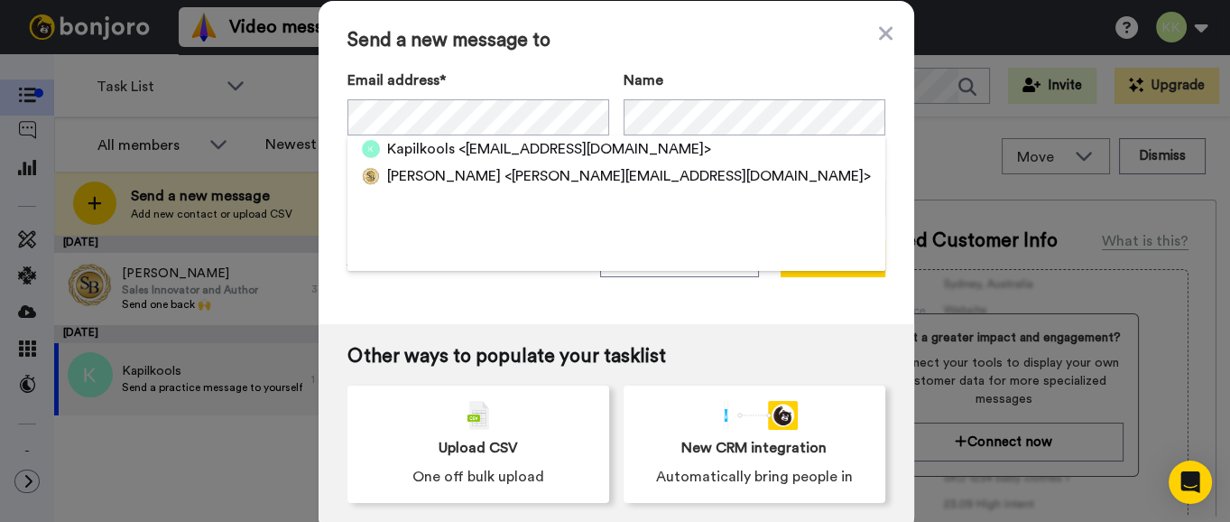
click at [563, 51] on div "Send a new message to Email address* Kapilkools <kapilkools@gmail.com> Steve Br…" at bounding box center [617, 162] width 596 height 323
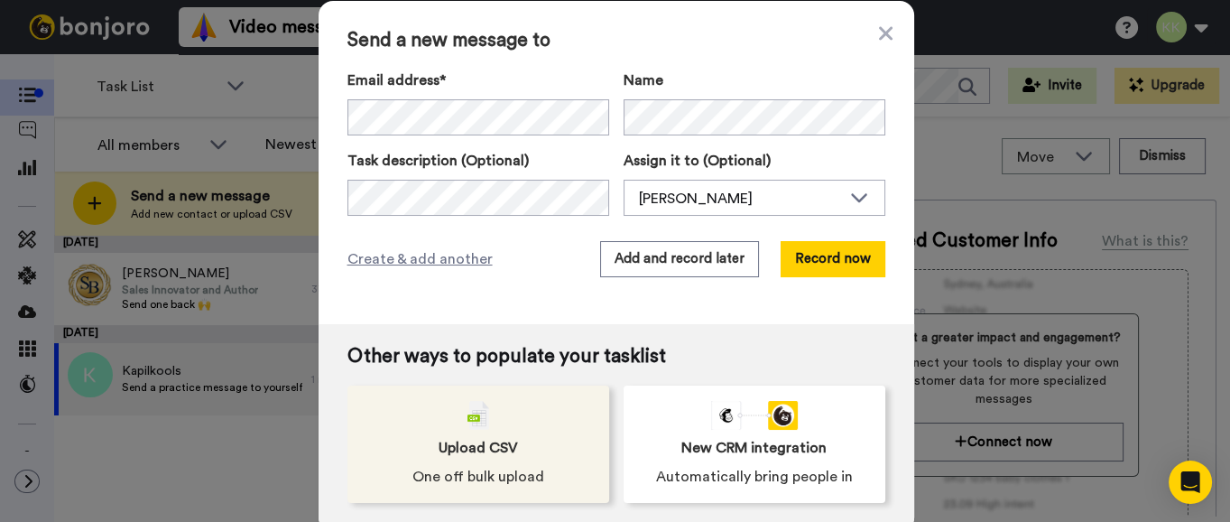
click at [481, 442] on span "Upload CSV" at bounding box center [478, 448] width 79 height 22
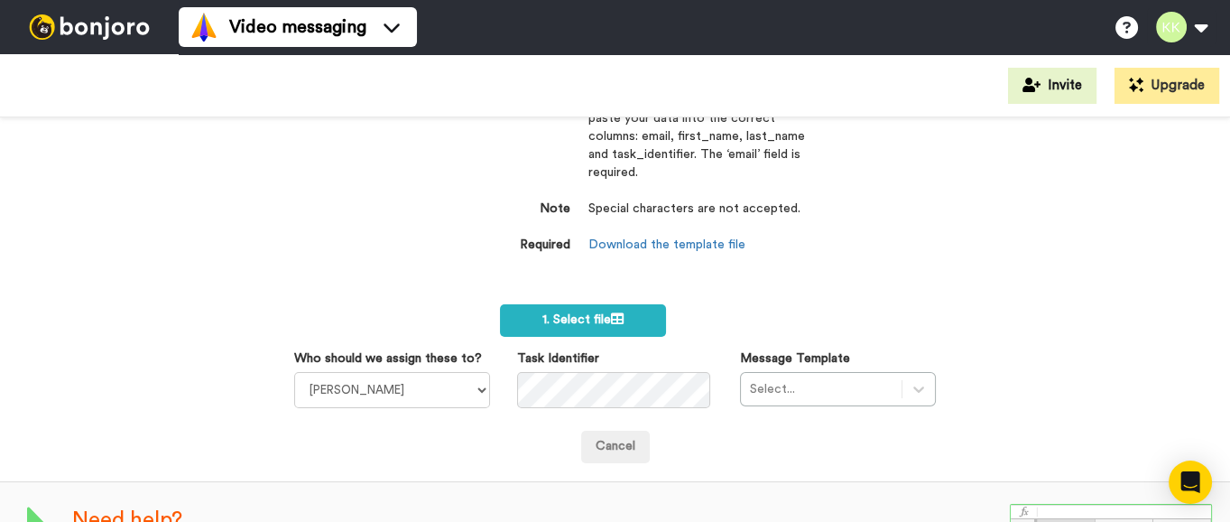
scroll to position [113, 0]
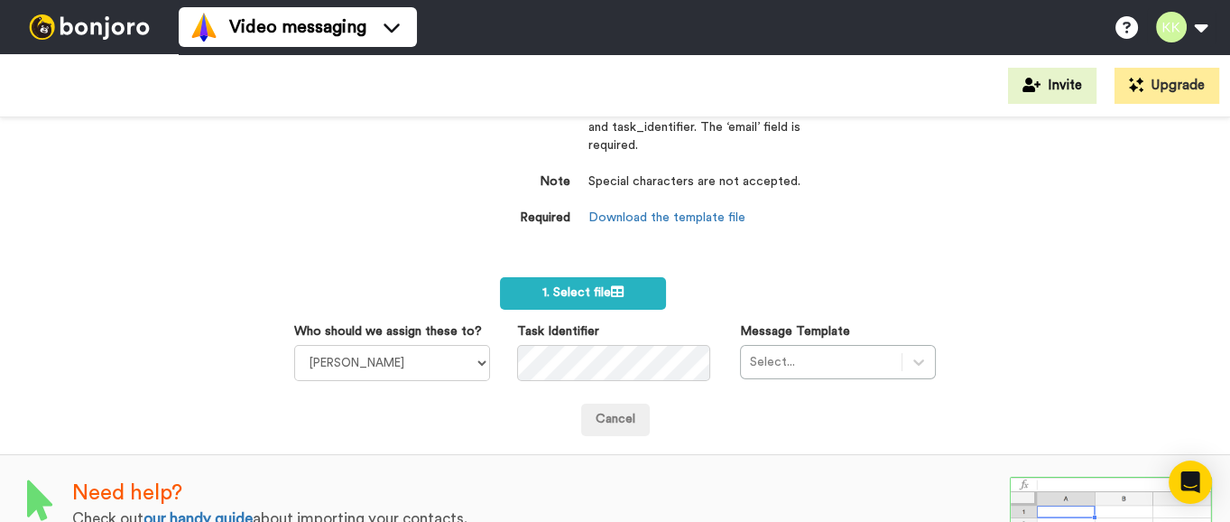
click at [791, 364] on div "Select..." at bounding box center [838, 362] width 196 height 34
drag, startPoint x: 940, startPoint y: 363, endPoint x: 903, endPoint y: 358, distance: 37.3
click at [936, 363] on div "Import a list Required Use our CSV template below and paste your data into the …" at bounding box center [615, 319] width 1230 height 404
click at [903, 358] on div "Select..." at bounding box center [838, 362] width 196 height 34
click at [803, 357] on div "Select..." at bounding box center [838, 362] width 196 height 34
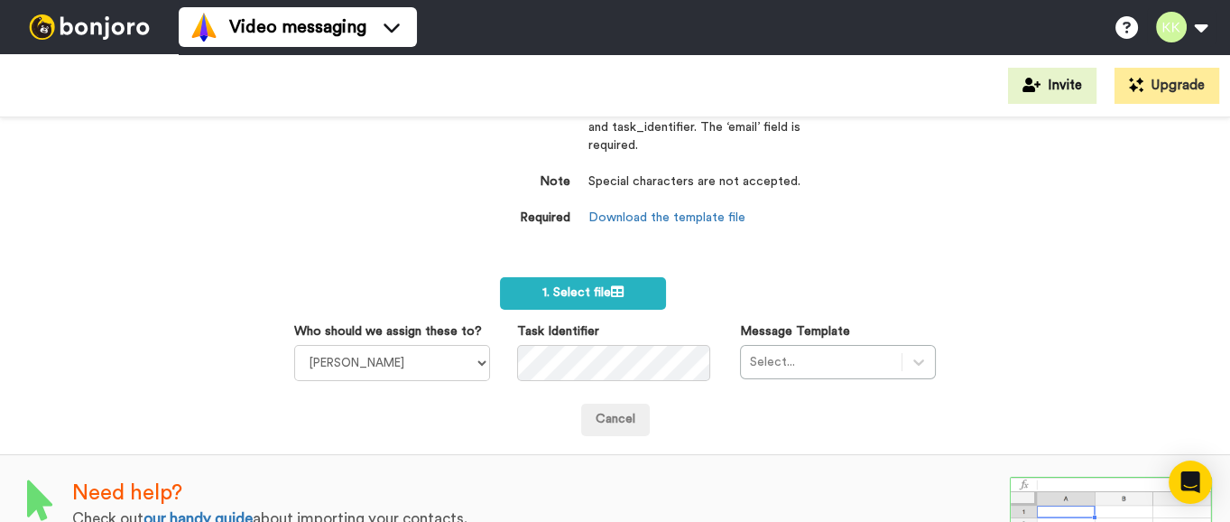
click at [803, 357] on div "Select..." at bounding box center [838, 362] width 196 height 34
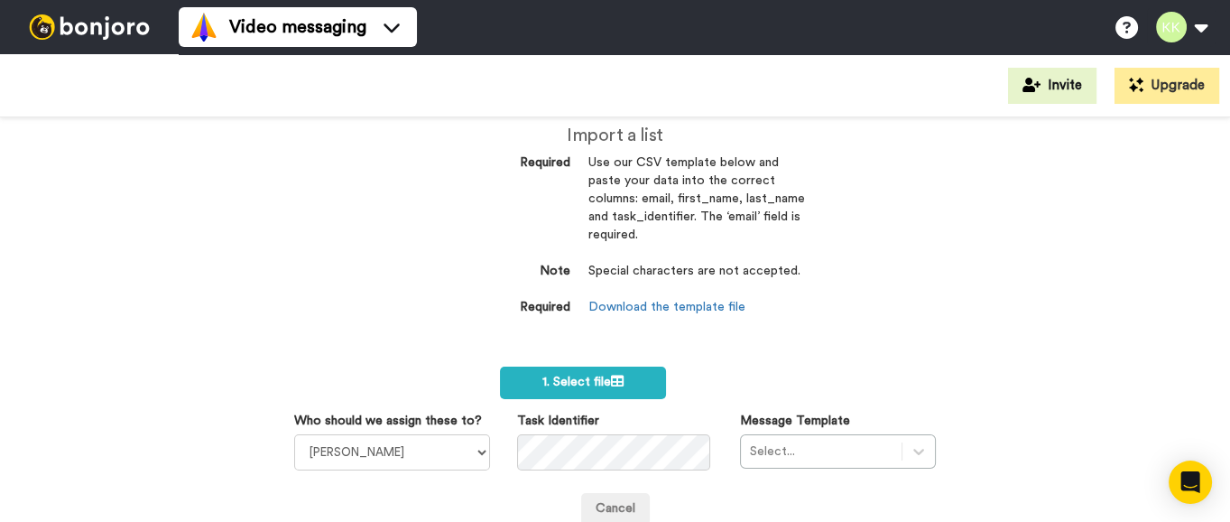
scroll to position [0, 0]
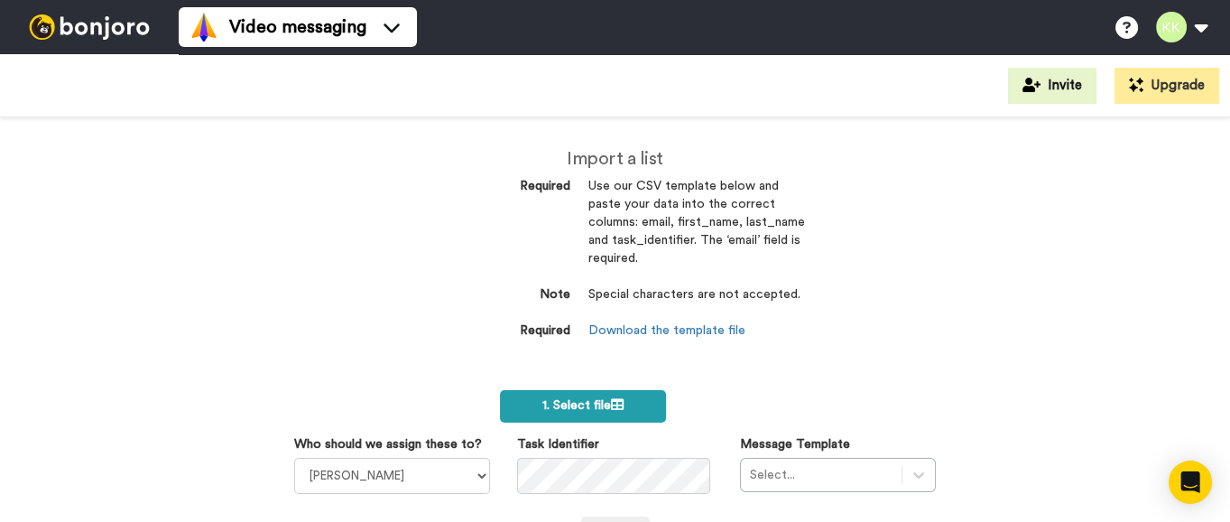
click at [556, 413] on label "1. Select file" at bounding box center [582, 406] width 165 height 32
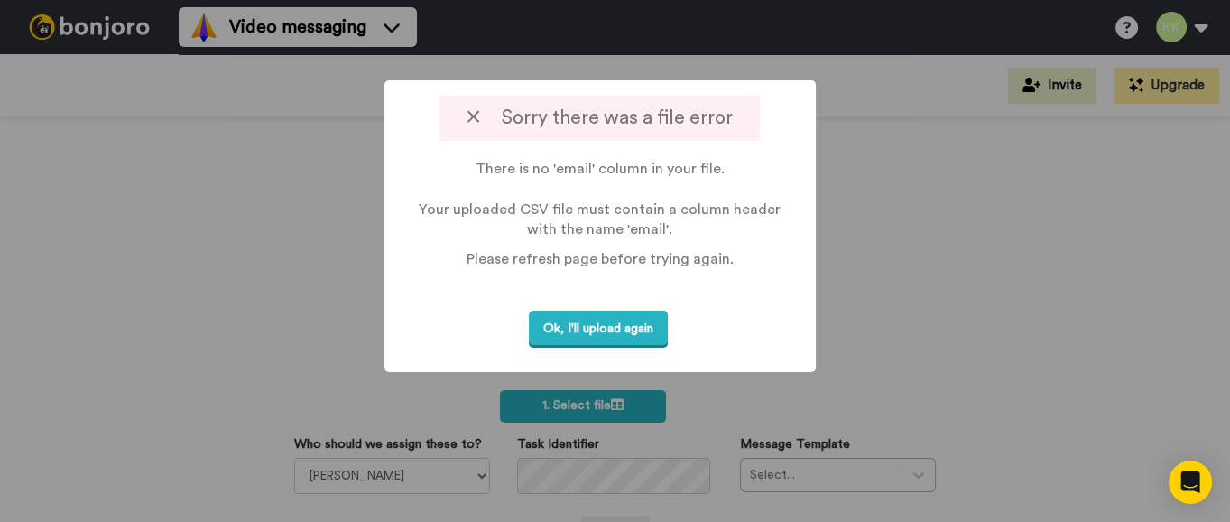
click at [472, 116] on icon at bounding box center [474, 116] width 12 height 19
click at [478, 116] on icon at bounding box center [474, 116] width 12 height 19
click at [625, 319] on button "Ok, I'll upload again" at bounding box center [598, 328] width 139 height 37
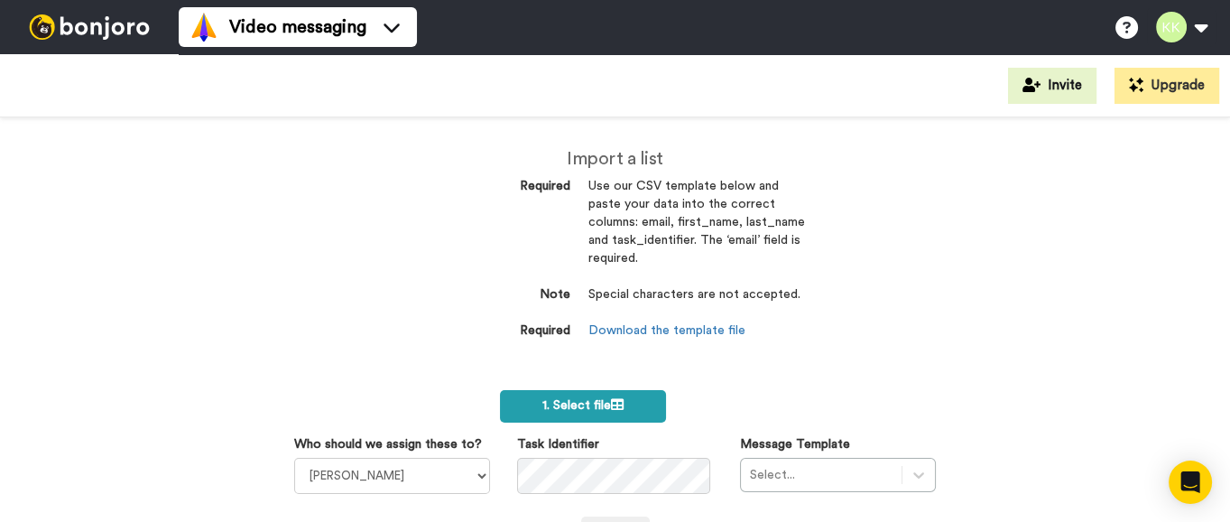
click at [600, 401] on span "1. Select file" at bounding box center [582, 405] width 81 height 13
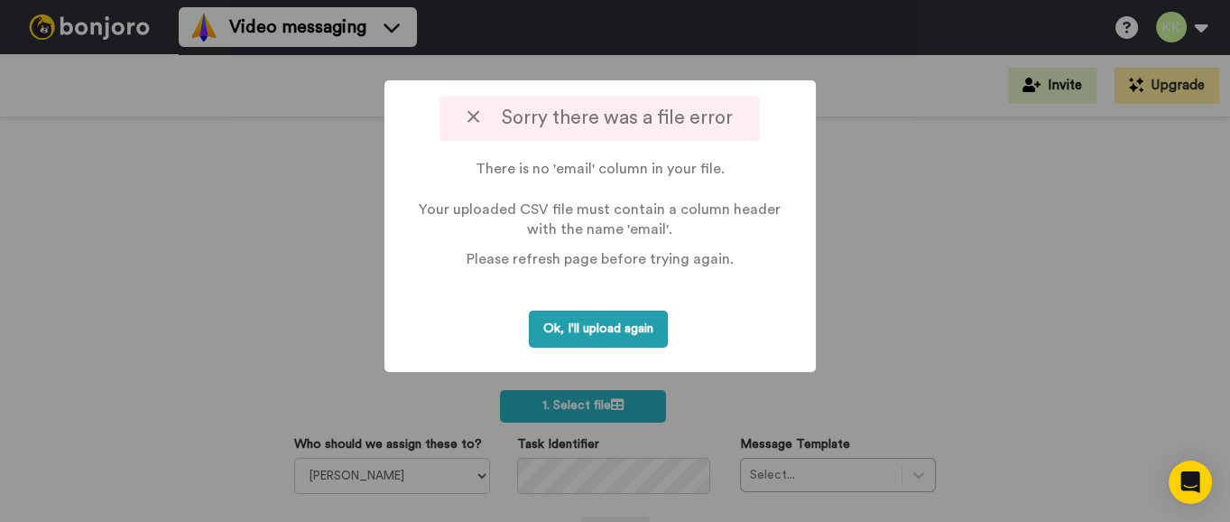
click at [580, 322] on button "Ok, I'll upload again" at bounding box center [598, 328] width 139 height 37
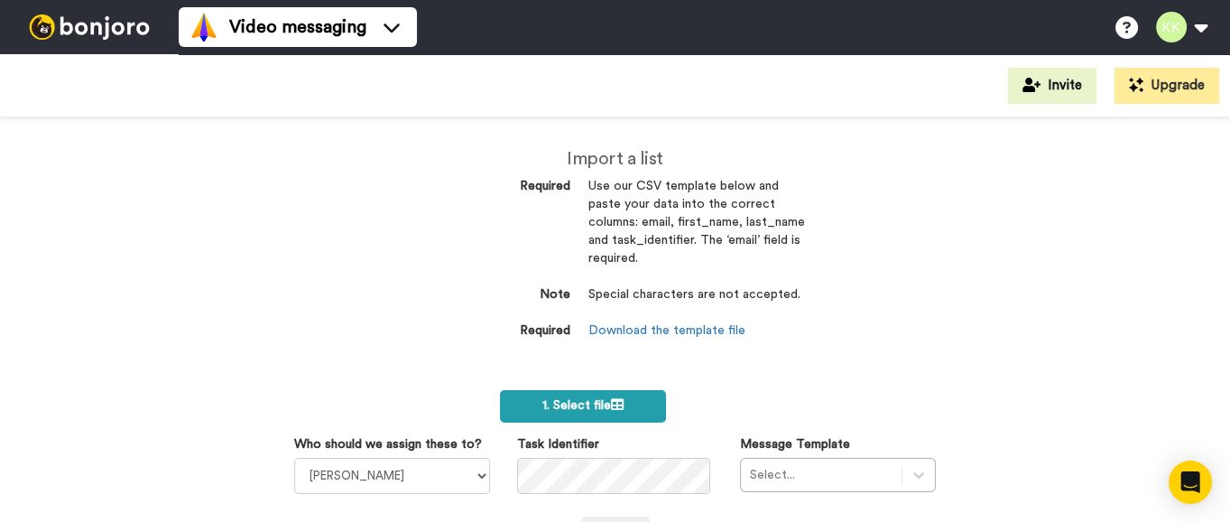
click at [581, 402] on span "1. Select file" at bounding box center [582, 405] width 81 height 13
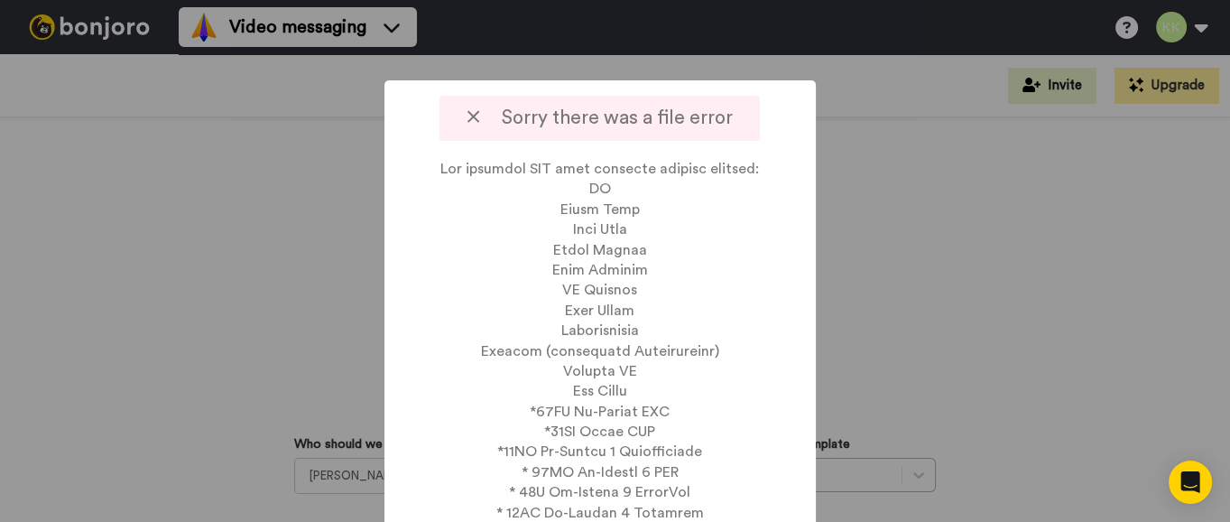
click at [870, 308] on div at bounding box center [615, 261] width 1230 height 522
click at [477, 112] on icon at bounding box center [474, 116] width 12 height 19
click at [473, 112] on icon at bounding box center [474, 116] width 12 height 19
click at [912, 211] on div at bounding box center [615, 261] width 1230 height 522
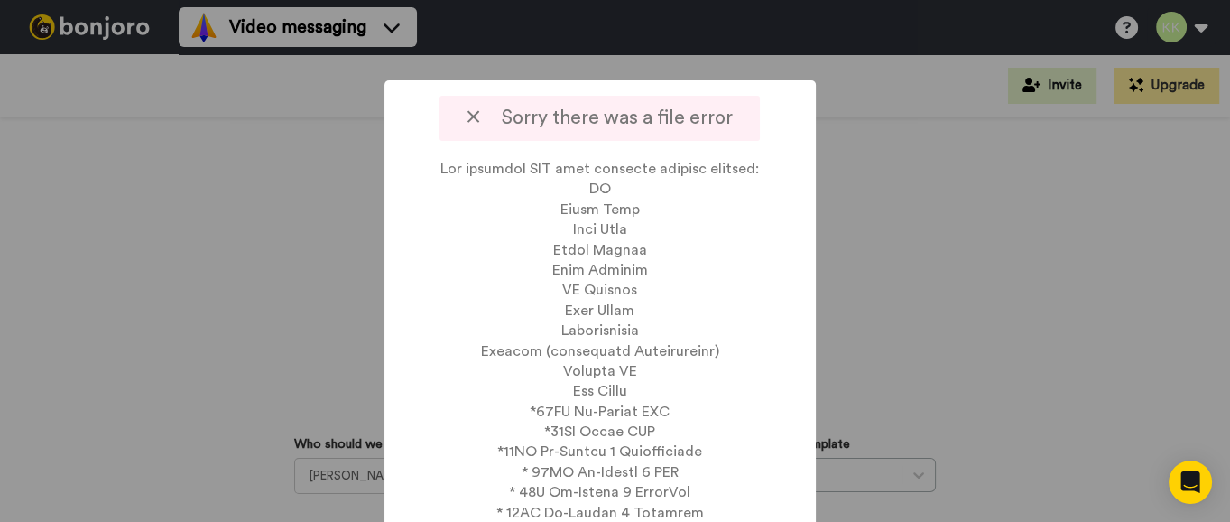
click at [912, 211] on div at bounding box center [615, 261] width 1230 height 522
click at [186, 178] on div at bounding box center [615, 261] width 1230 height 522
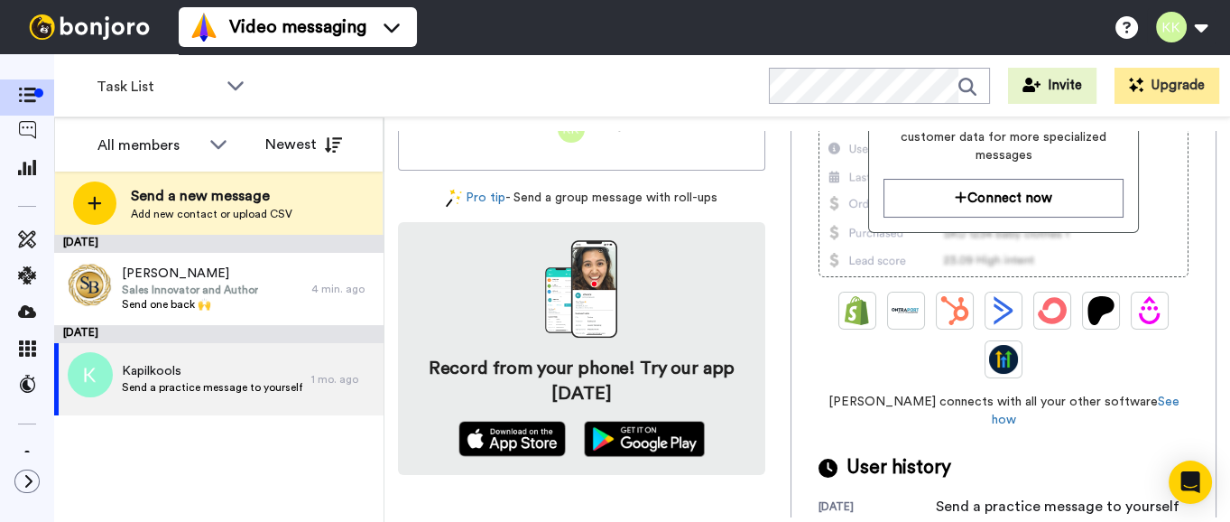
scroll to position [251, 0]
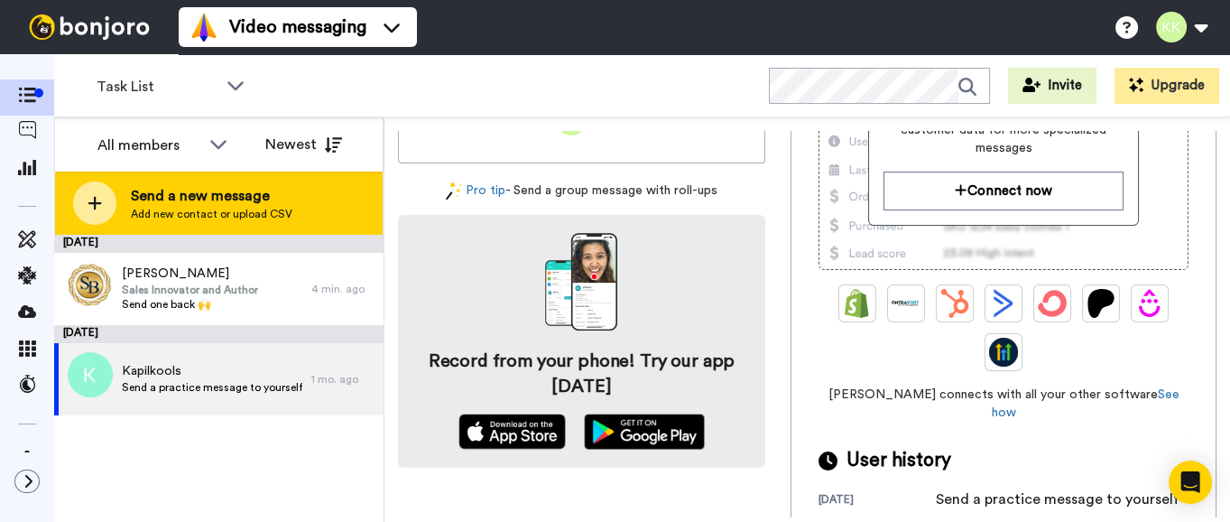
click at [240, 198] on span "Send a new message" at bounding box center [212, 196] width 162 height 22
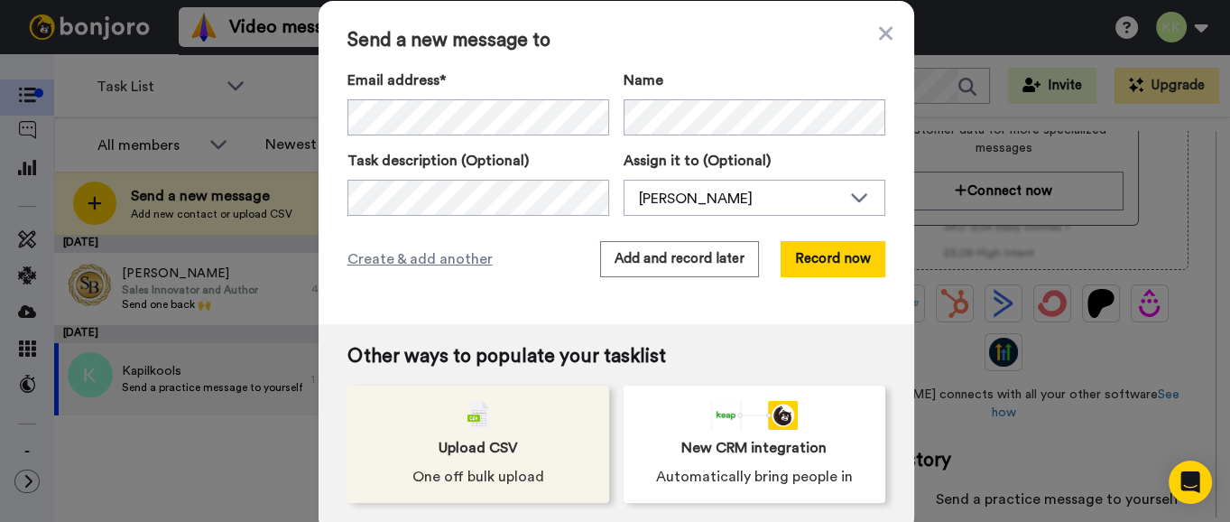
click at [468, 424] on img at bounding box center [479, 415] width 22 height 29
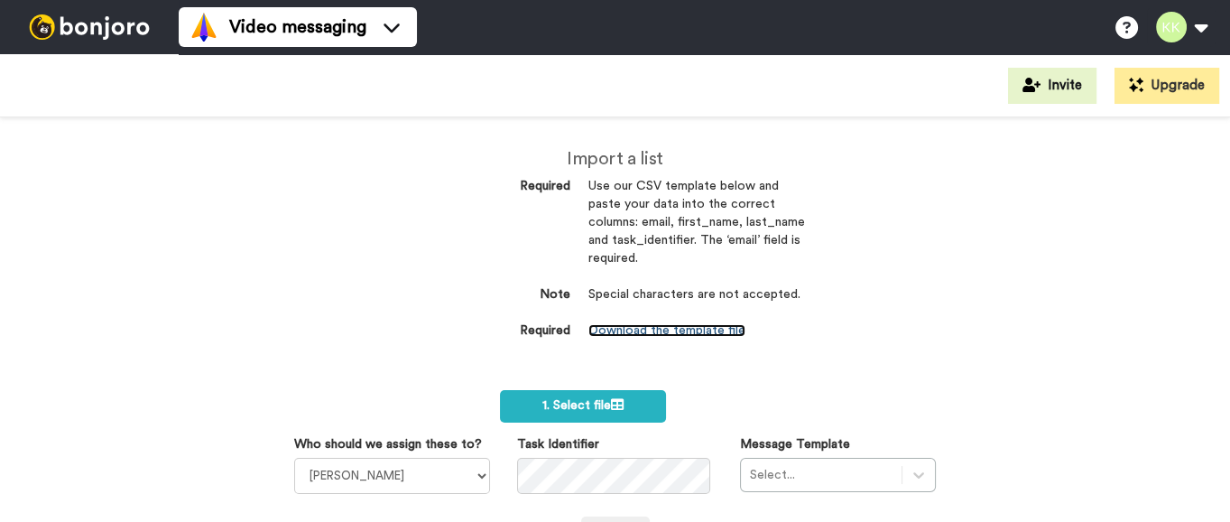
click at [638, 334] on link "Download the template file" at bounding box center [666, 330] width 157 height 13
